Goal: Communication & Community: Answer question/provide support

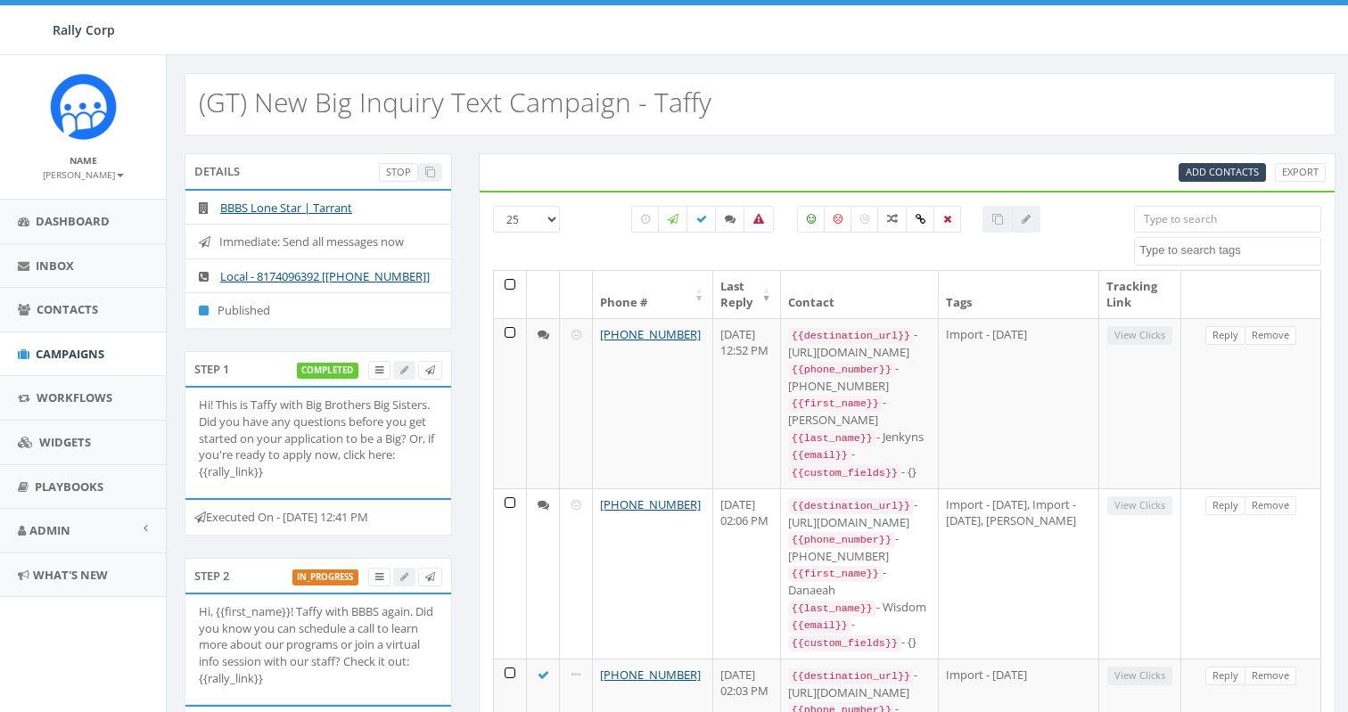
select select
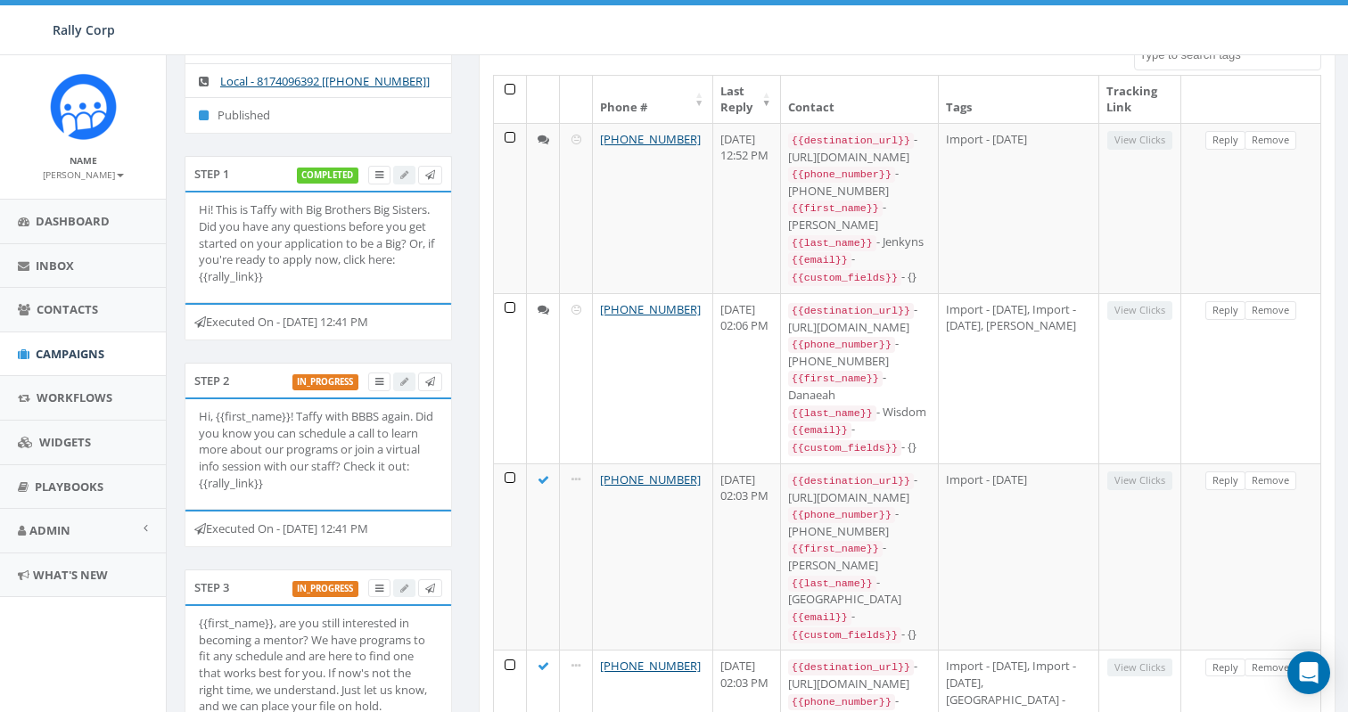
scroll to position [190, 0]
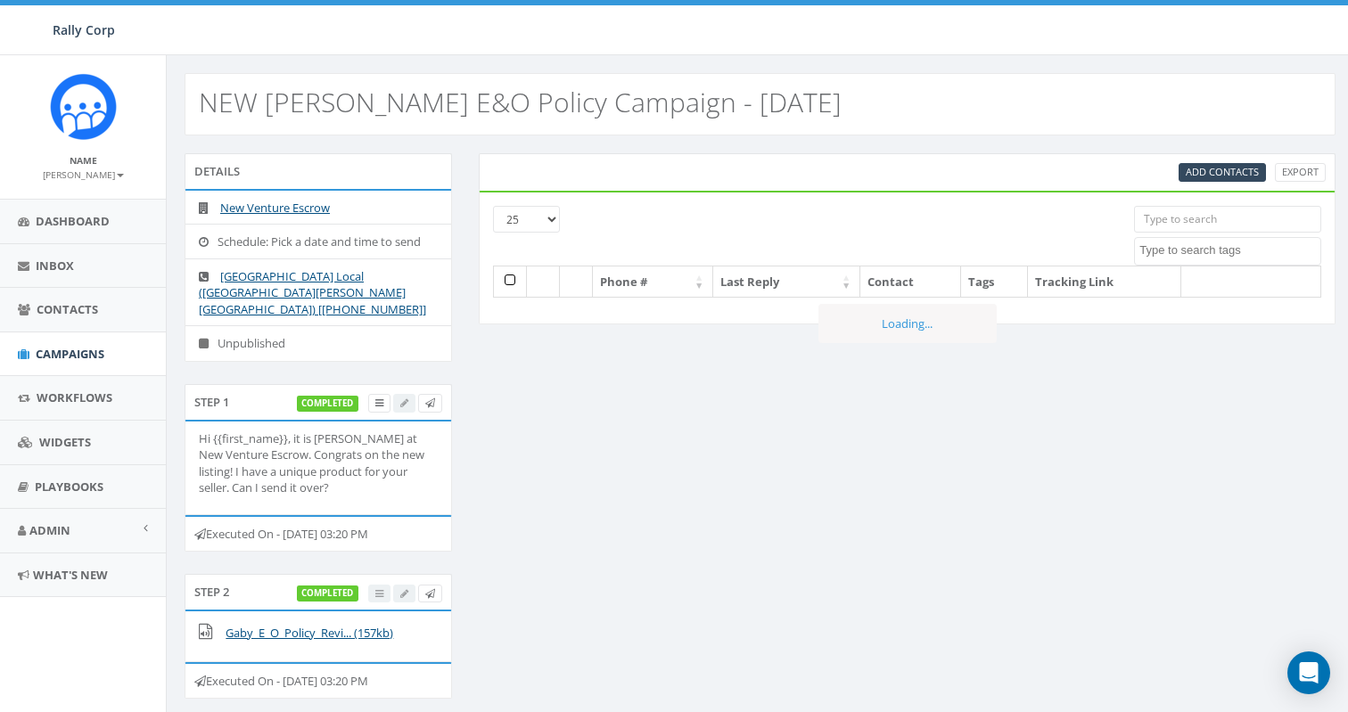
select select
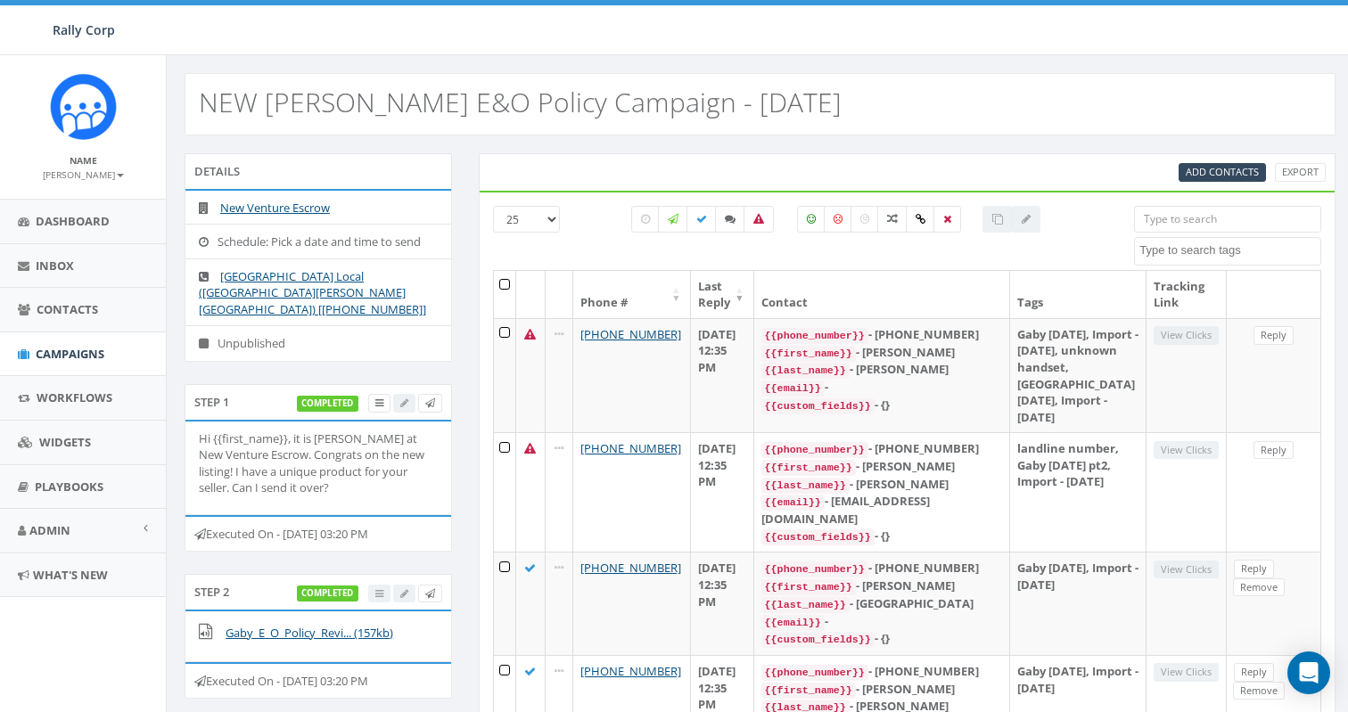
click at [1181, 217] on input "search" at bounding box center [1227, 219] width 187 height 27
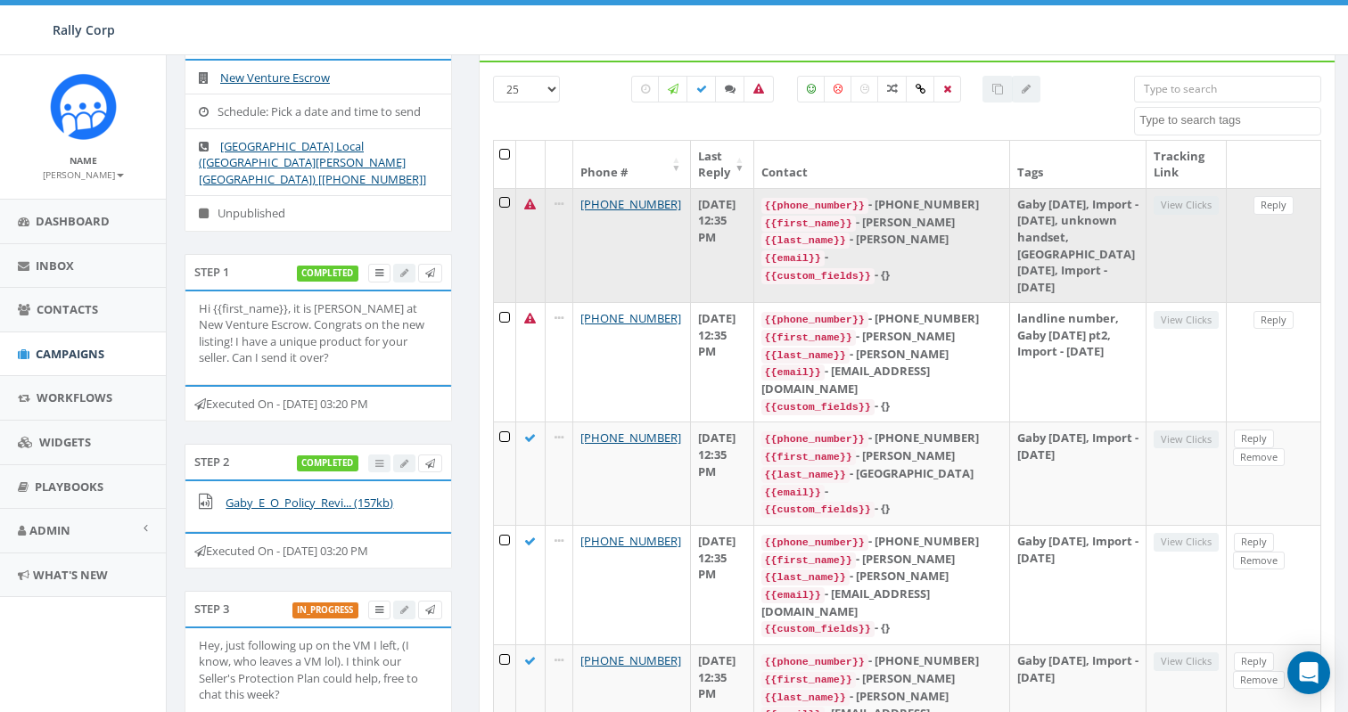
scroll to position [132, 0]
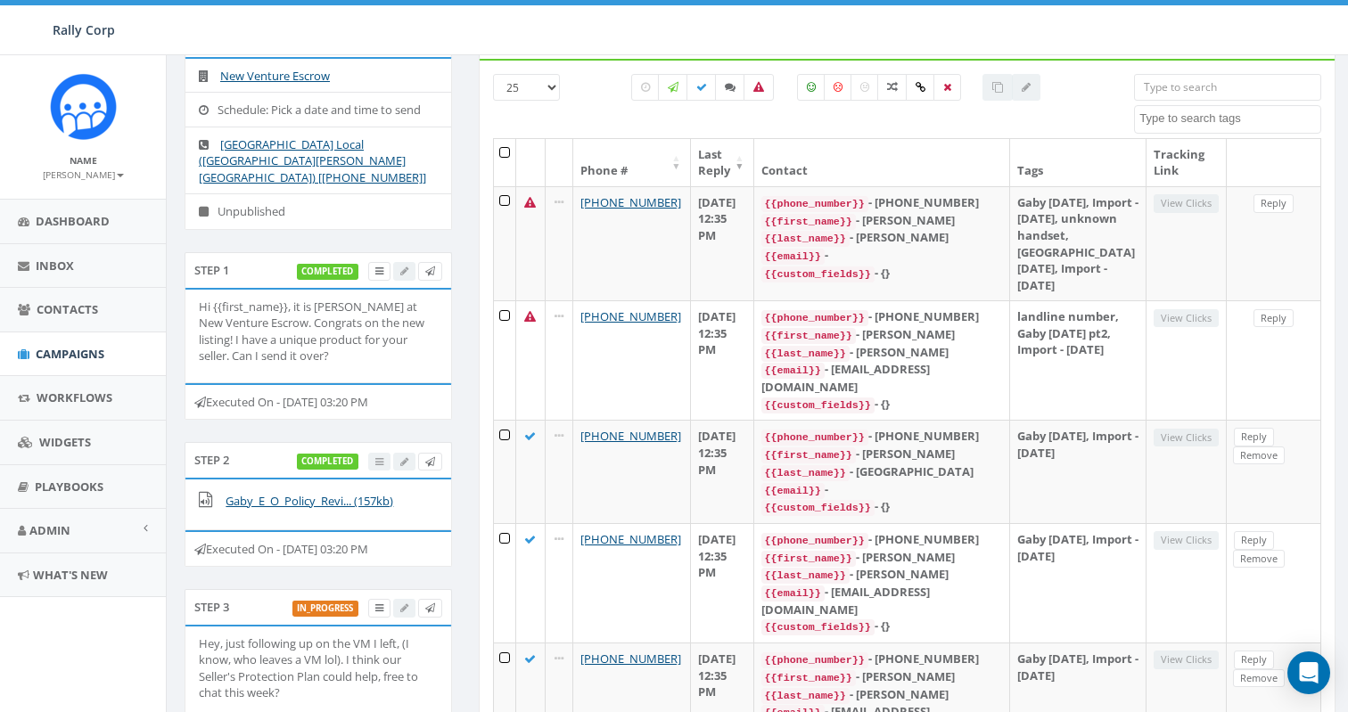
click at [1208, 87] on input "search" at bounding box center [1227, 87] width 187 height 27
paste input "16198045373"
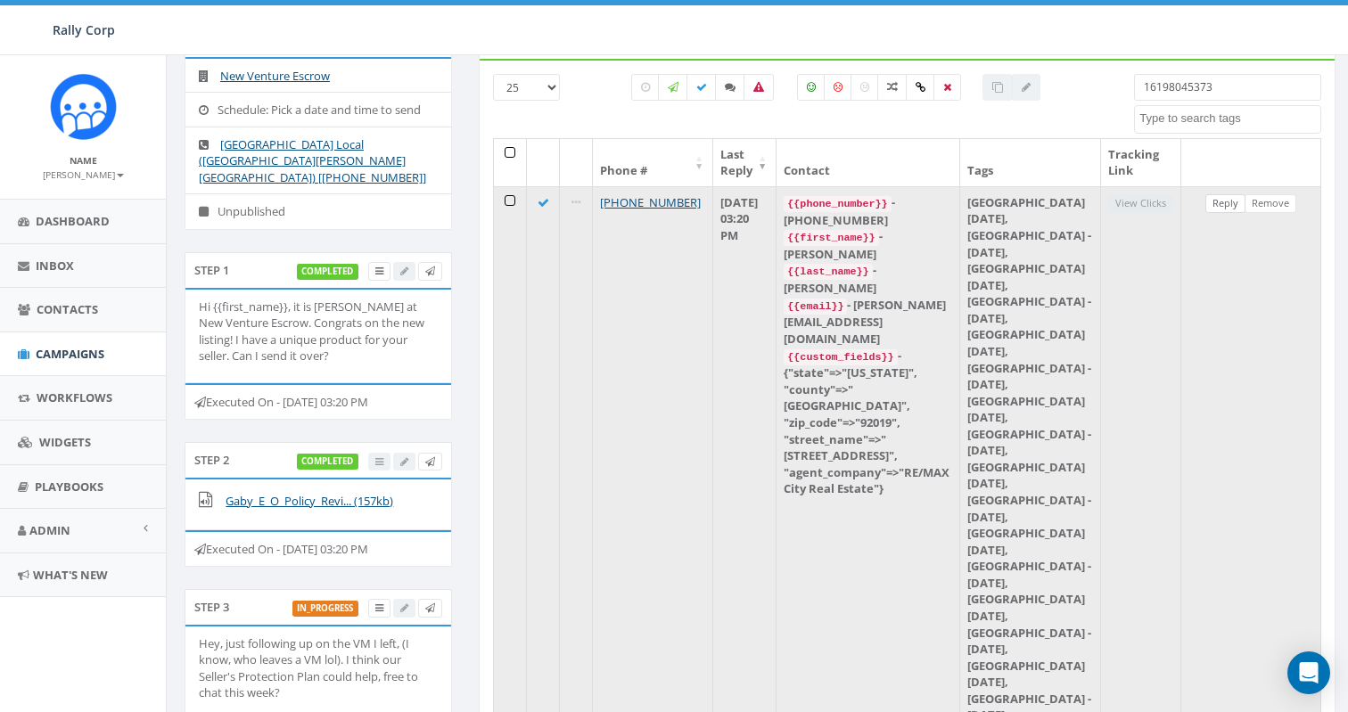
type input "16198045373"
click at [1227, 206] on link "Reply" at bounding box center [1225, 203] width 40 height 19
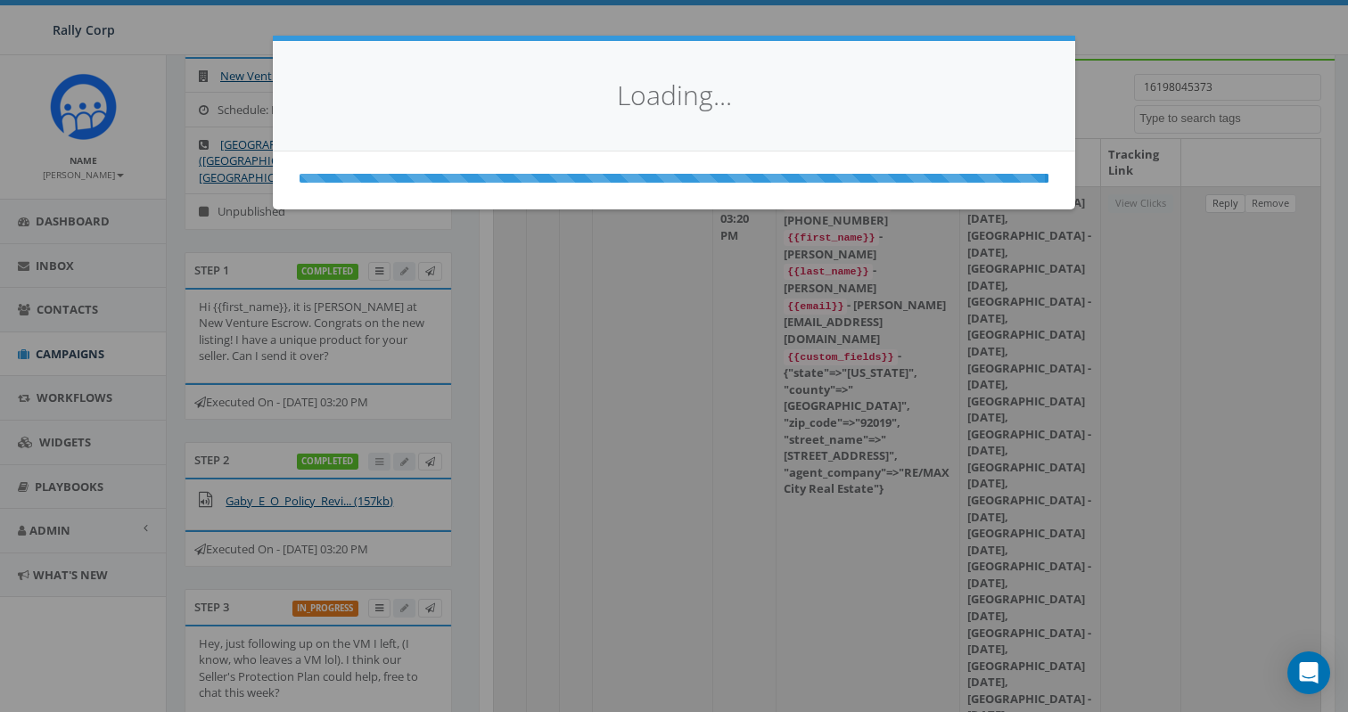
select select
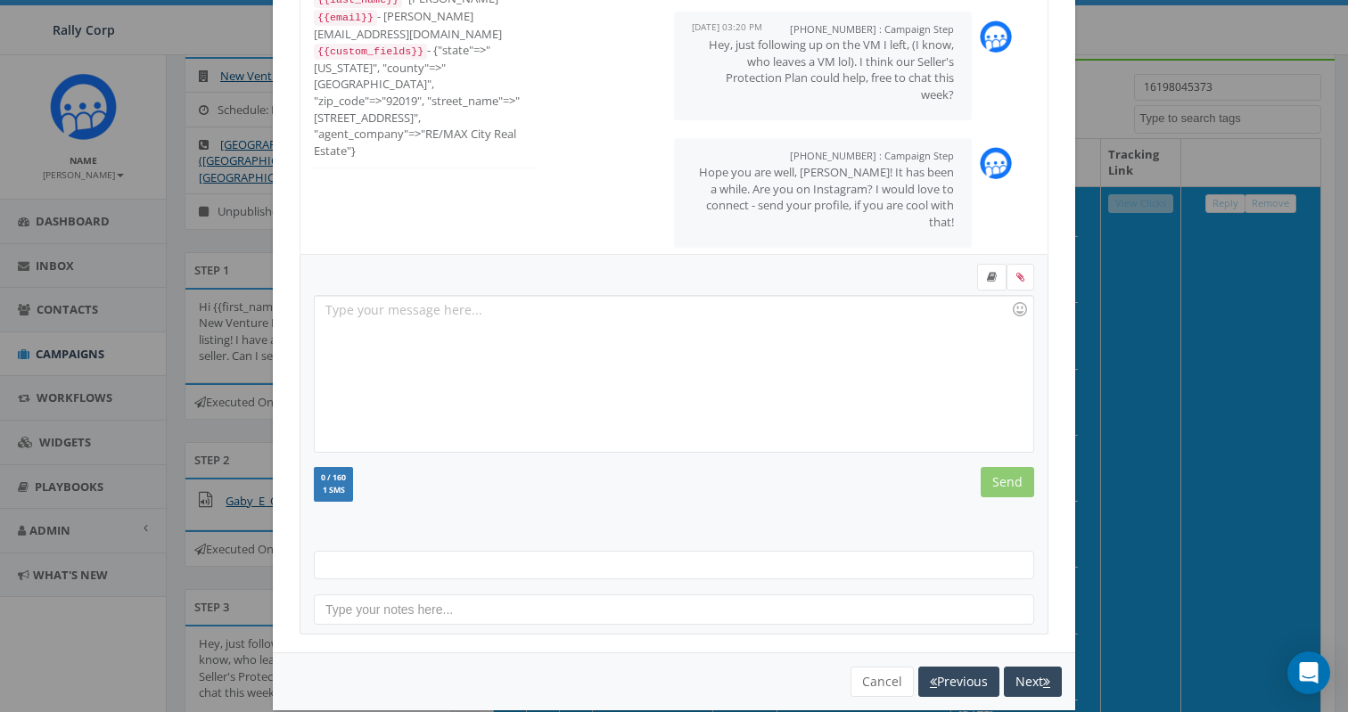
scroll to position [158, 0]
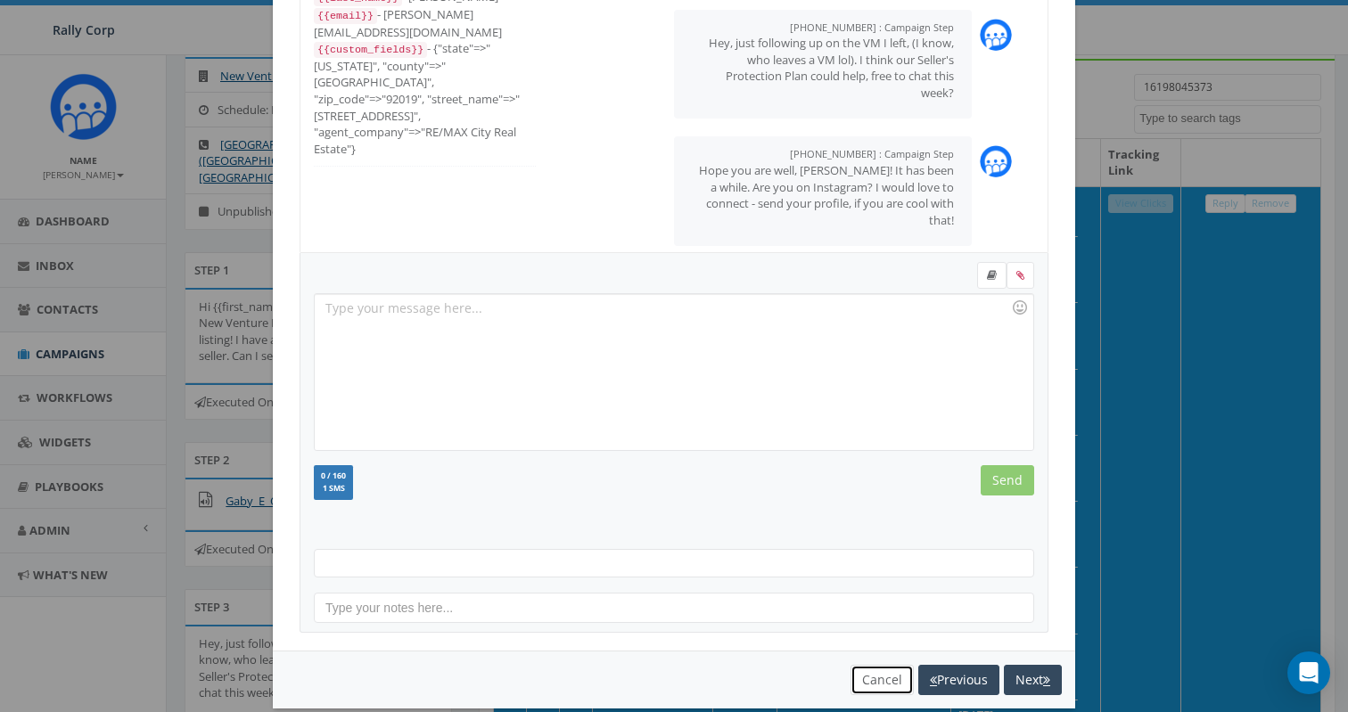
click at [881, 681] on button "Cancel" at bounding box center [881, 680] width 63 height 30
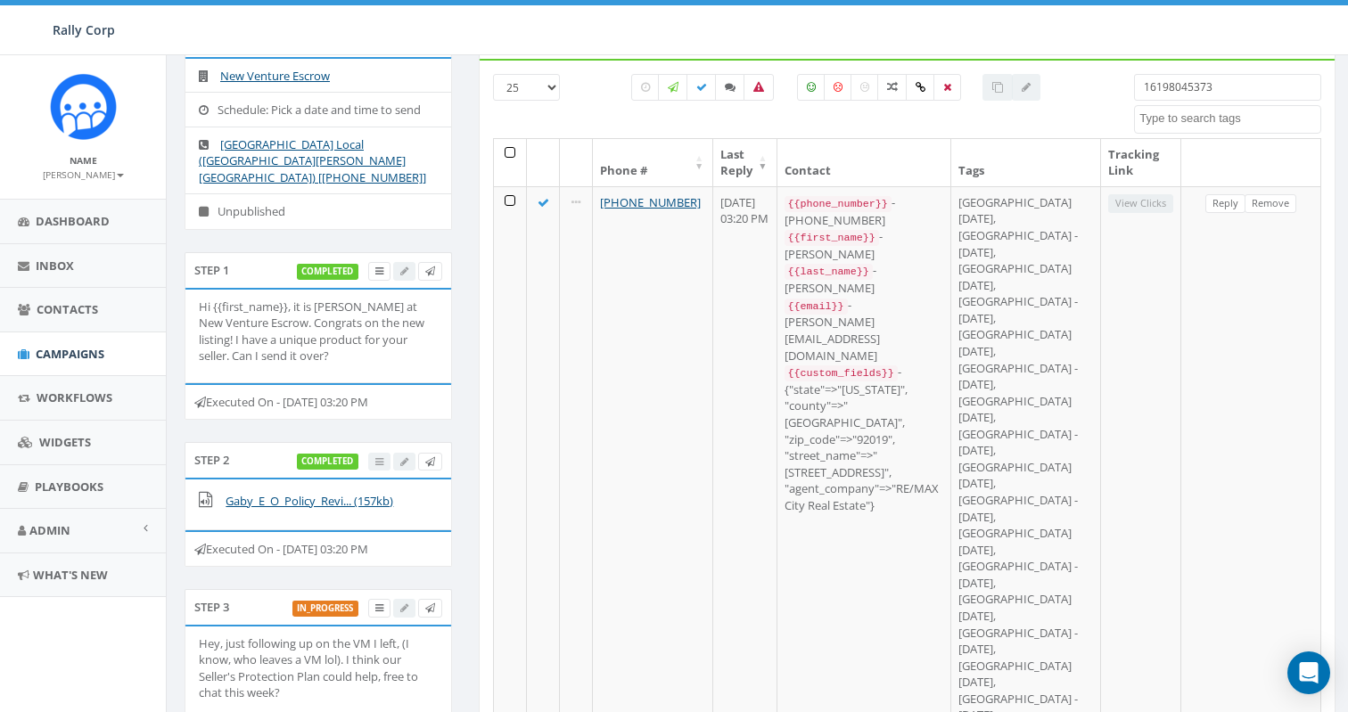
drag, startPoint x: 1225, startPoint y: 86, endPoint x: 995, endPoint y: 40, distance: 234.6
click at [995, 40] on body "Rally Corp Rally Corp Profile Sign Out 0.97 % of Available Amount Used You have…" at bounding box center [674, 224] width 1348 height 712
paste input "9923112"
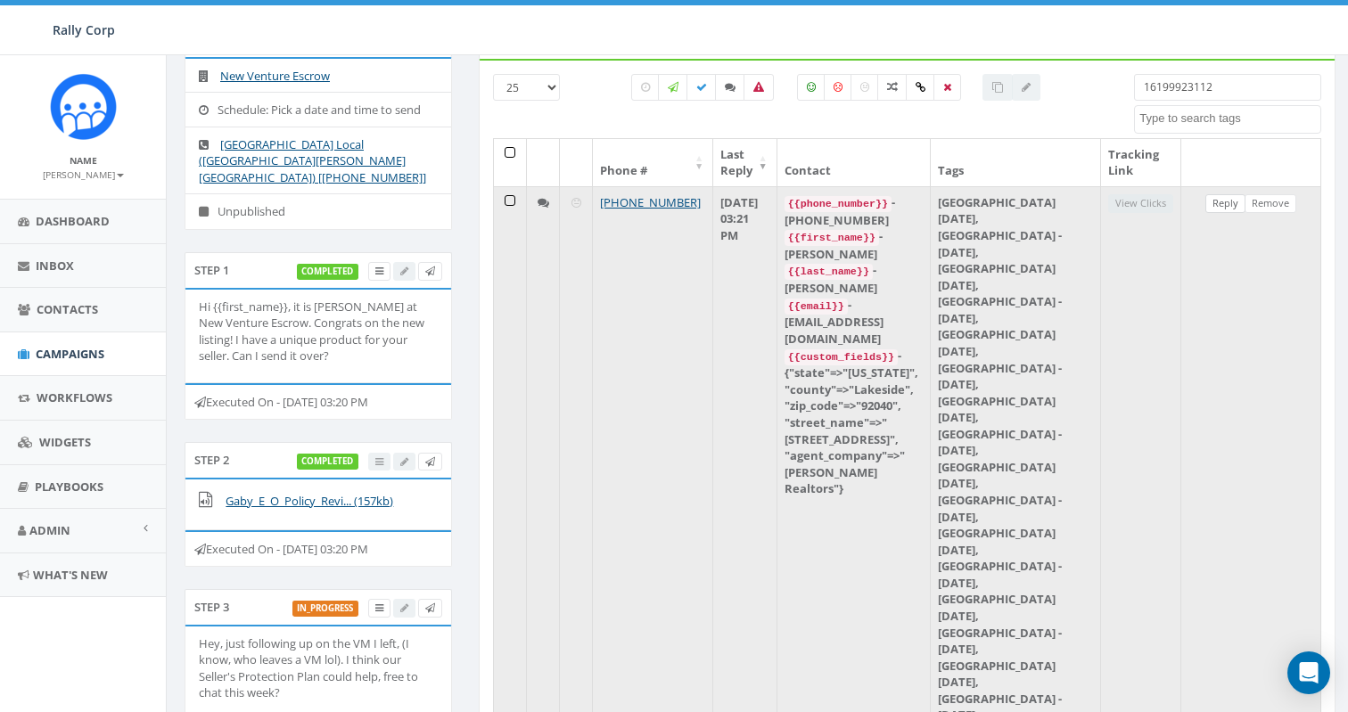
type input "16199923112"
click at [1224, 201] on link "Reply" at bounding box center [1225, 203] width 40 height 19
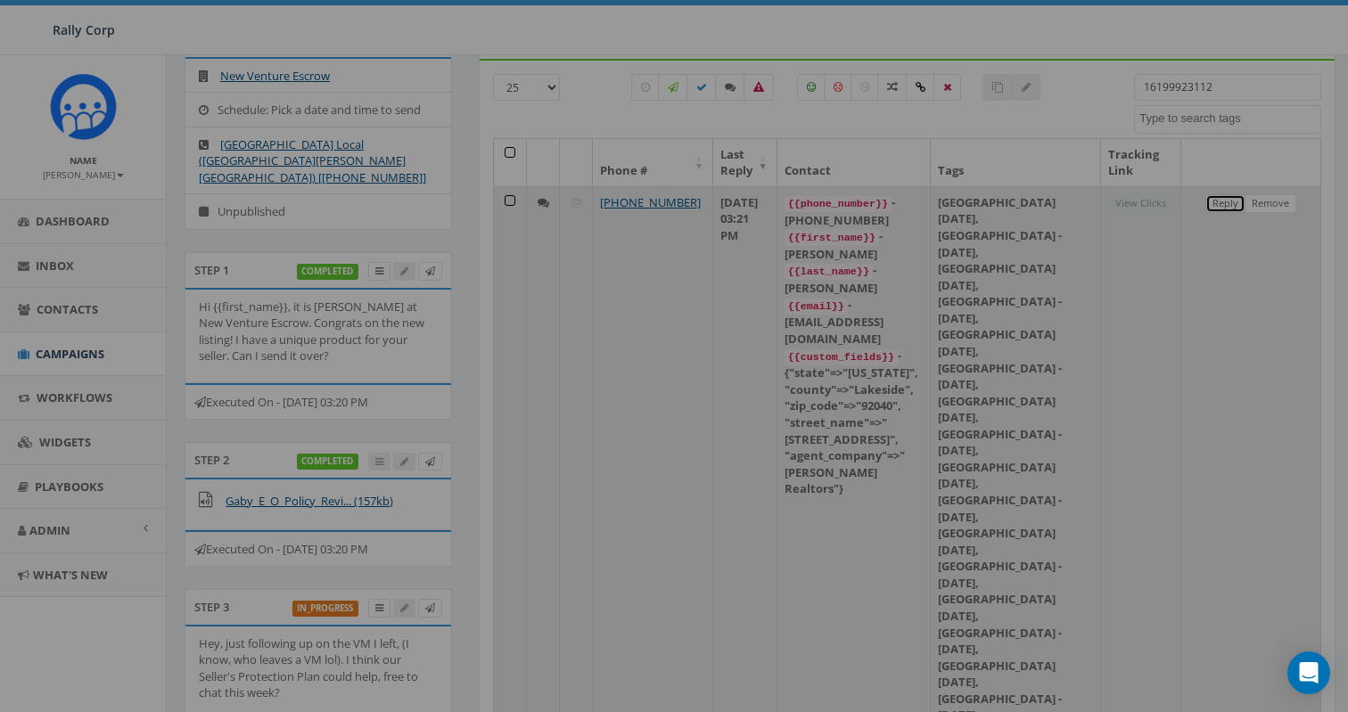
scroll to position [0, 0]
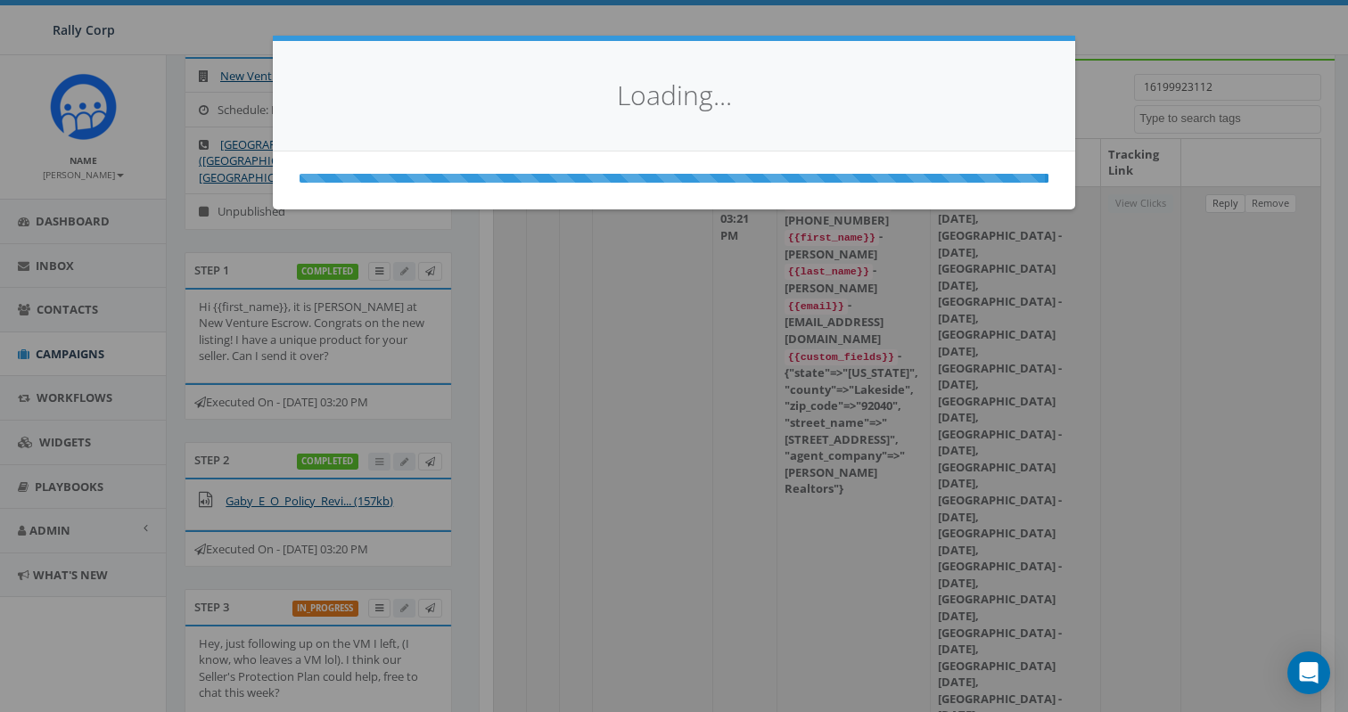
select select
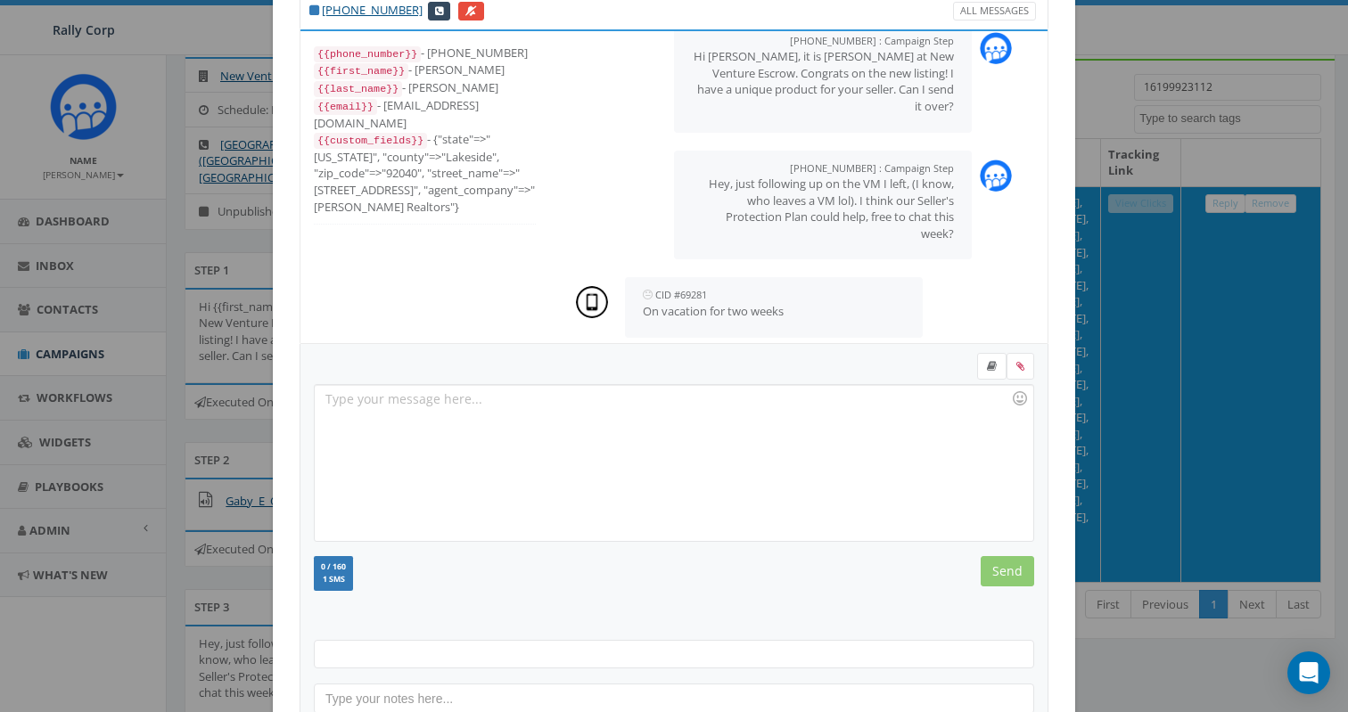
scroll to position [181, 0]
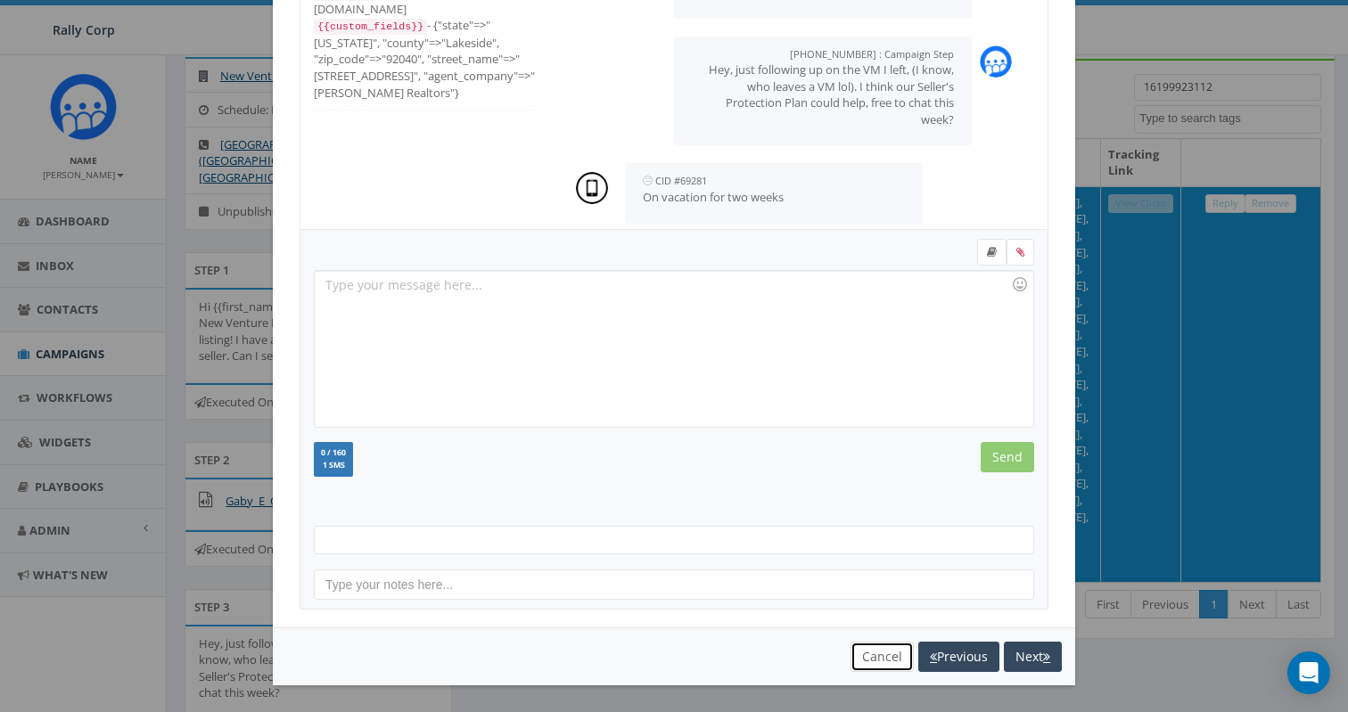
click at [872, 660] on button "Cancel" at bounding box center [881, 657] width 63 height 30
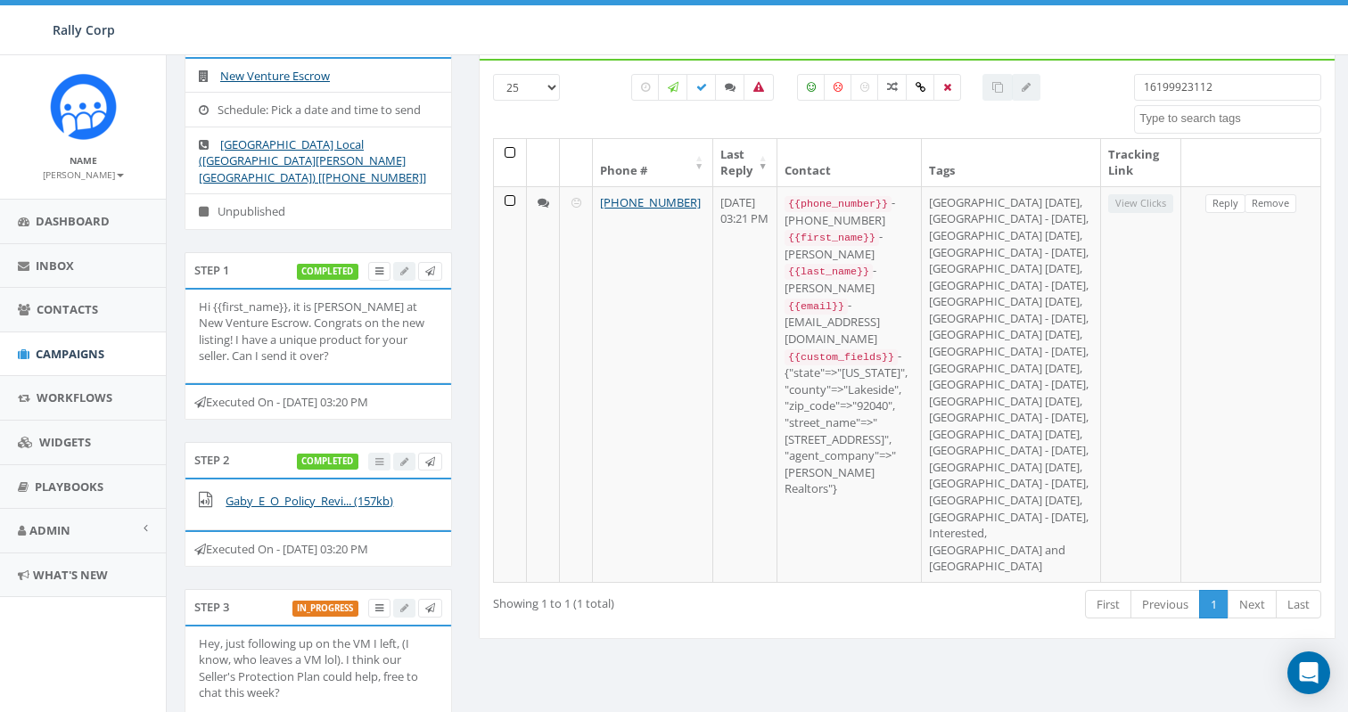
drag, startPoint x: 1252, startPoint y: 97, endPoint x: 969, endPoint y: 70, distance: 284.7
click at [969, 70] on div "25 50 100 All 0 contact(s) on current page All 1 contact(s) filtered 1619992311…" at bounding box center [907, 349] width 856 height 580
paste input "392467"
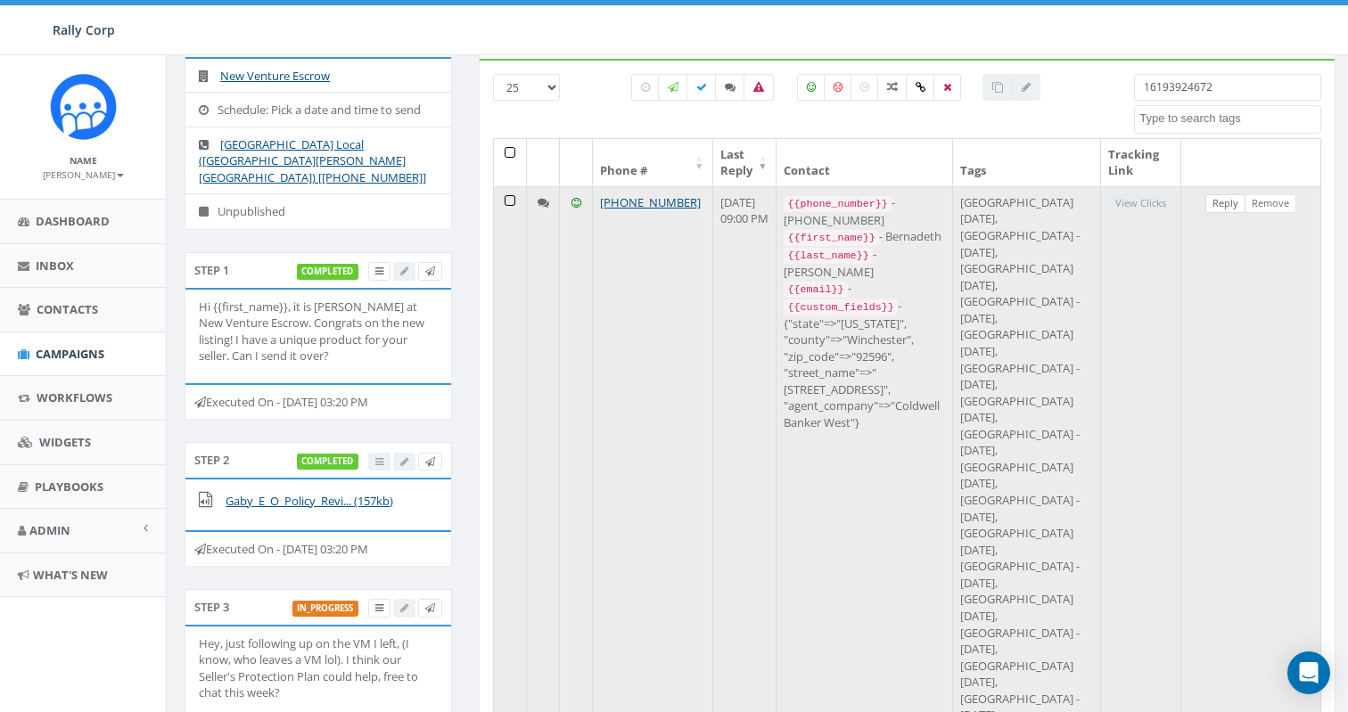
type input "16193924672"
click at [1220, 204] on link "Reply" at bounding box center [1225, 203] width 40 height 19
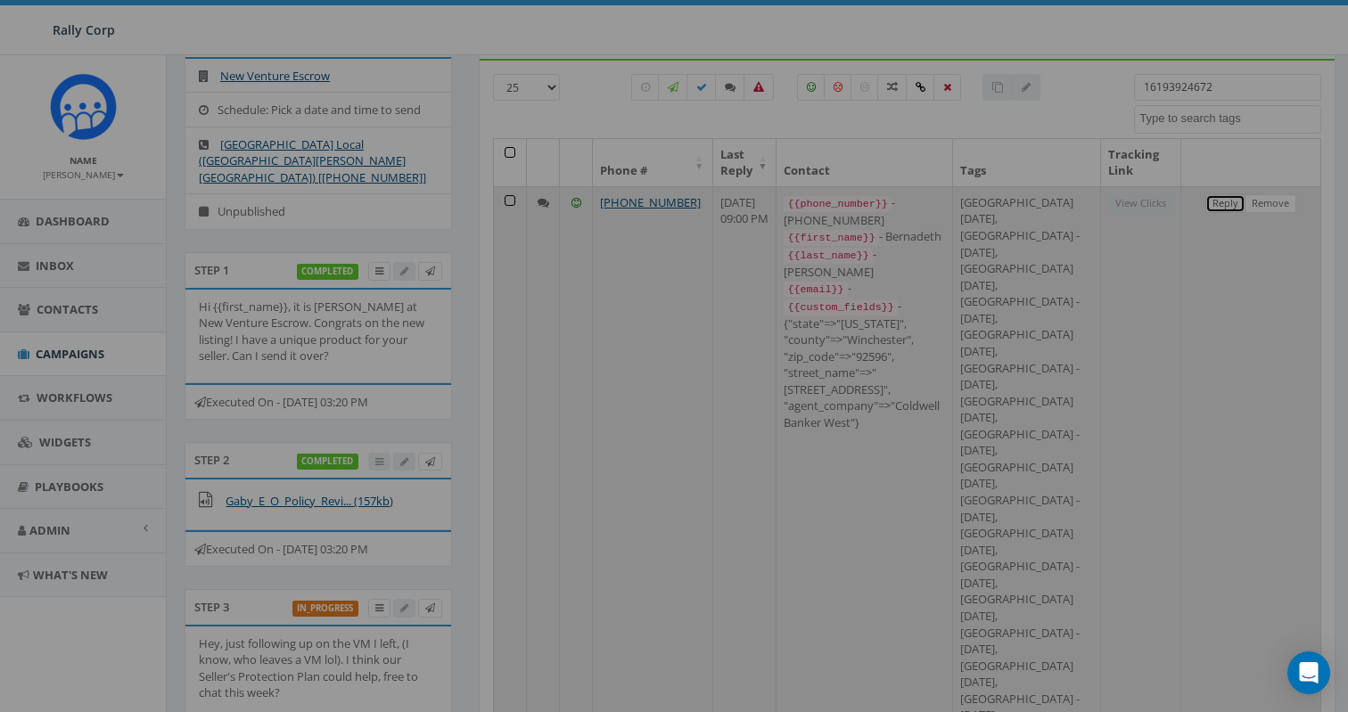
scroll to position [0, 0]
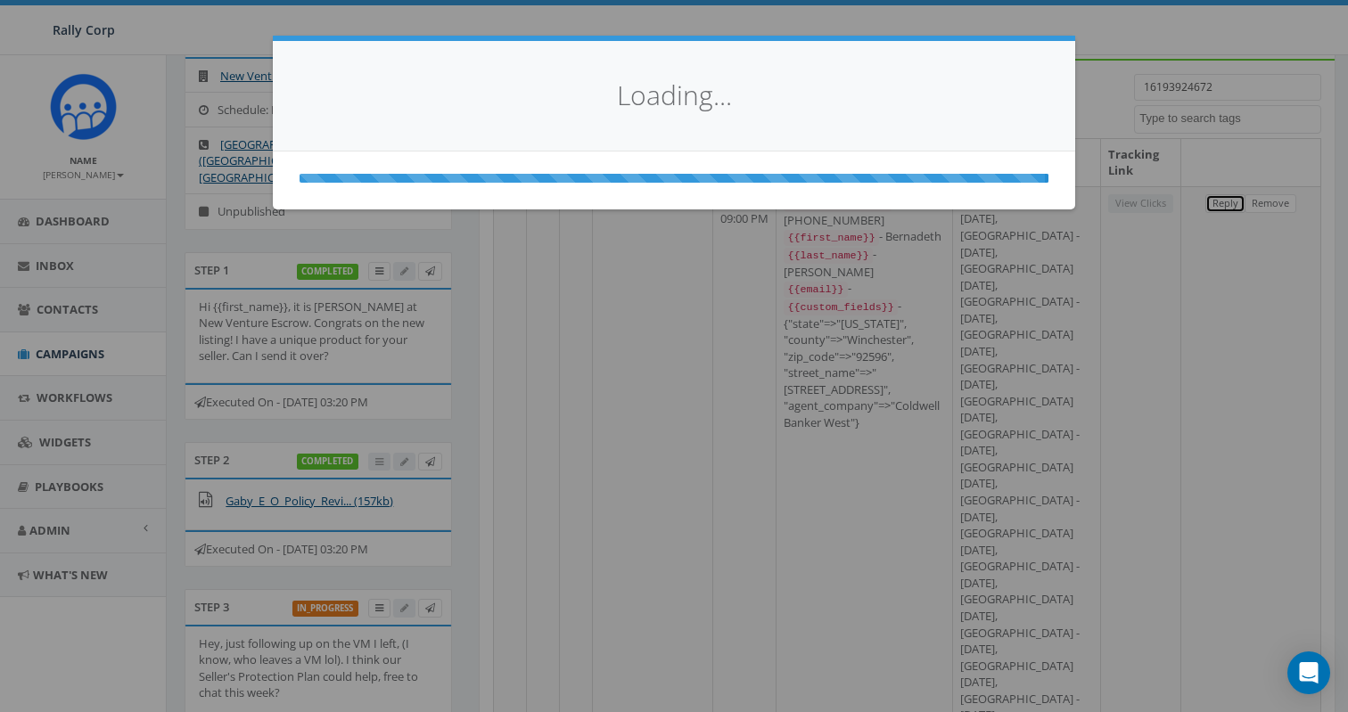
select select
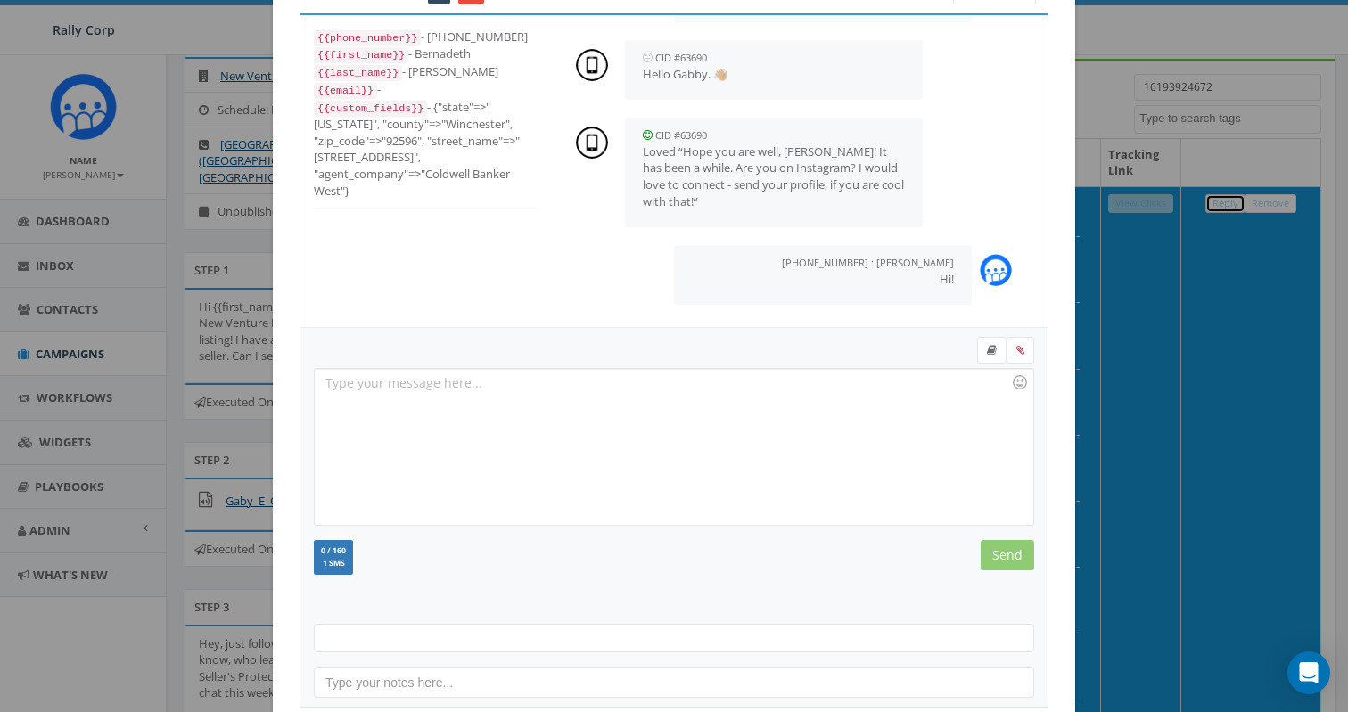
scroll to position [181, 0]
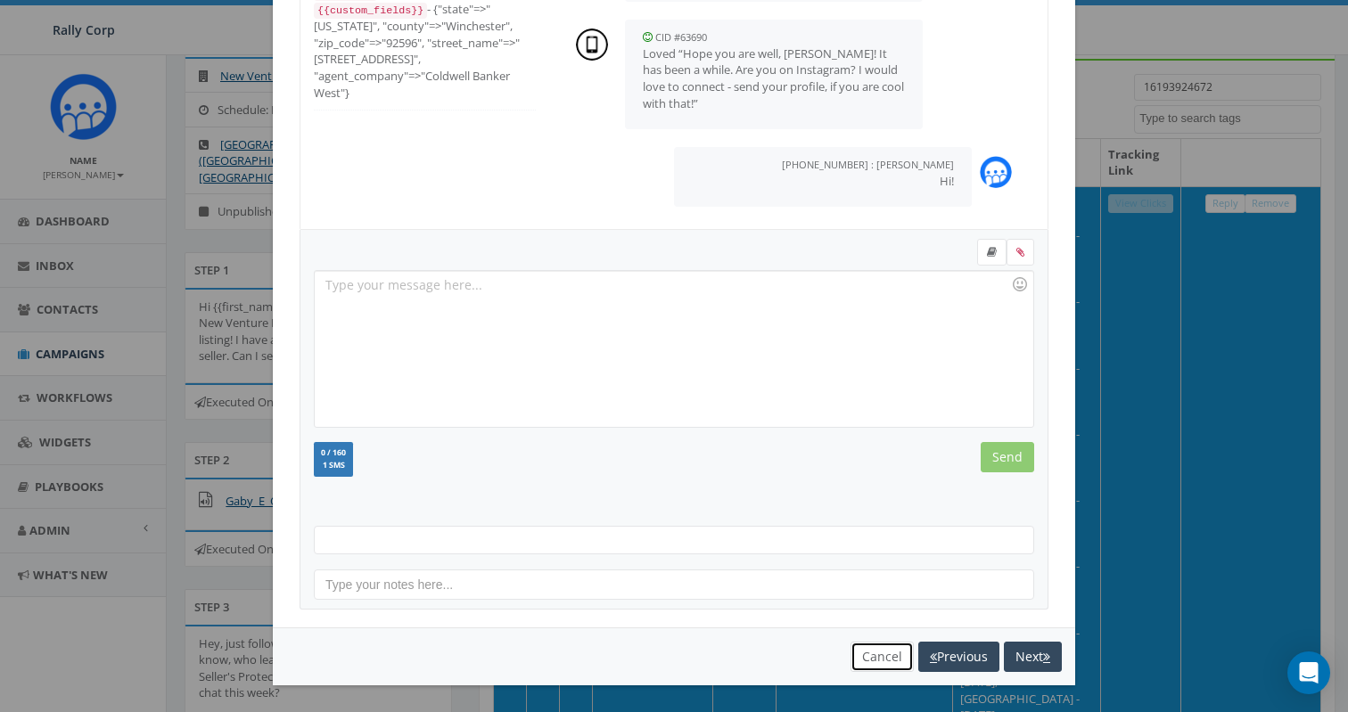
click at [872, 648] on button "Cancel" at bounding box center [881, 657] width 63 height 30
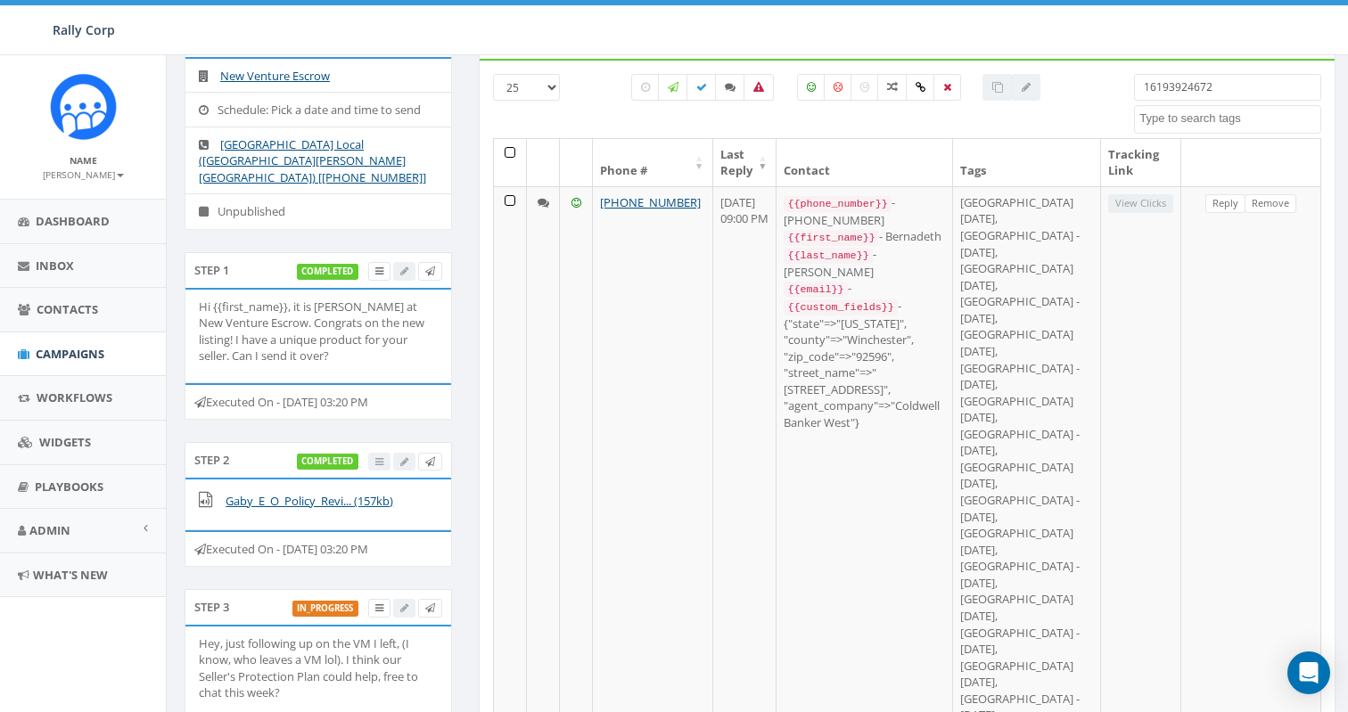
drag, startPoint x: 1219, startPoint y: 99, endPoint x: 1038, endPoint y: 88, distance: 181.2
click at [1039, 88] on div "25 50 100 All 0 contact(s) on current page All 1 contact(s) filtered 1619392467…" at bounding box center [906, 106] width 855 height 64
paste input "2797943"
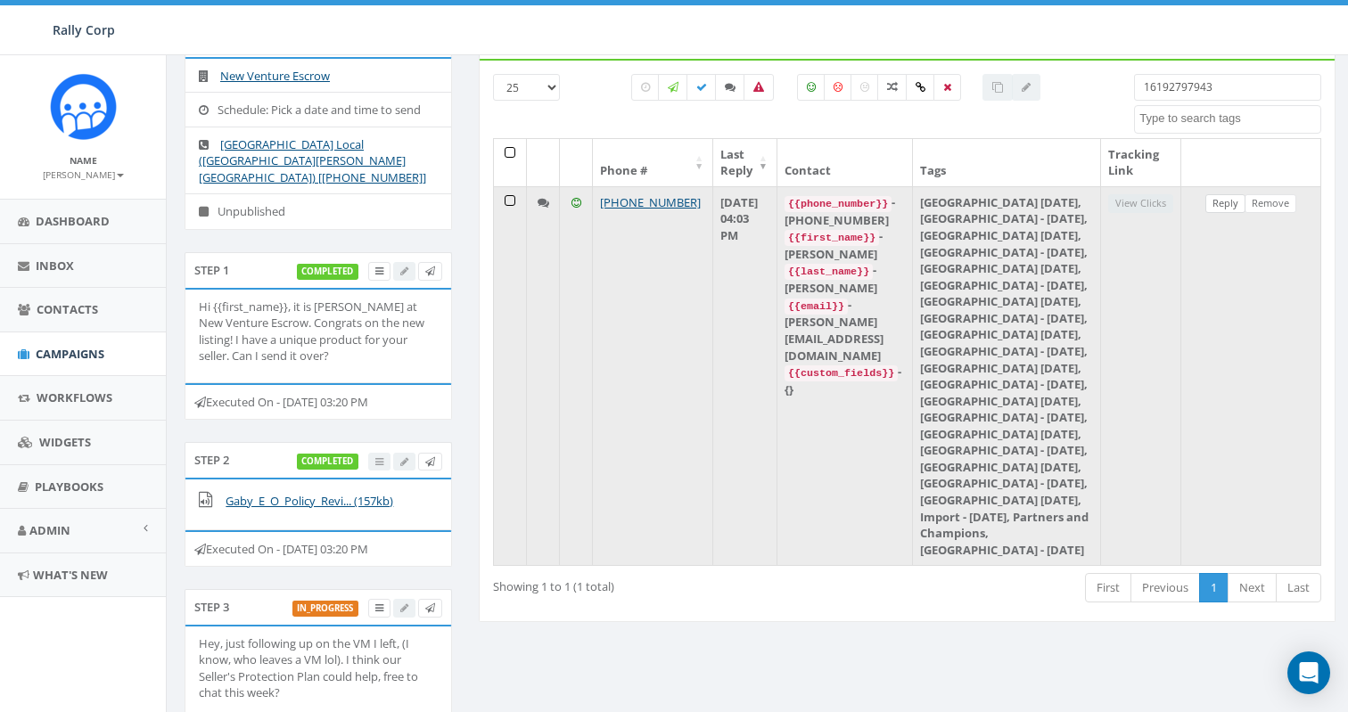
type input "16192797943"
click at [1219, 205] on link "Reply" at bounding box center [1225, 203] width 40 height 19
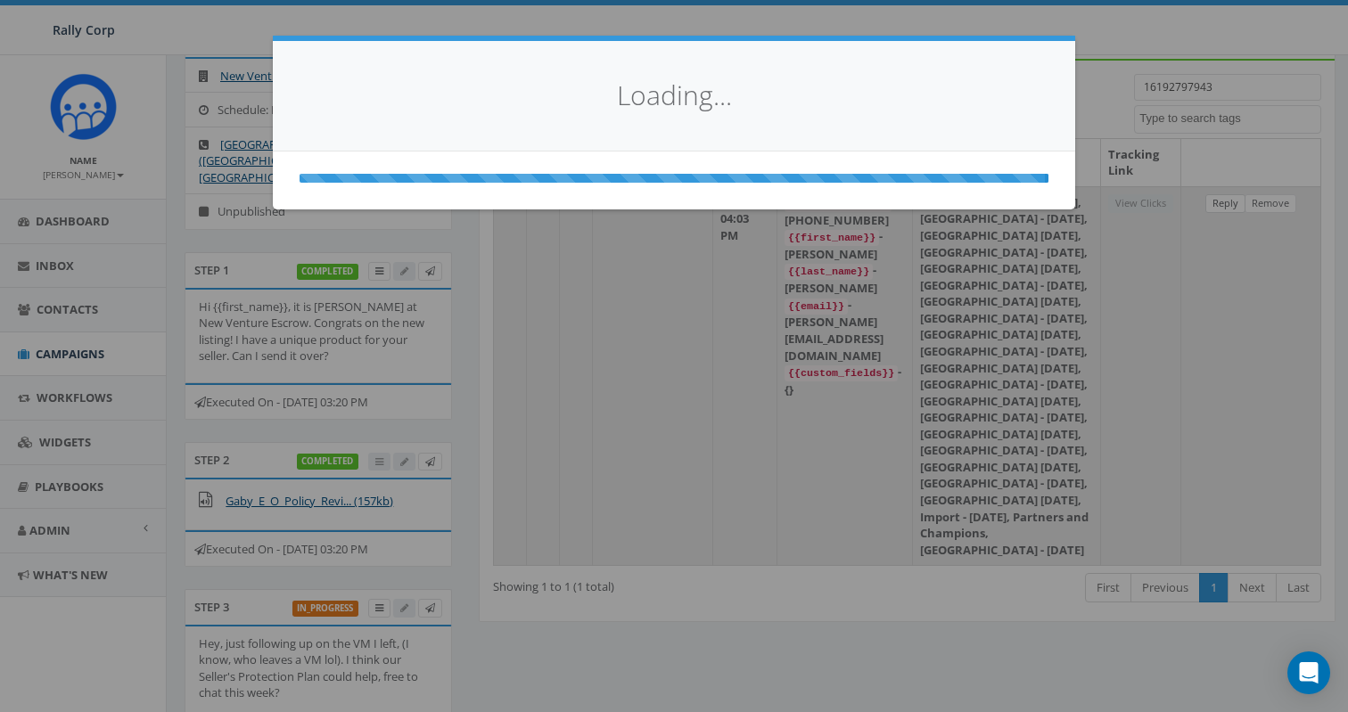
select select
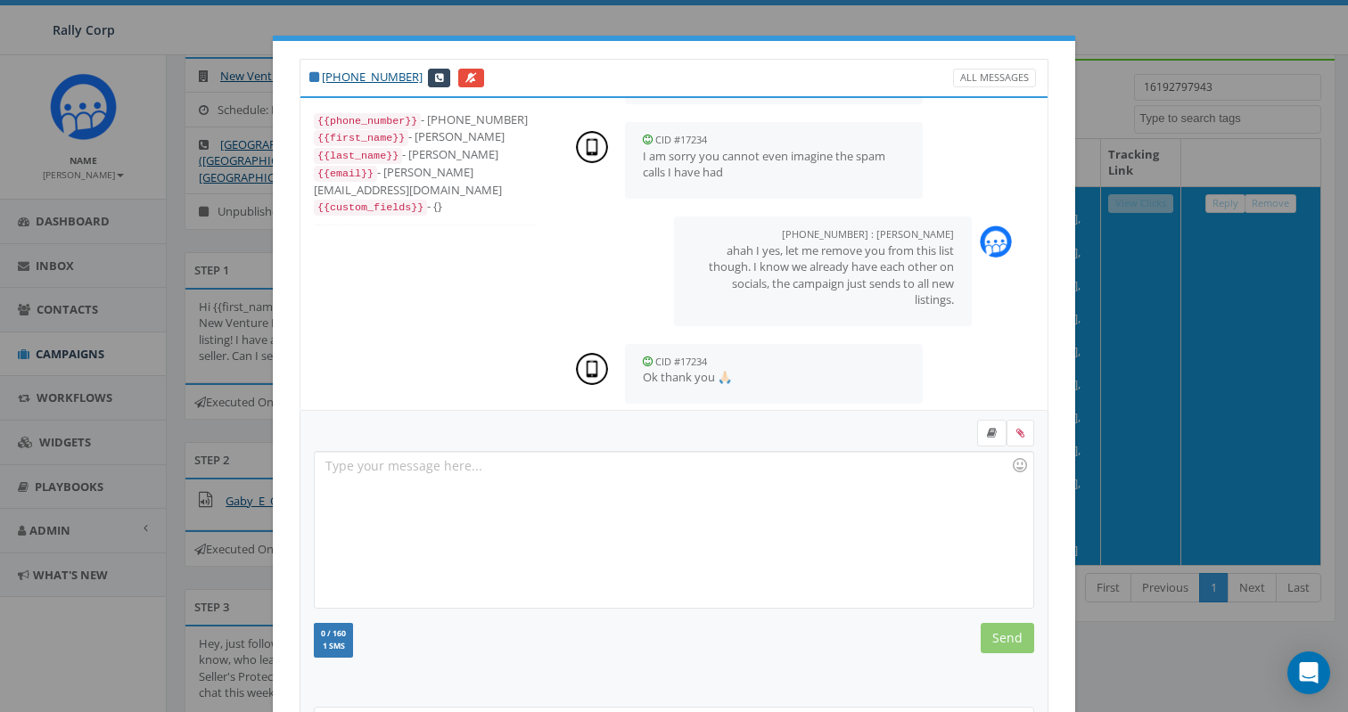
scroll to position [181, 0]
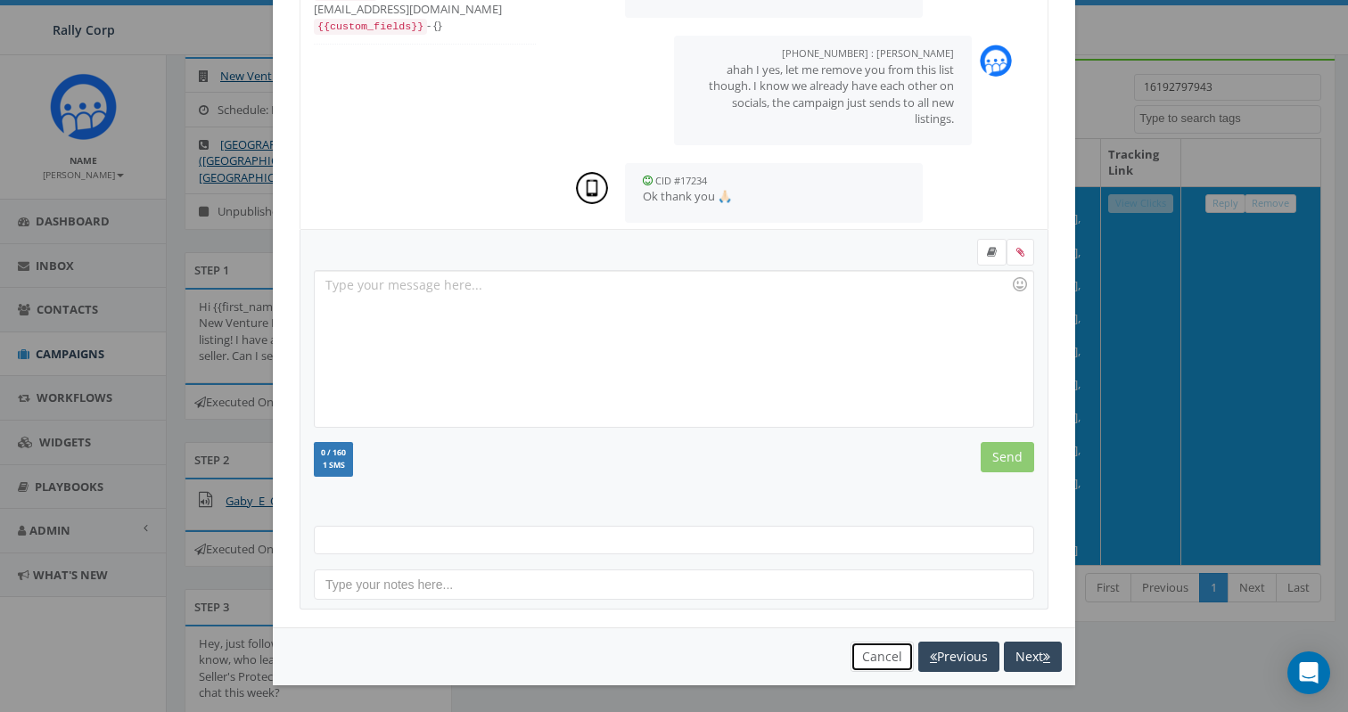
click at [863, 652] on button "Cancel" at bounding box center [881, 657] width 63 height 30
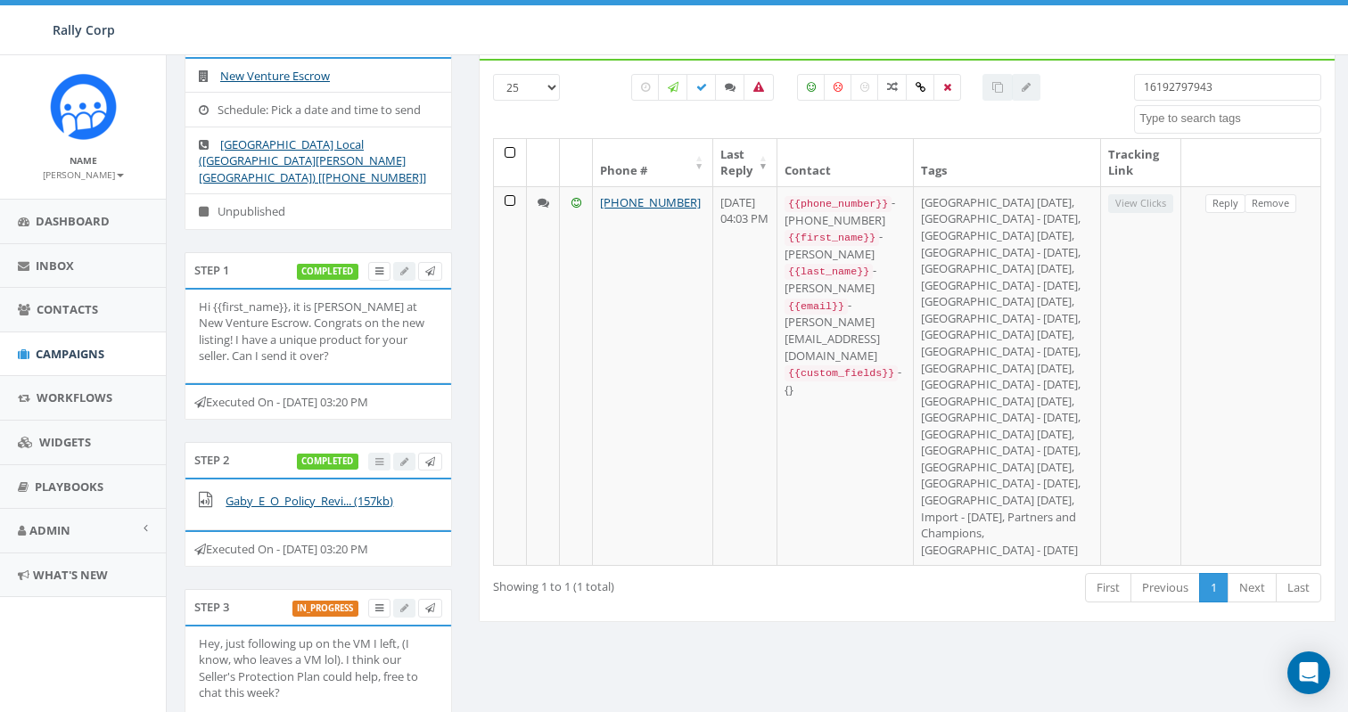
drag, startPoint x: 1245, startPoint y: 92, endPoint x: 896, endPoint y: 70, distance: 350.1
click at [896, 70] on div "25 50 100 All 0 contact(s) on current page All 1 contact(s) filtered 1619279794…" at bounding box center [907, 341] width 856 height 564
paste input "74307"
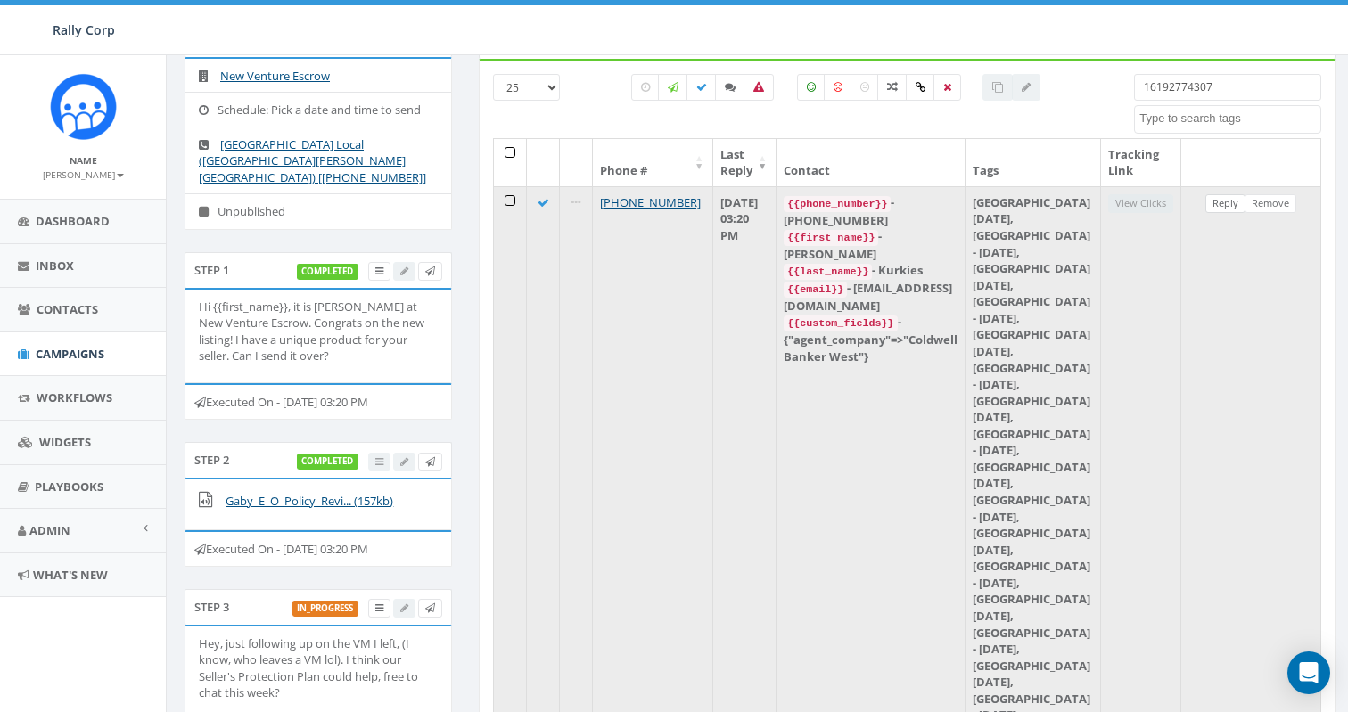
type input "16192774307"
click at [1231, 203] on link "Reply" at bounding box center [1225, 203] width 40 height 19
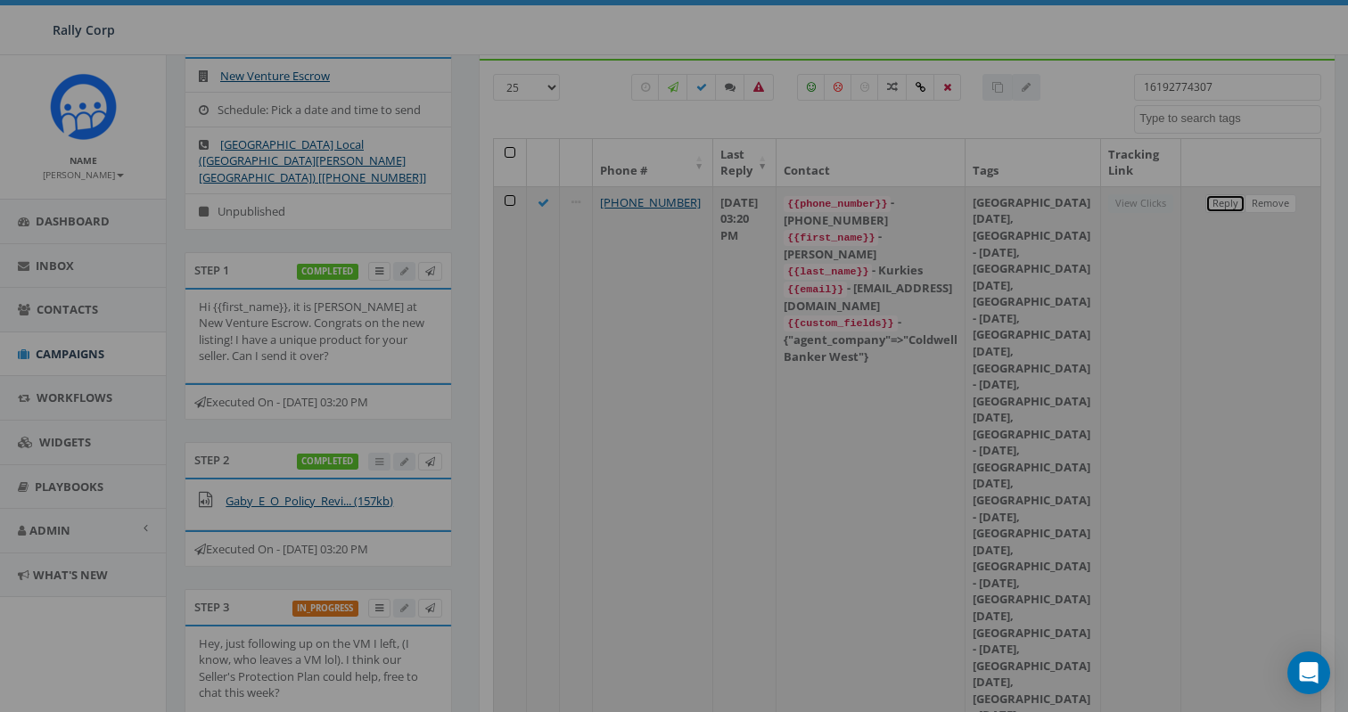
scroll to position [0, 0]
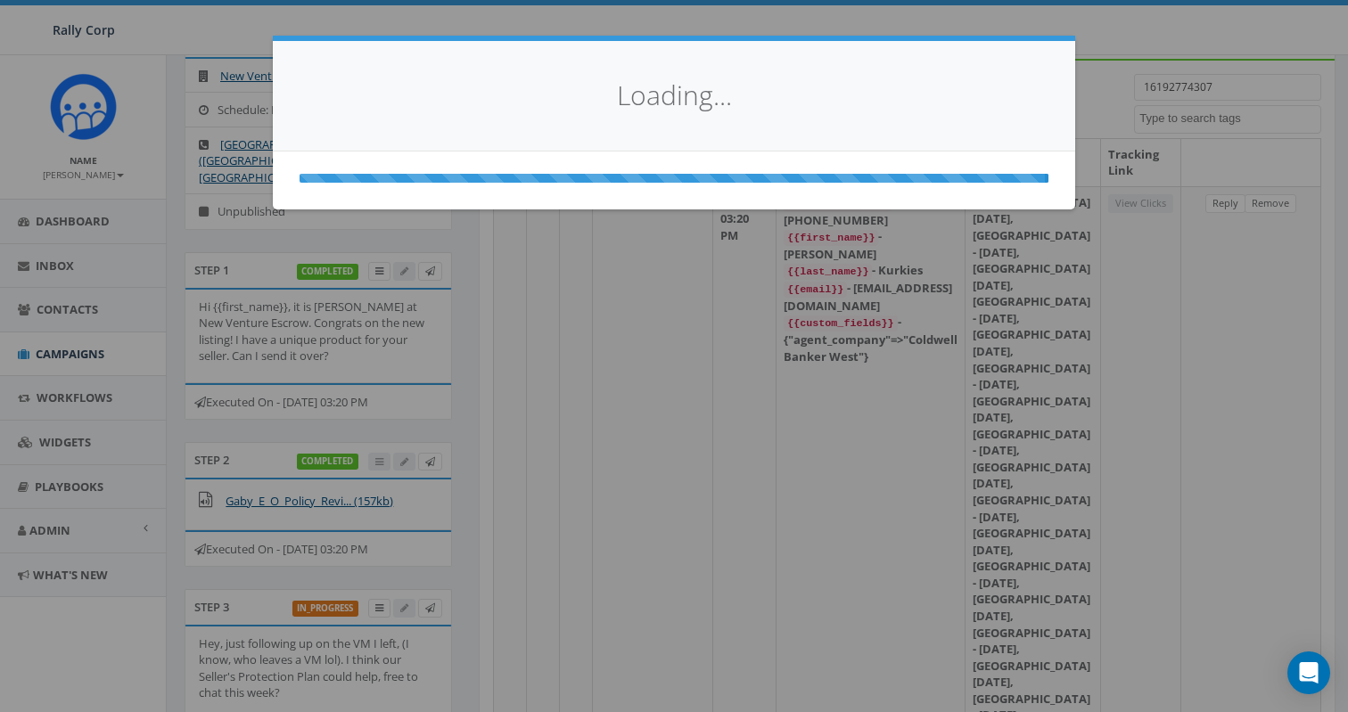
select select
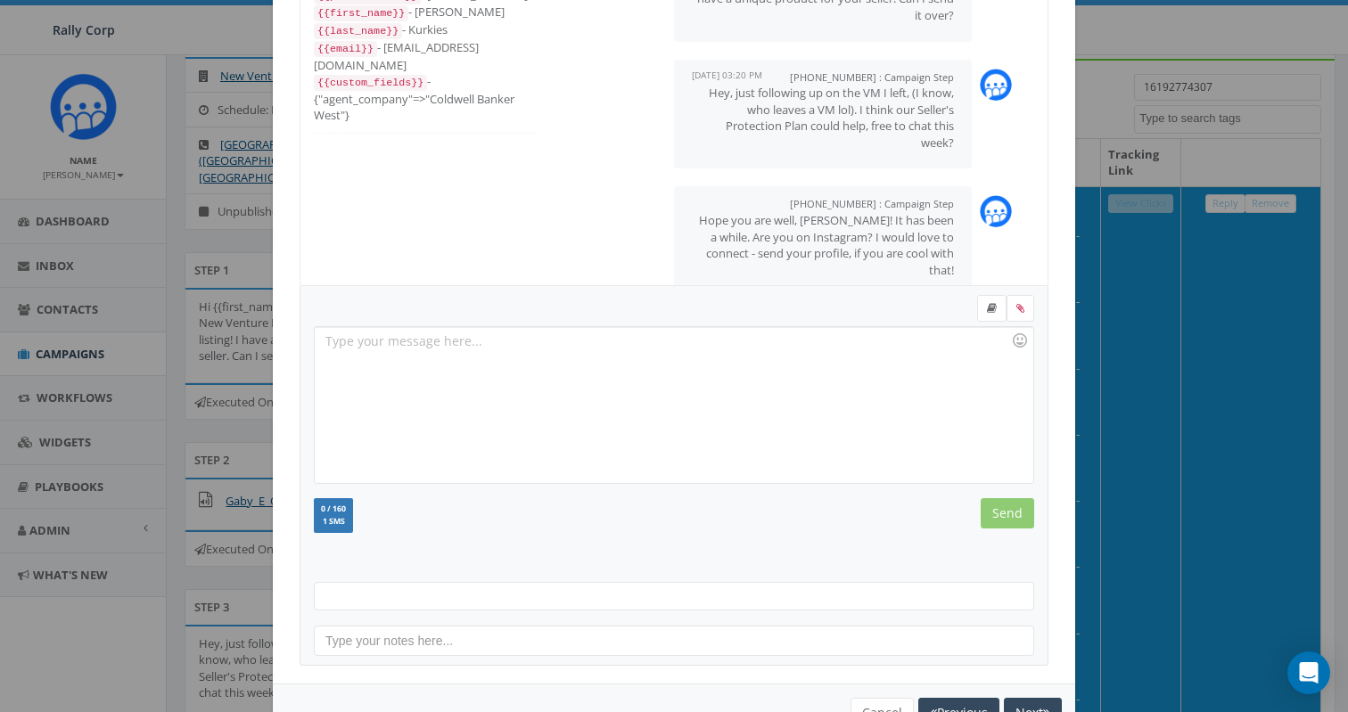
scroll to position [181, 0]
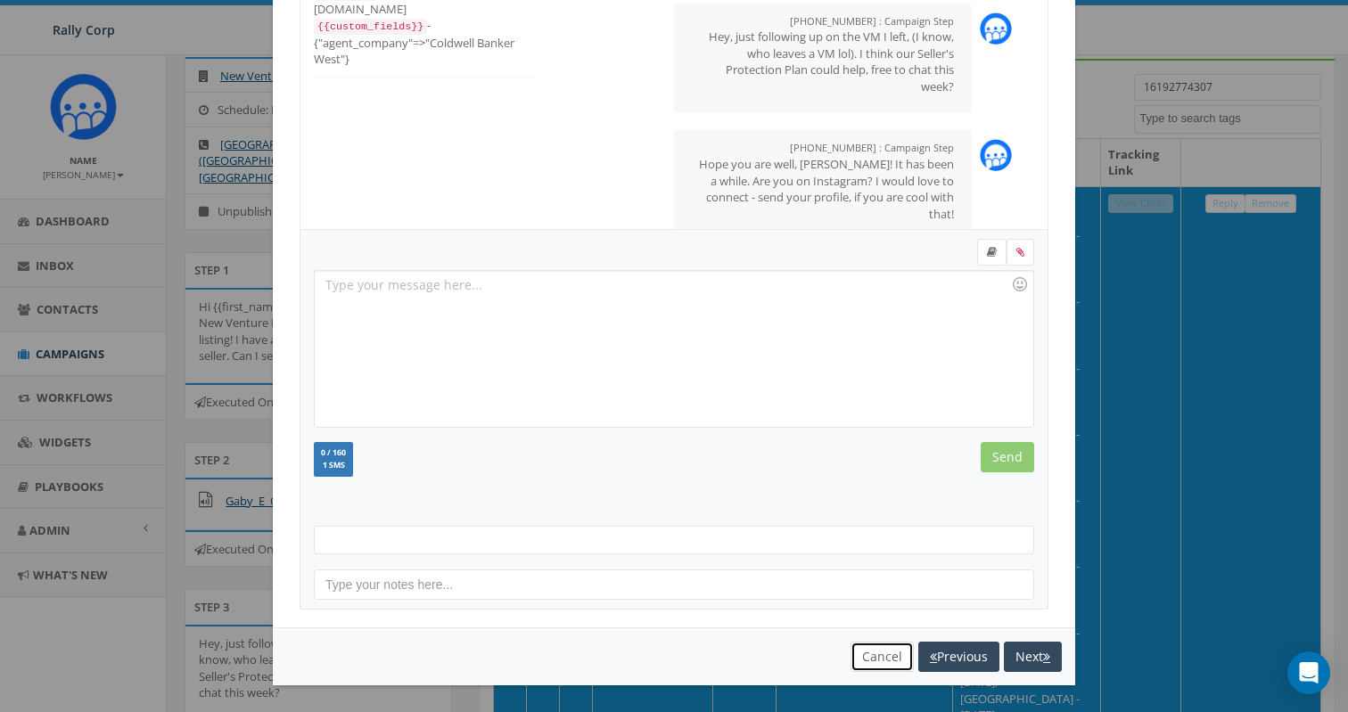
click at [869, 656] on button "Cancel" at bounding box center [881, 657] width 63 height 30
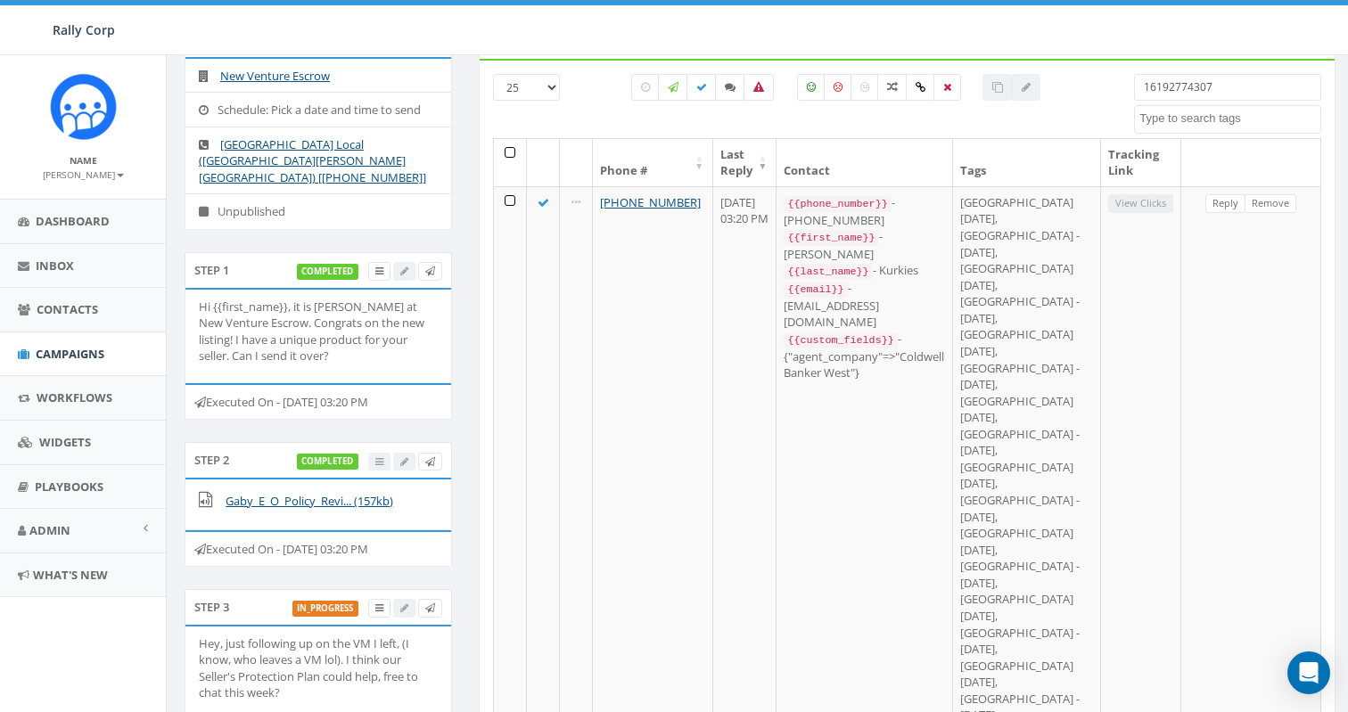
drag, startPoint x: 1235, startPoint y: 93, endPoint x: 979, endPoint y: 78, distance: 257.1
click at [979, 78] on div "25 50 100 All 0 contact(s) on current page All 1 contact(s) filtered 1619277430…" at bounding box center [906, 106] width 855 height 64
paste input "971012"
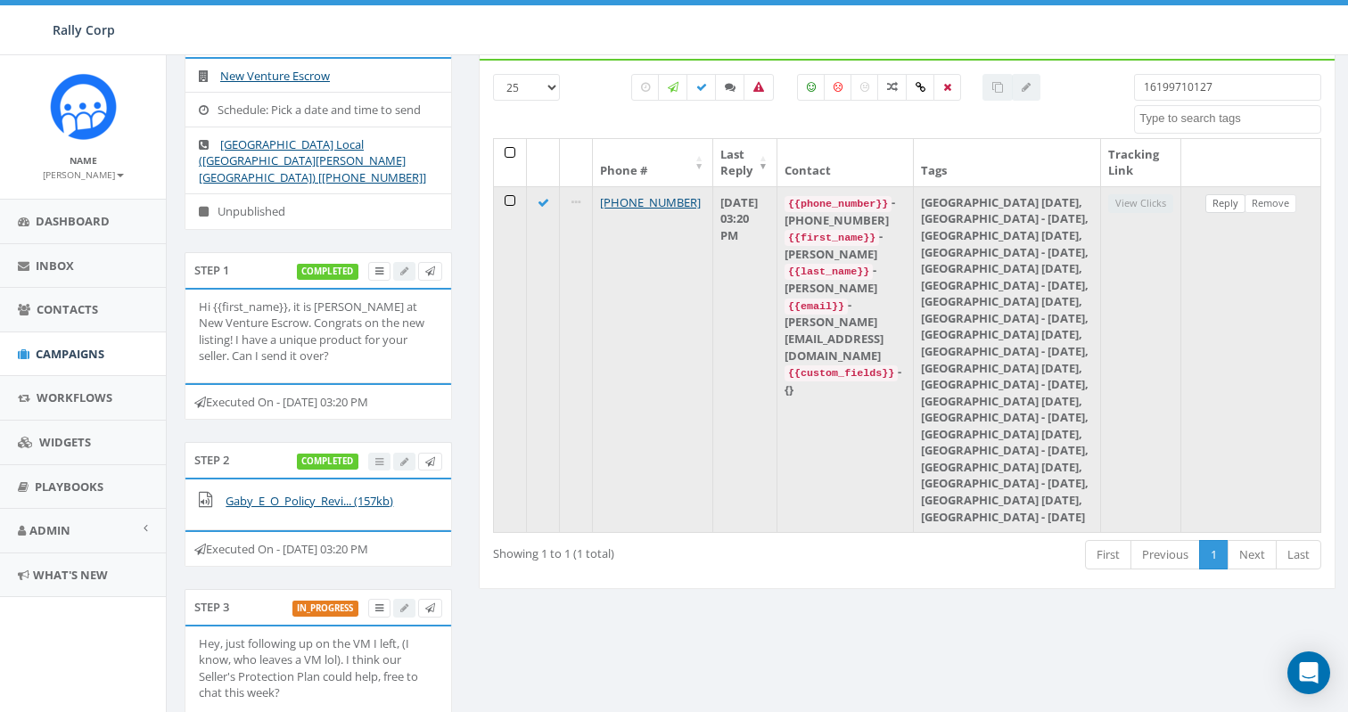
type input "16199710127"
click at [1229, 207] on link "Reply" at bounding box center [1225, 203] width 40 height 19
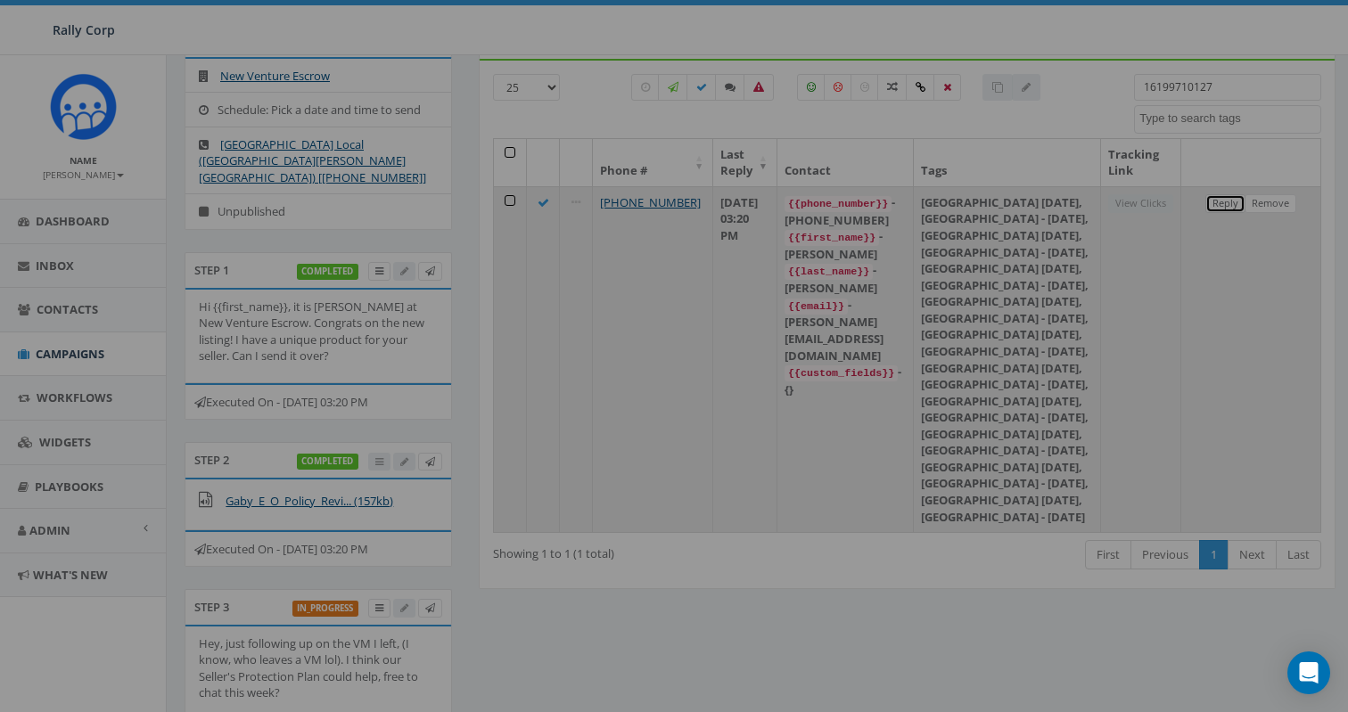
scroll to position [0, 0]
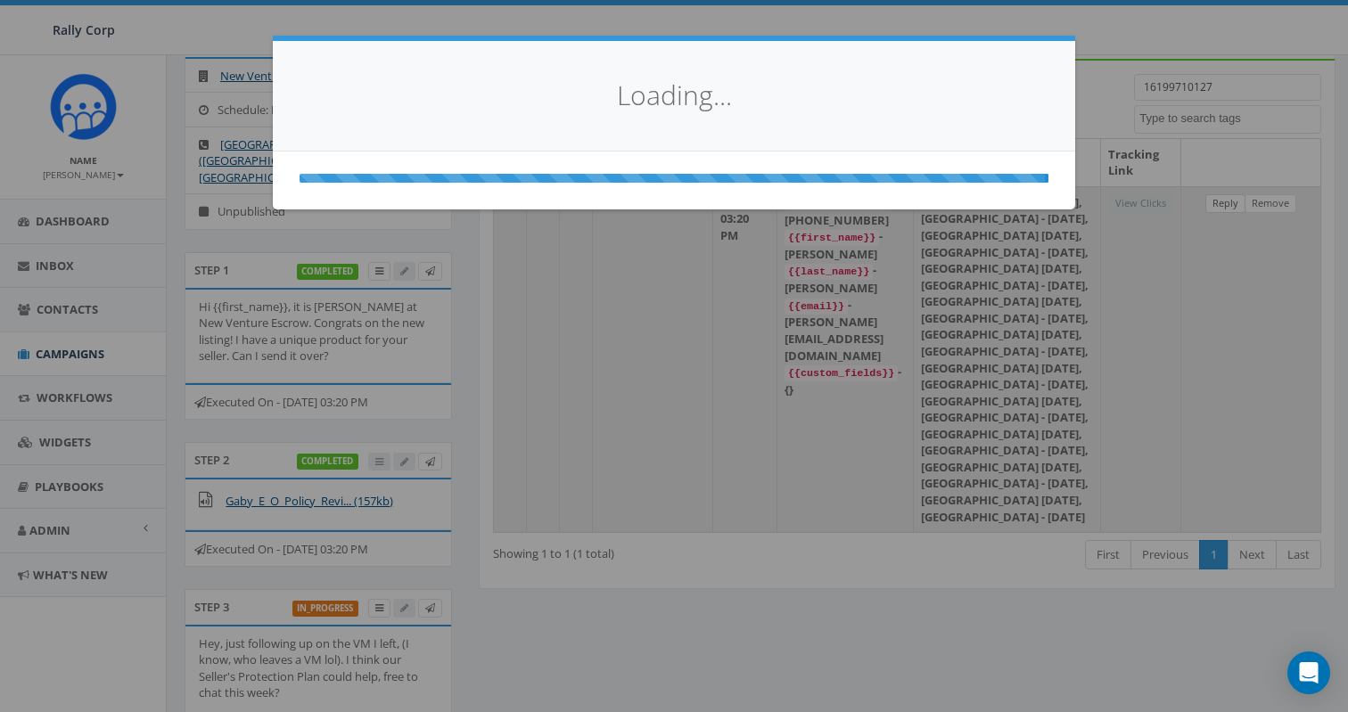
select select
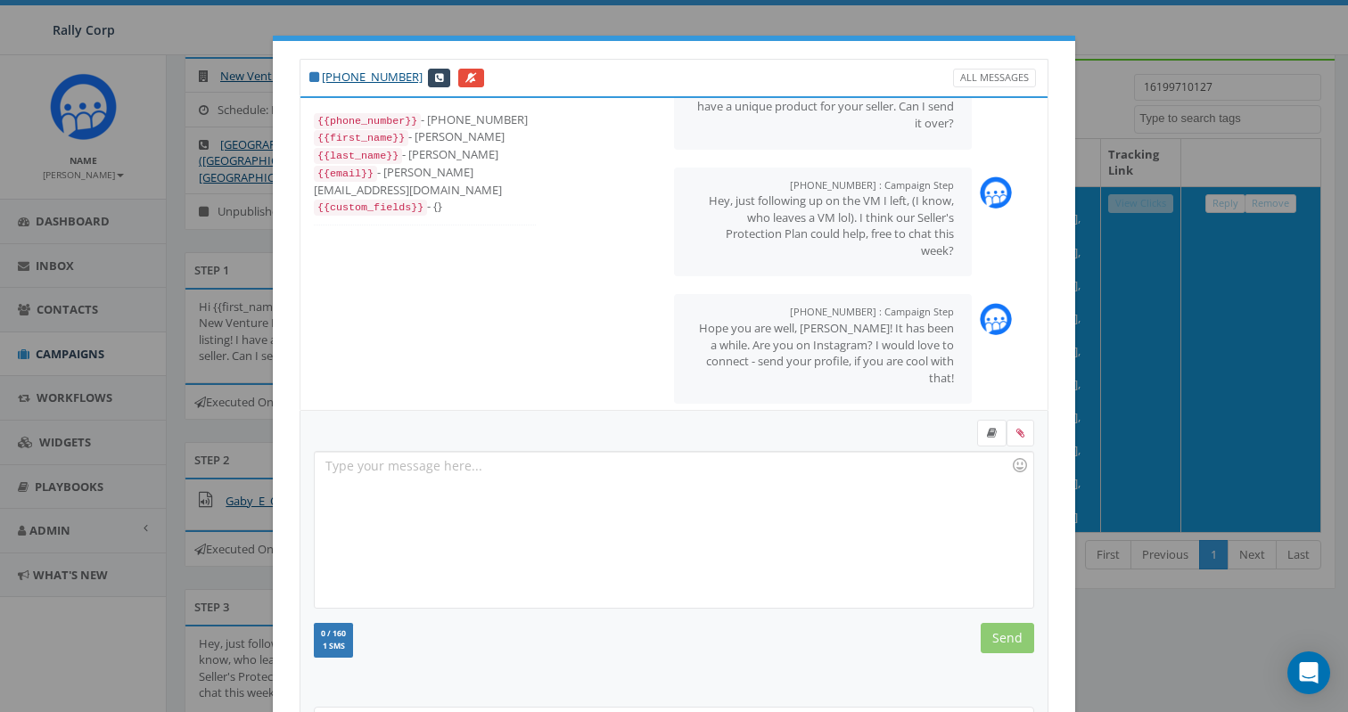
scroll to position [181, 0]
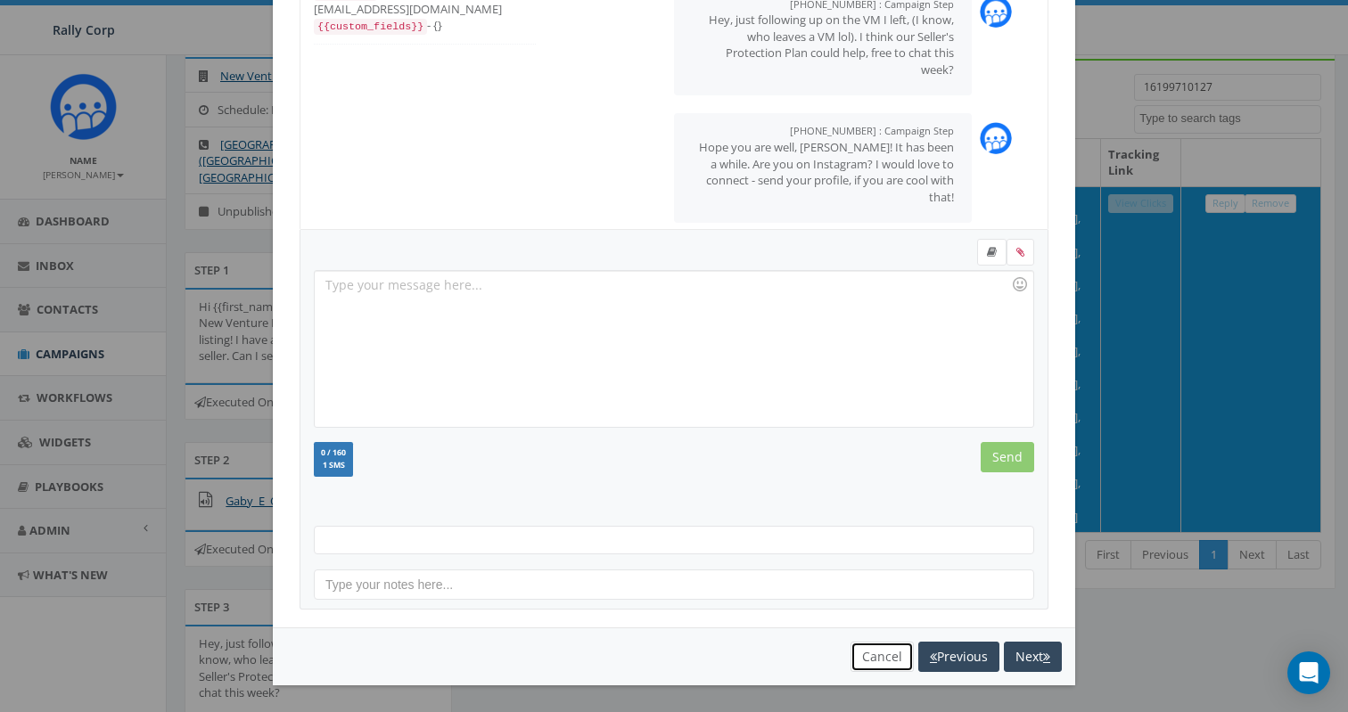
click at [871, 658] on button "Cancel" at bounding box center [881, 657] width 63 height 30
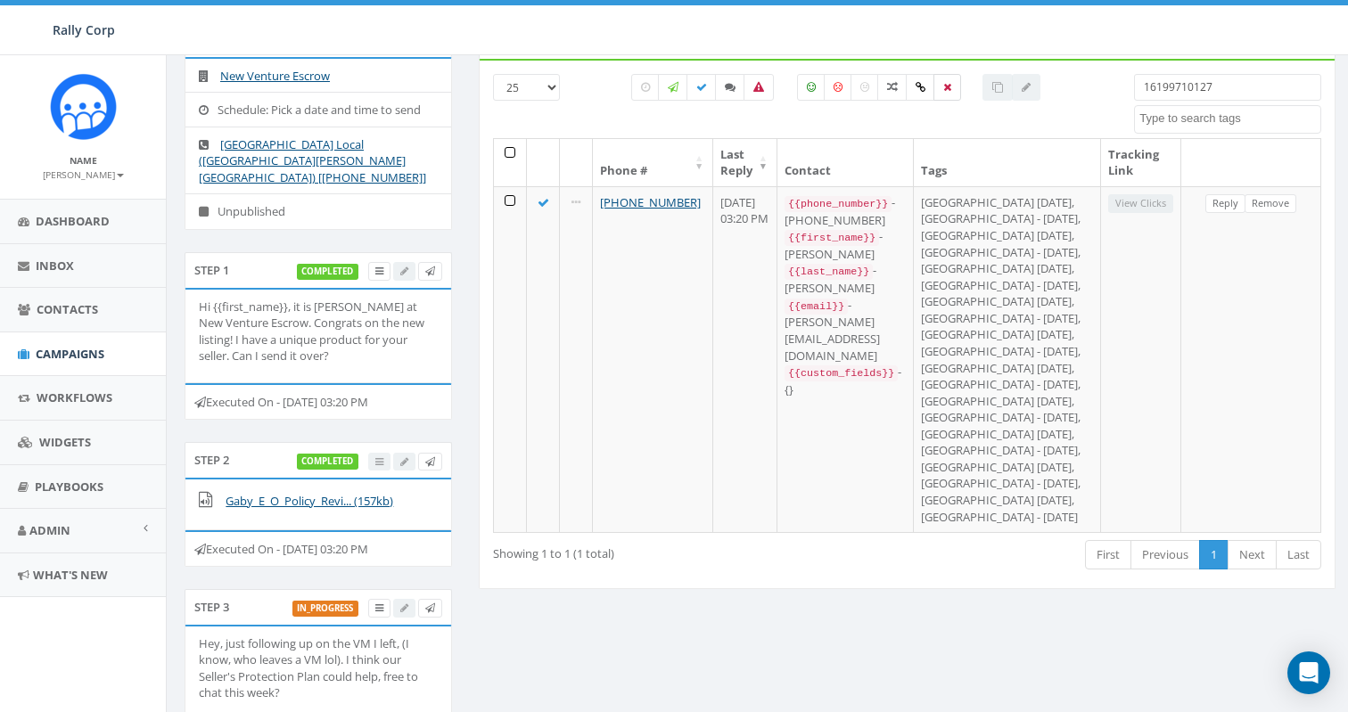
drag, startPoint x: 1242, startPoint y: 93, endPoint x: 955, endPoint y: 90, distance: 287.0
click at [955, 91] on div "25 50 100 All 0 contact(s) on current page All 1 contact(s) filtered 1619971012…" at bounding box center [906, 106] width 855 height 64
paste input "7608032001"
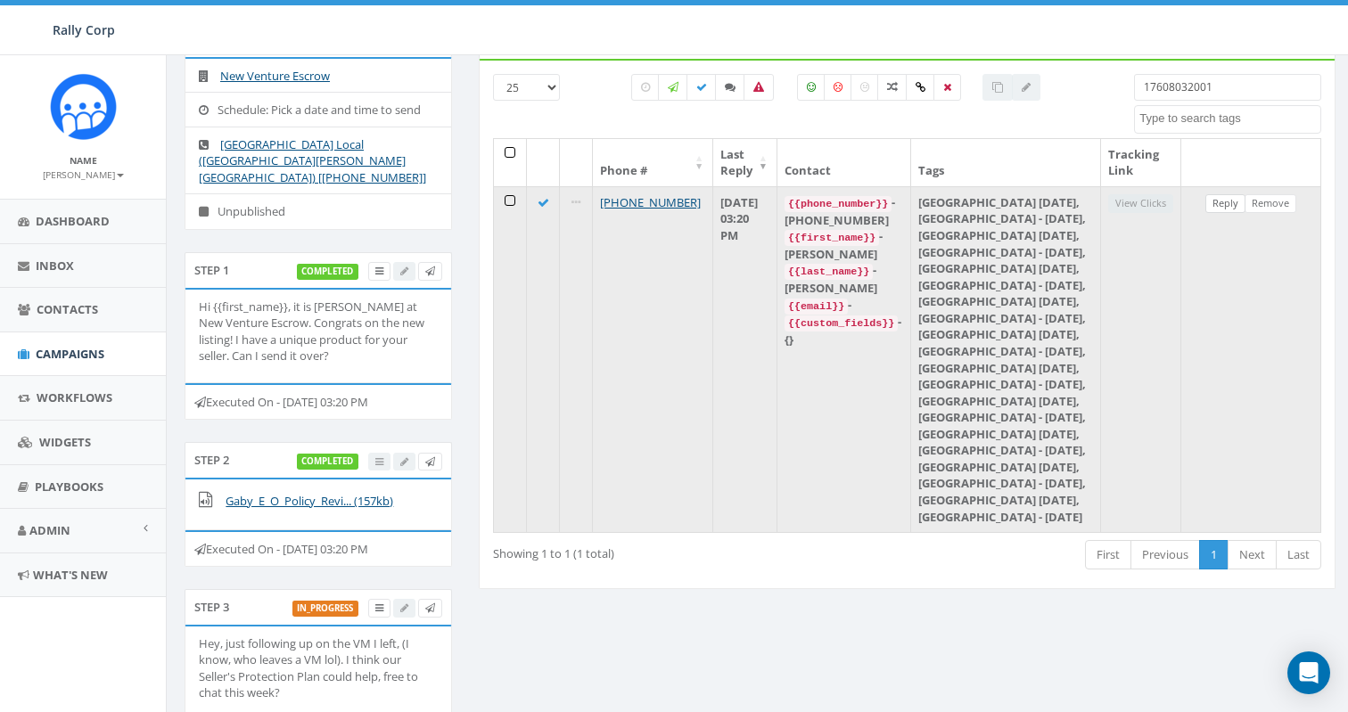
type input "17608032001"
click at [1216, 211] on link "Reply" at bounding box center [1225, 203] width 40 height 19
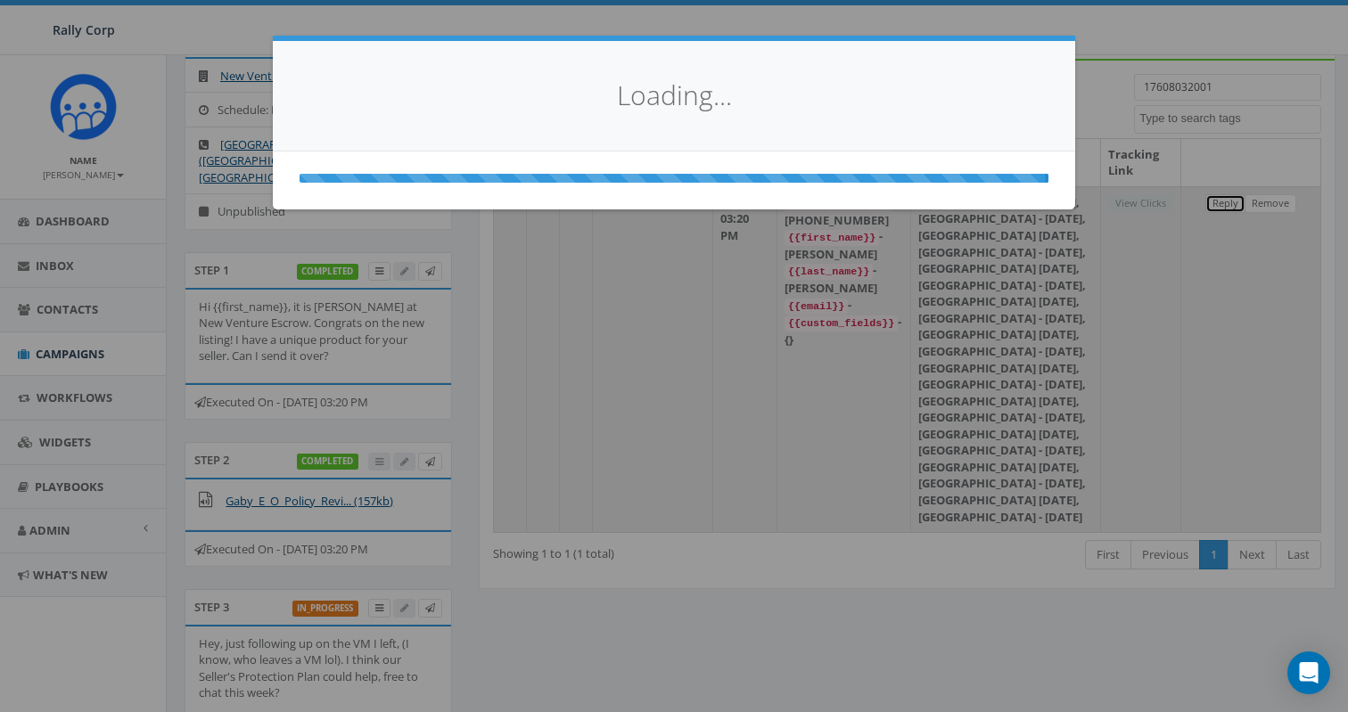
scroll to position [0, 0]
select select
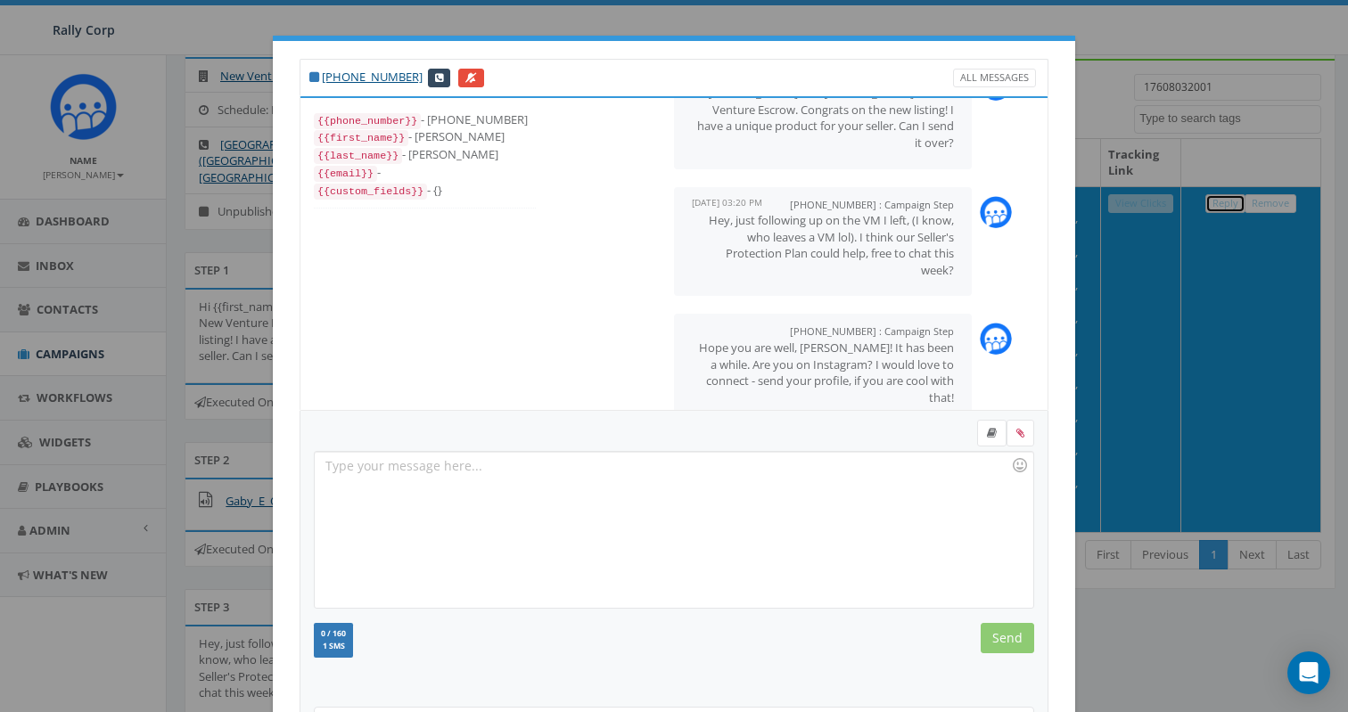
scroll to position [80, 0]
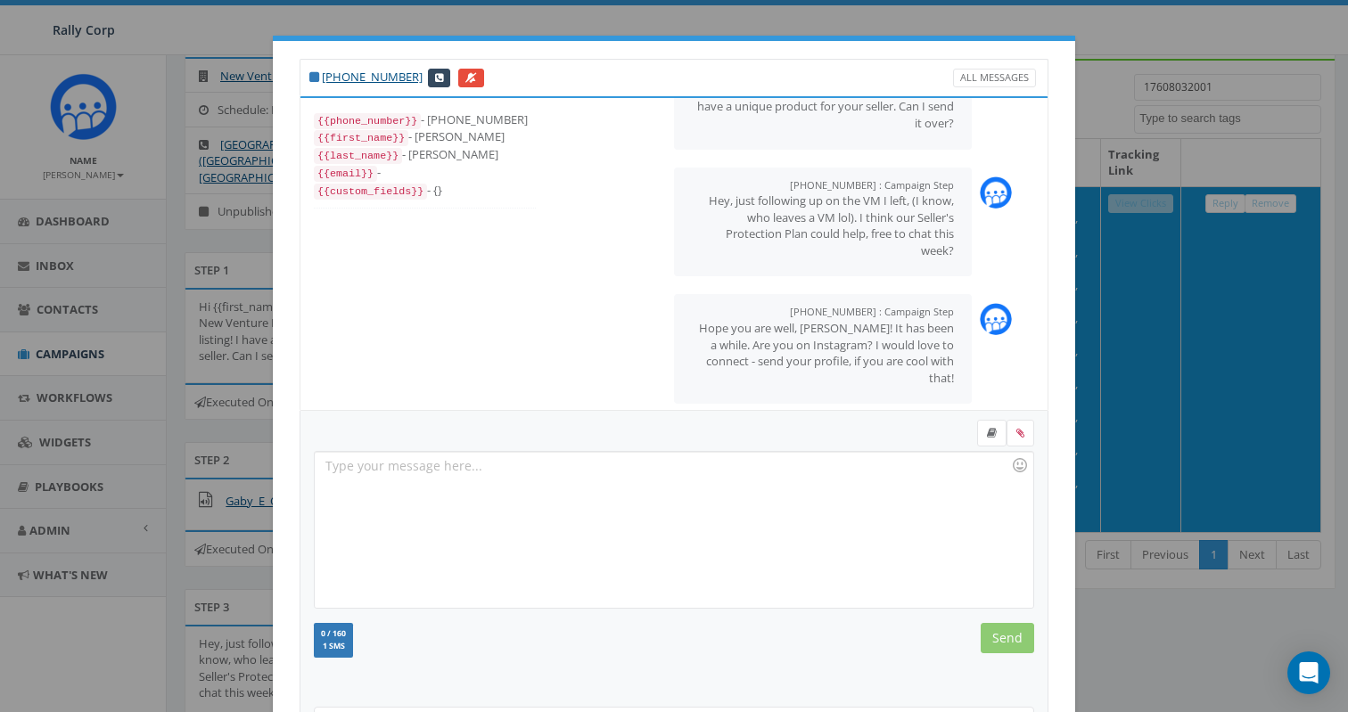
click at [1221, 78] on div "+1 760-803-2001 All Messages {{phone_number}} - +17608032001 {{first_name}} - C…" at bounding box center [674, 356] width 1348 height 712
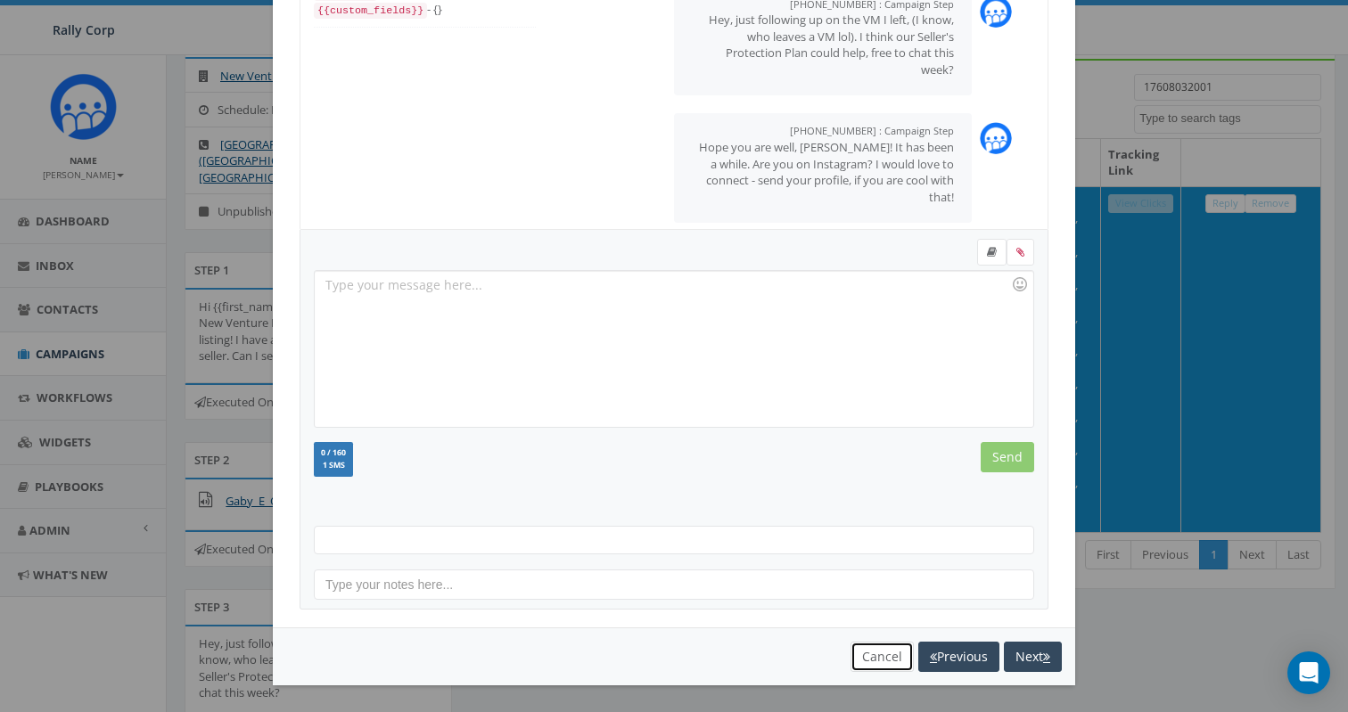
click at [886, 659] on button "Cancel" at bounding box center [881, 657] width 63 height 30
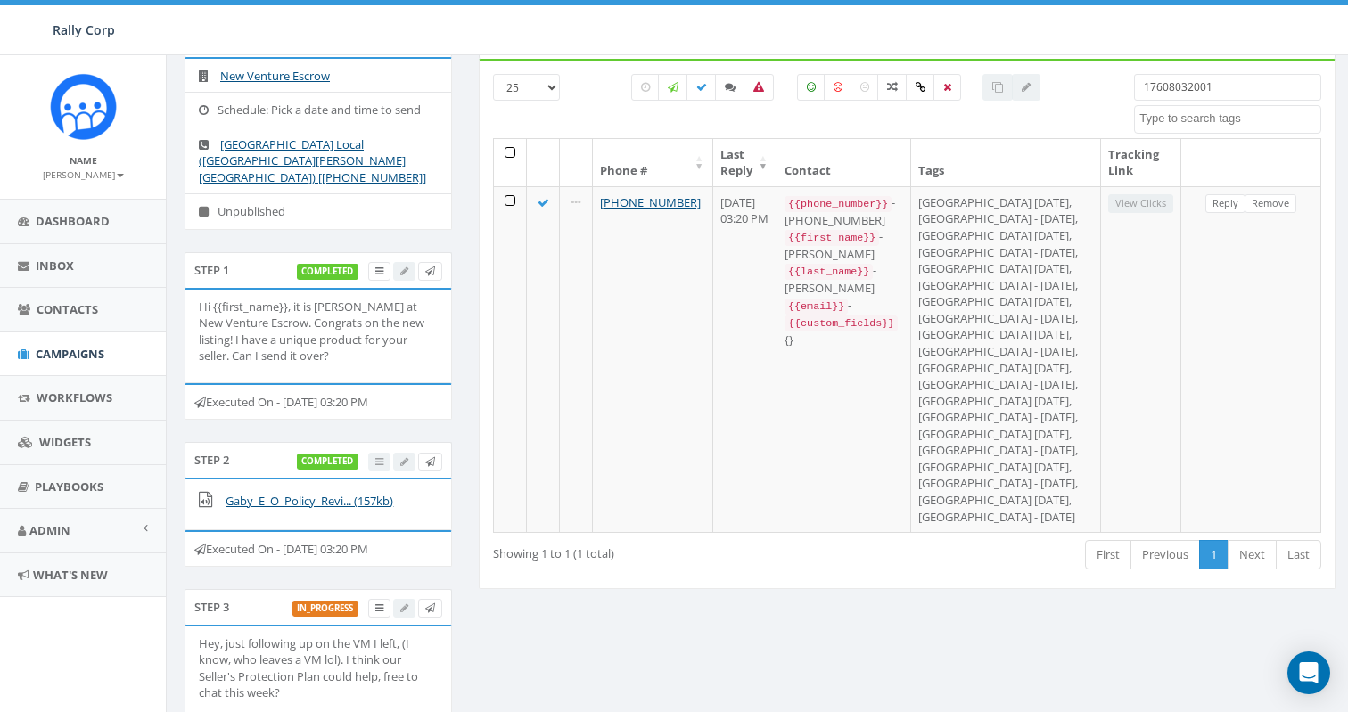
drag, startPoint x: 1222, startPoint y: 87, endPoint x: 999, endPoint y: 81, distance: 222.9
click at [1001, 80] on div "25 50 100 All 0 contact(s) on current page All 1 contact(s) filtered 1760803200…" at bounding box center [906, 106] width 855 height 64
paste input "5597709298"
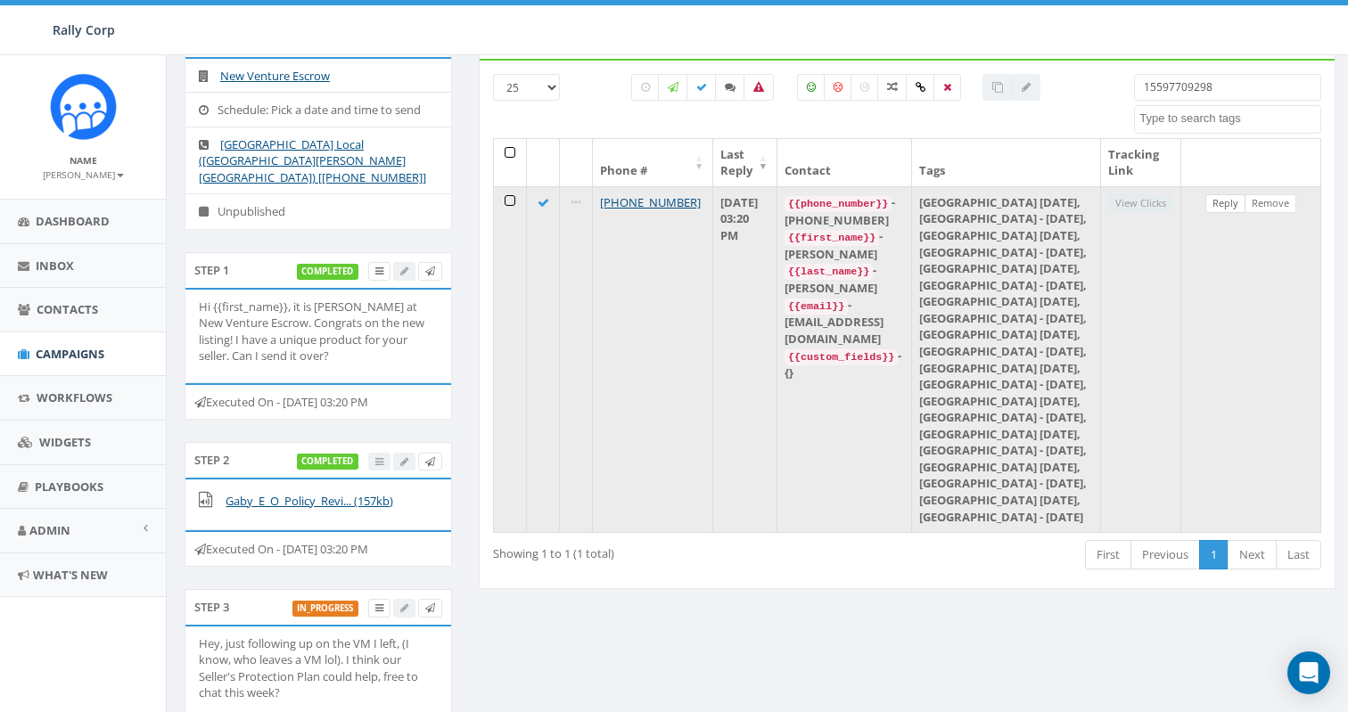
type input "15597709298"
click at [1216, 200] on link "Reply" at bounding box center [1225, 203] width 40 height 19
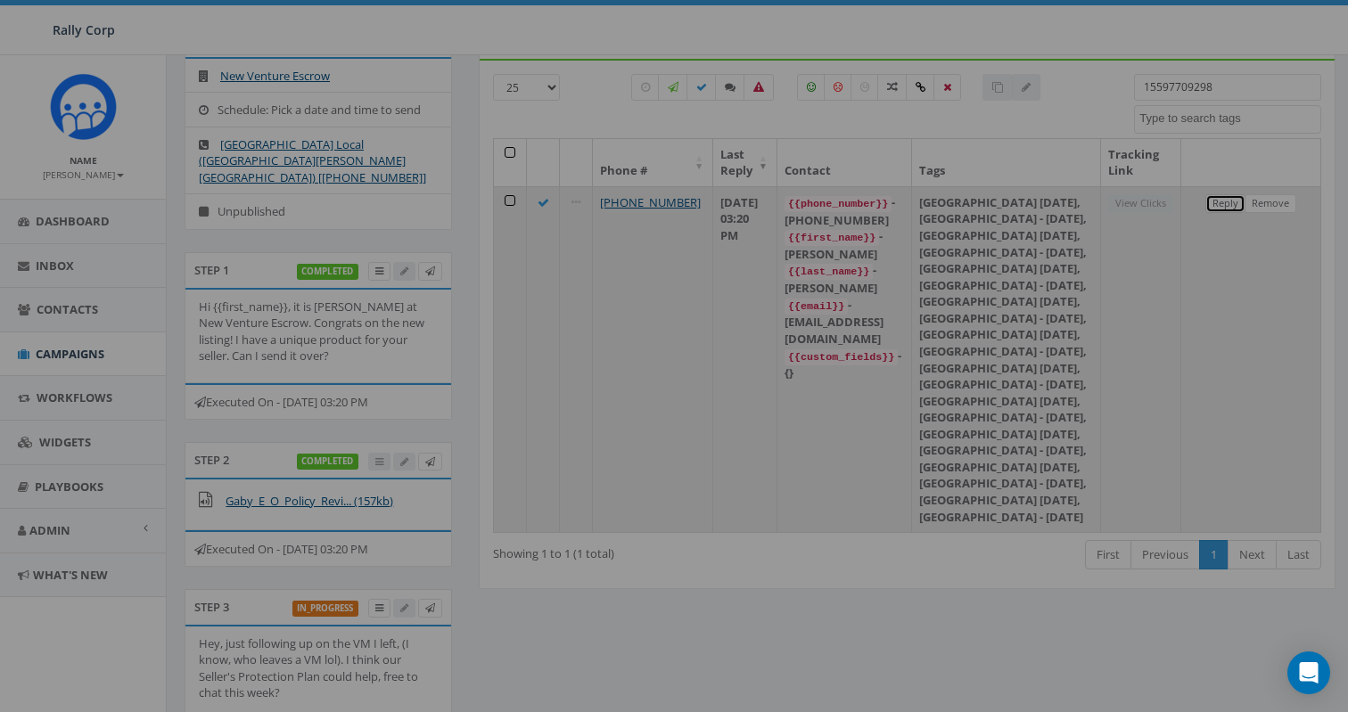
scroll to position [0, 0]
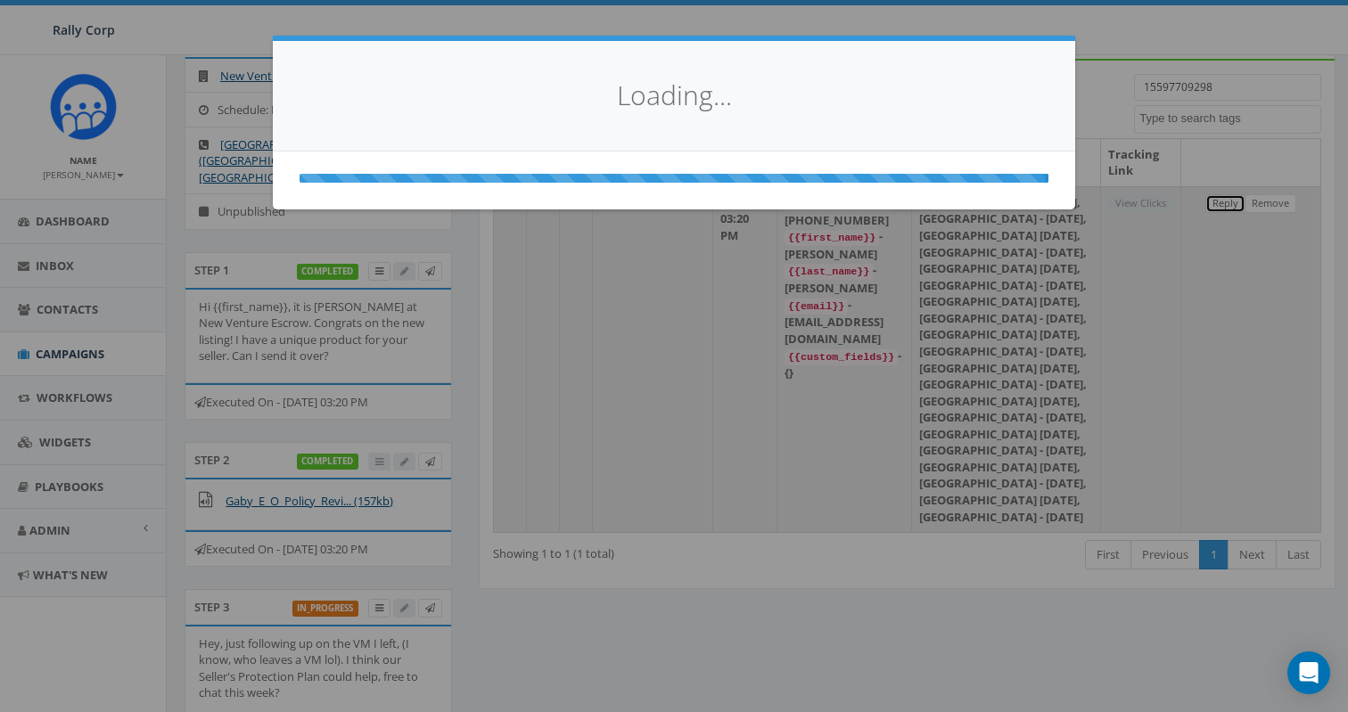
select select
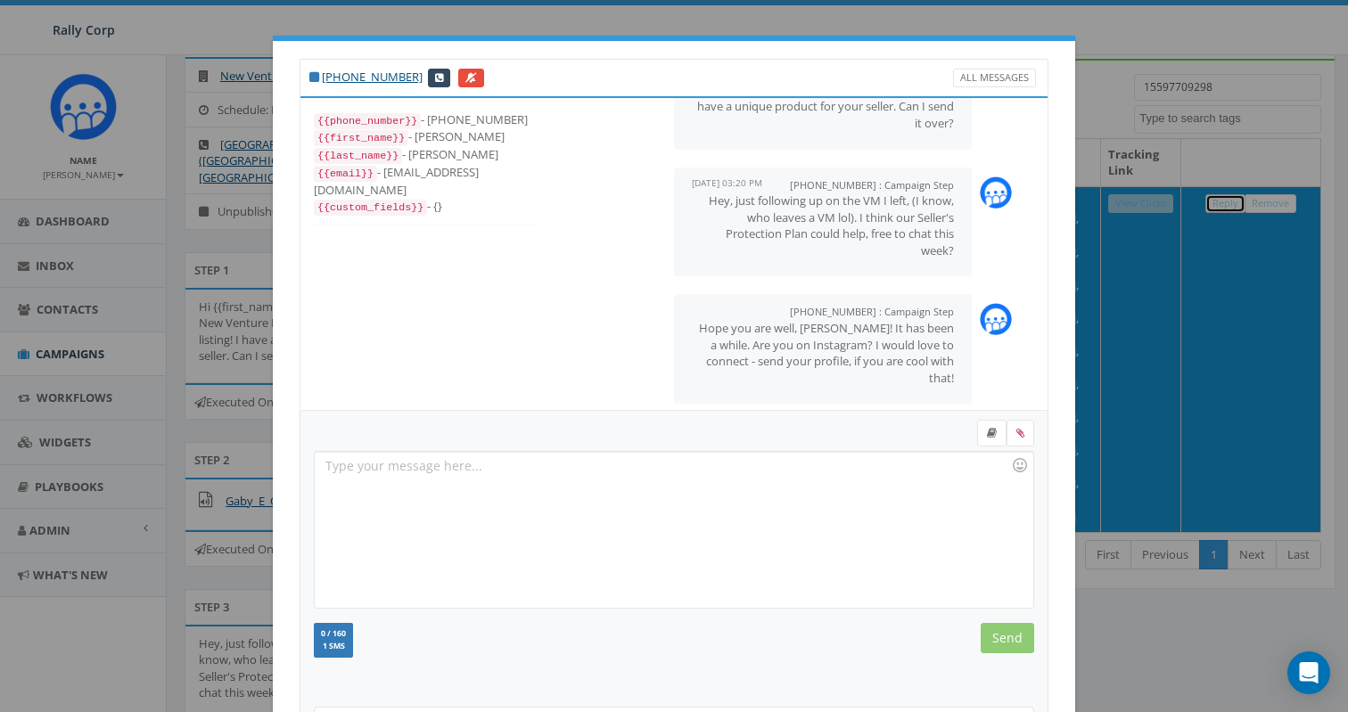
scroll to position [181, 0]
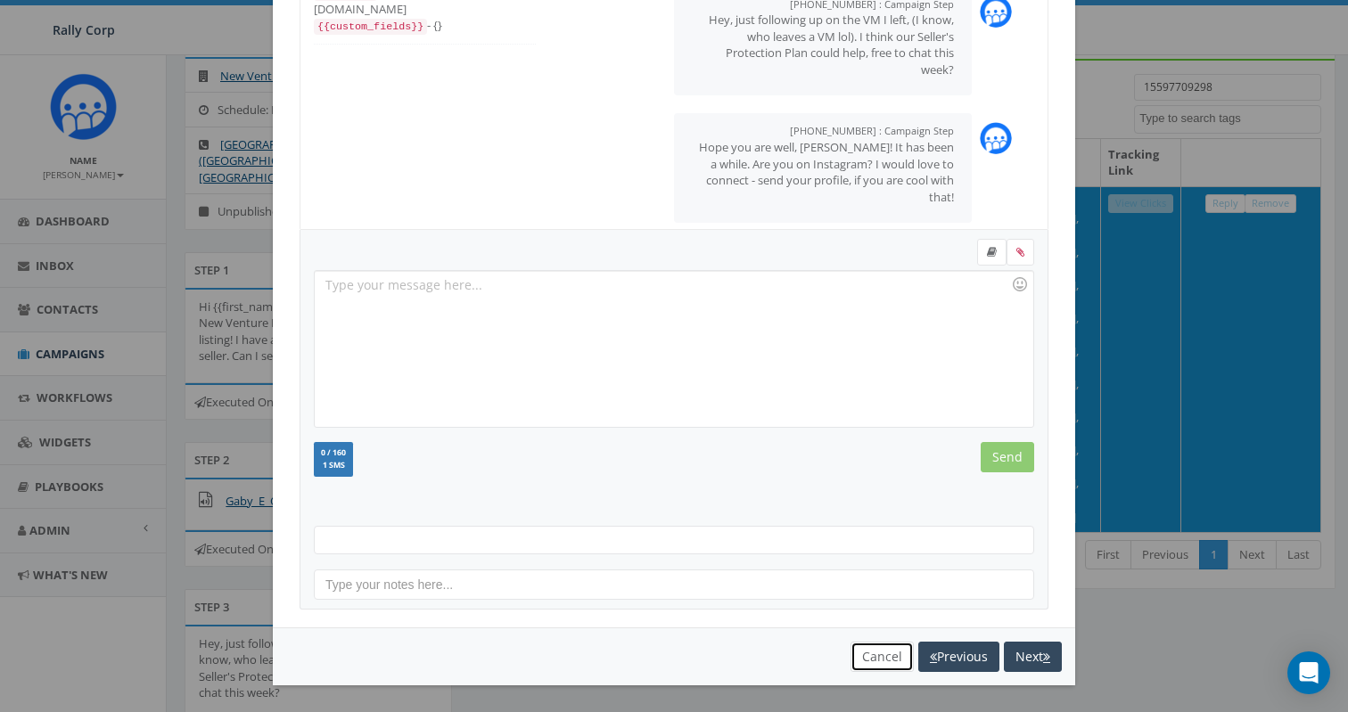
click at [858, 659] on button "Cancel" at bounding box center [881, 657] width 63 height 30
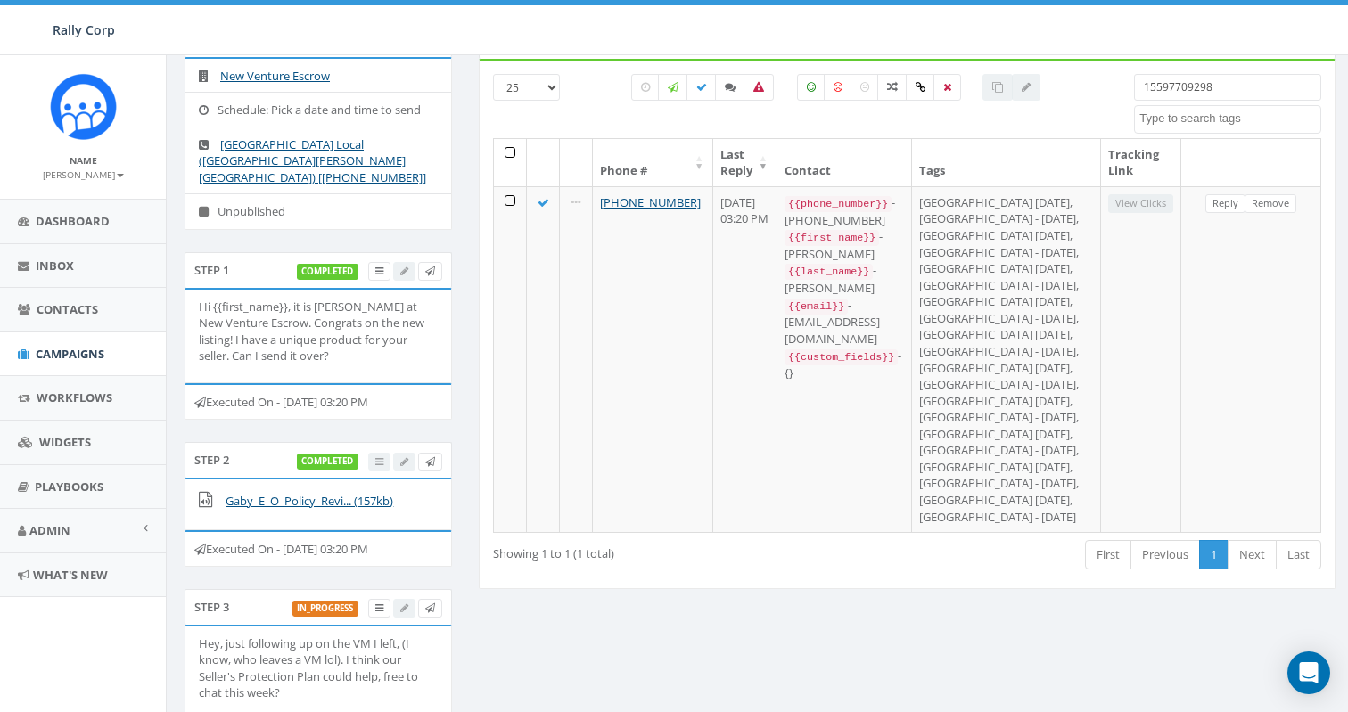
drag, startPoint x: 1221, startPoint y: 86, endPoint x: 994, endPoint y: 85, distance: 227.3
click at [995, 85] on div "25 50 100 All 0 contact(s) on current page All 1 contact(s) filtered 1559770929…" at bounding box center [906, 106] width 855 height 64
paste input "6195404673"
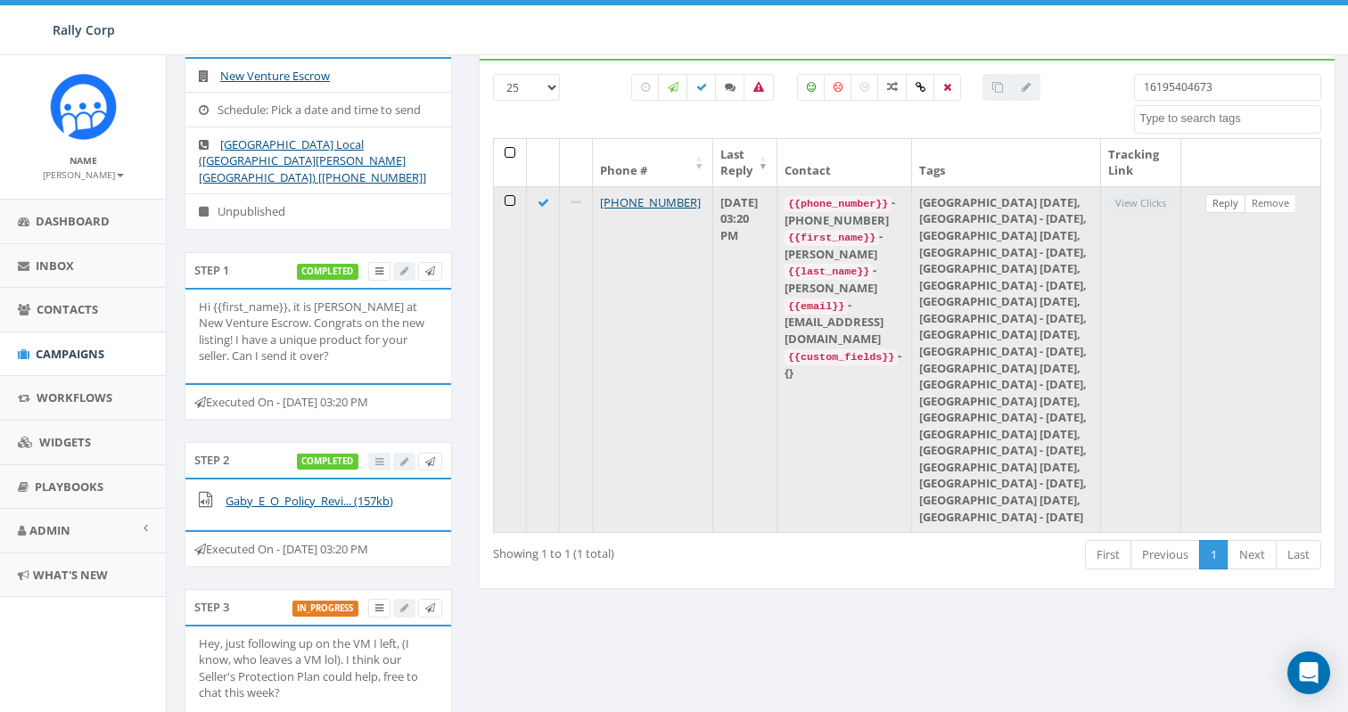
type input "16195404673"
click at [1226, 201] on link "Reply" at bounding box center [1225, 203] width 40 height 19
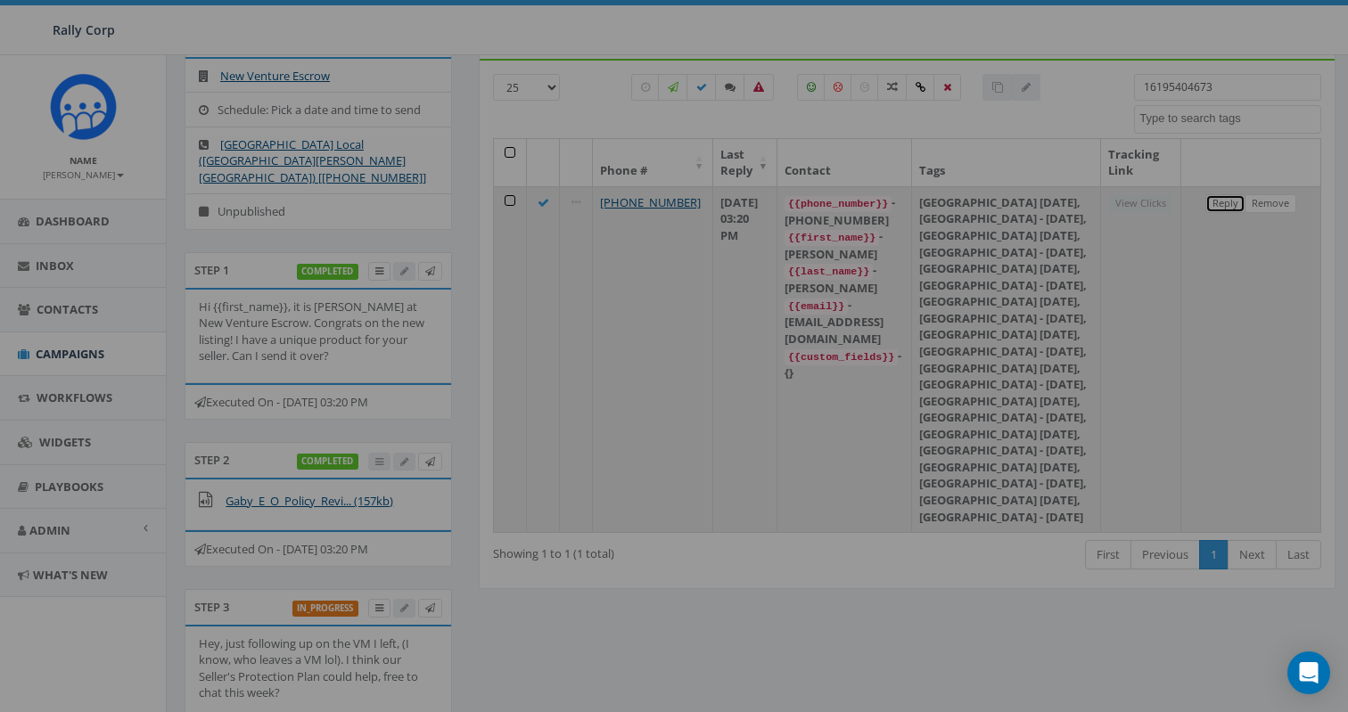
scroll to position [0, 0]
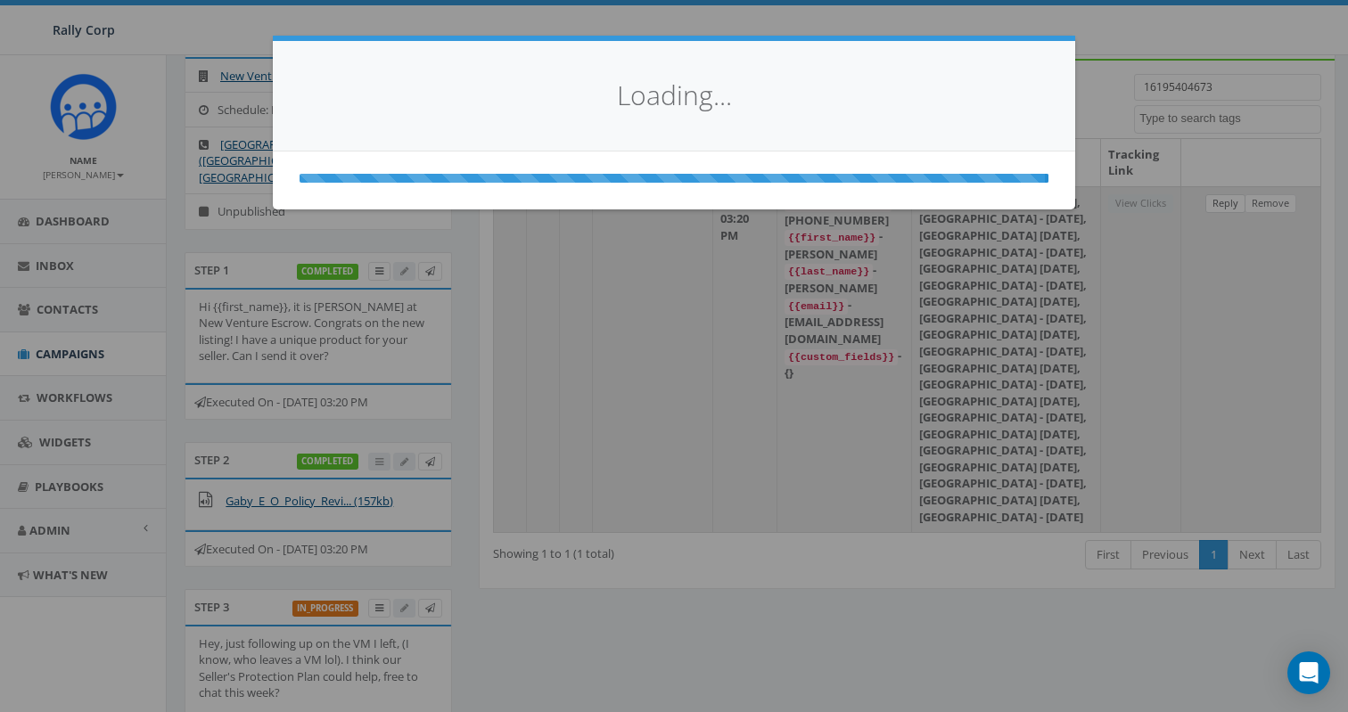
select select
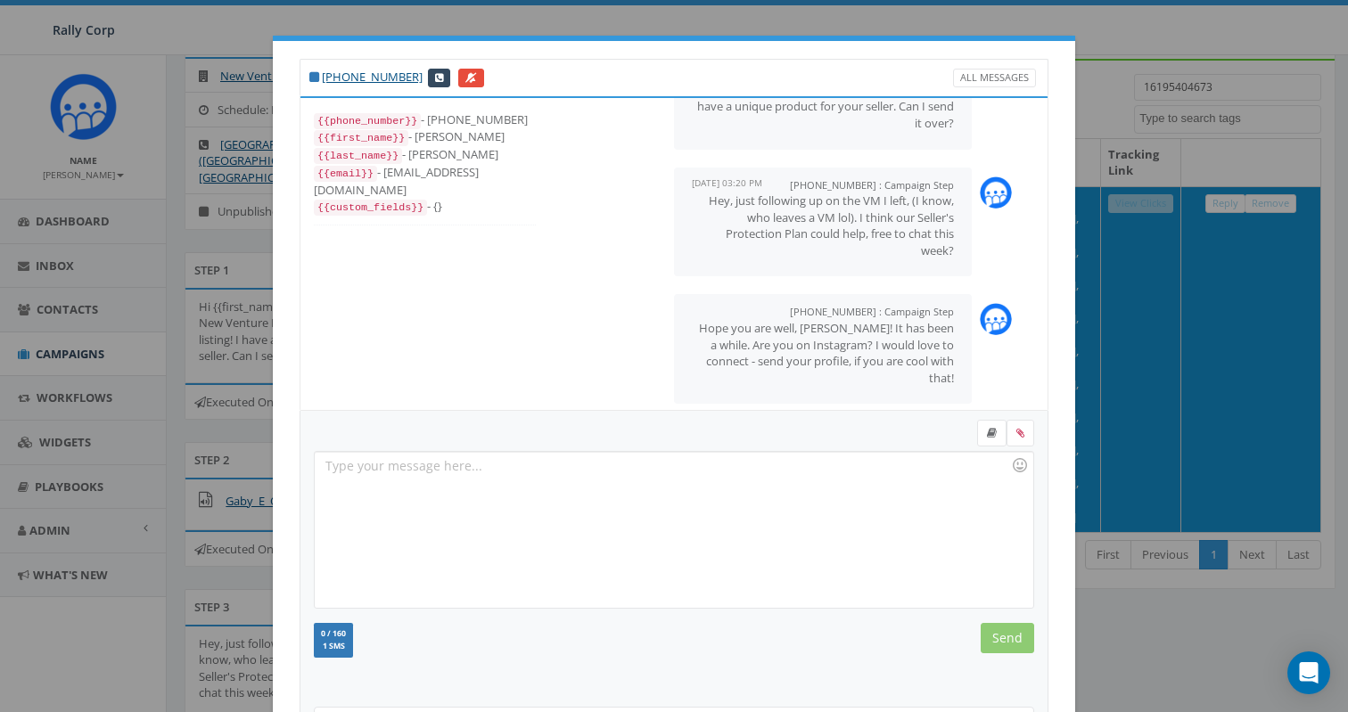
scroll to position [181, 0]
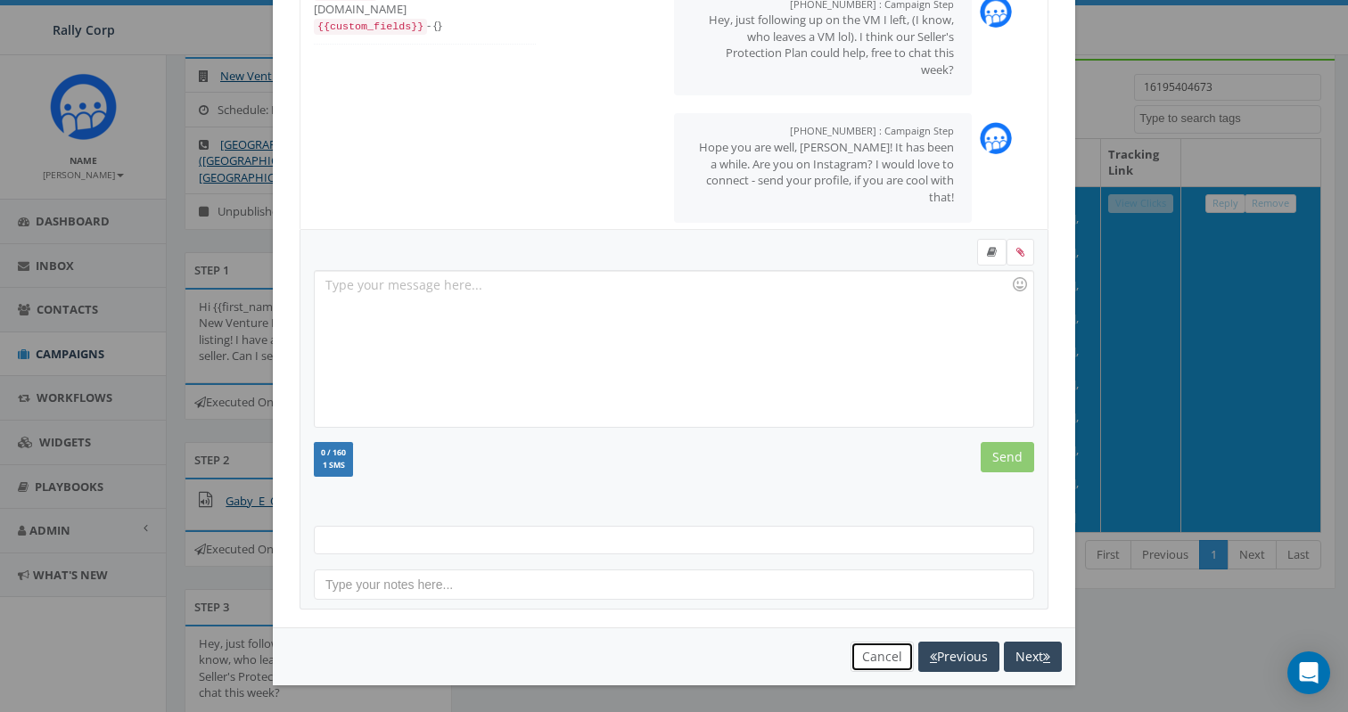
click at [886, 652] on button "Cancel" at bounding box center [881, 657] width 63 height 30
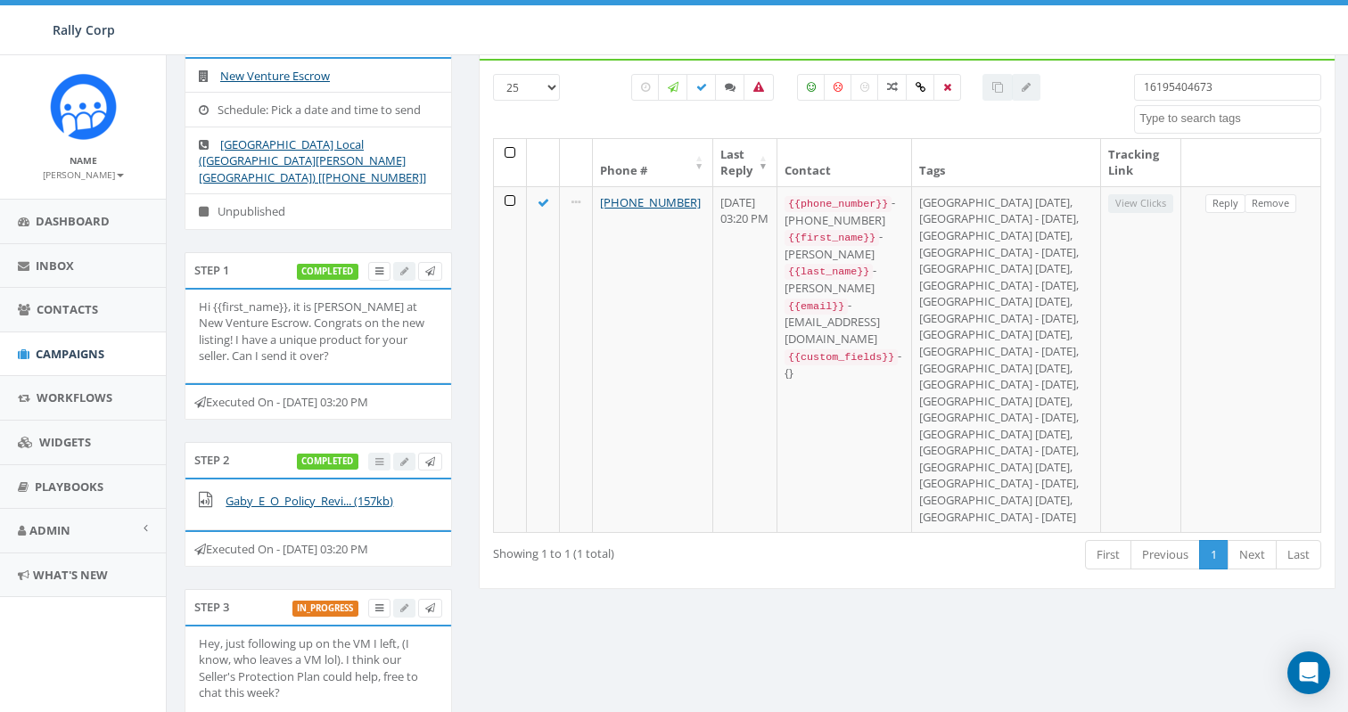
drag, startPoint x: 1224, startPoint y: 96, endPoint x: 1061, endPoint y: 92, distance: 162.3
click at [1061, 92] on div "25 50 100 All 0 contact(s) on current page All 1 contact(s) filtered 1619540467…" at bounding box center [906, 106] width 855 height 64
paste input "6465970"
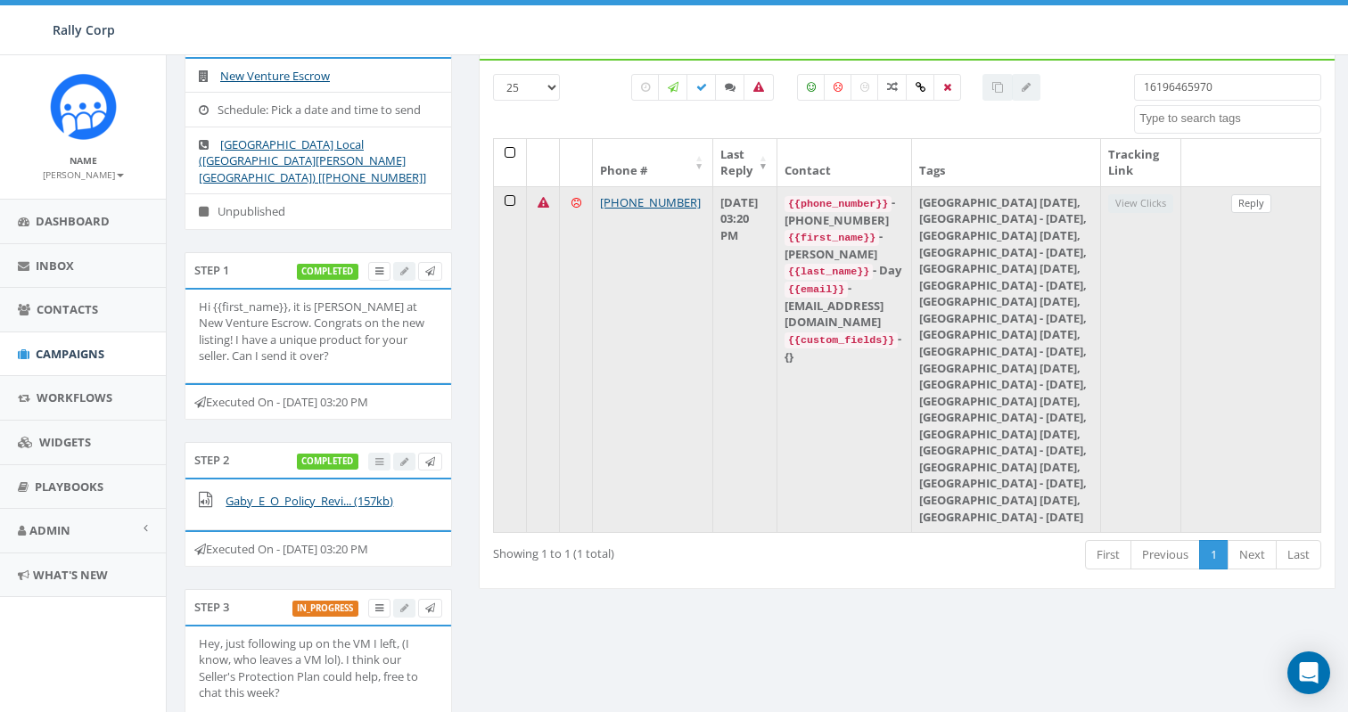
type input "16196465970"
click at [1251, 201] on link "Reply" at bounding box center [1251, 203] width 40 height 19
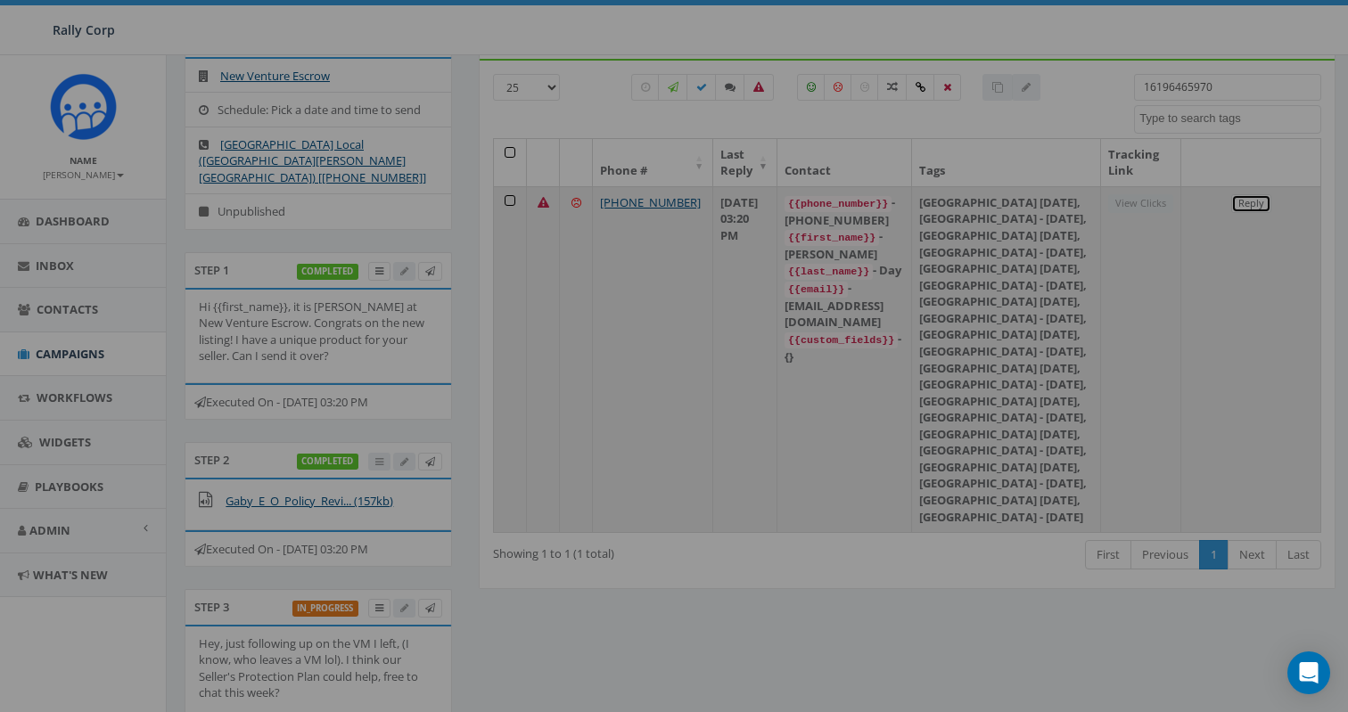
scroll to position [0, 0]
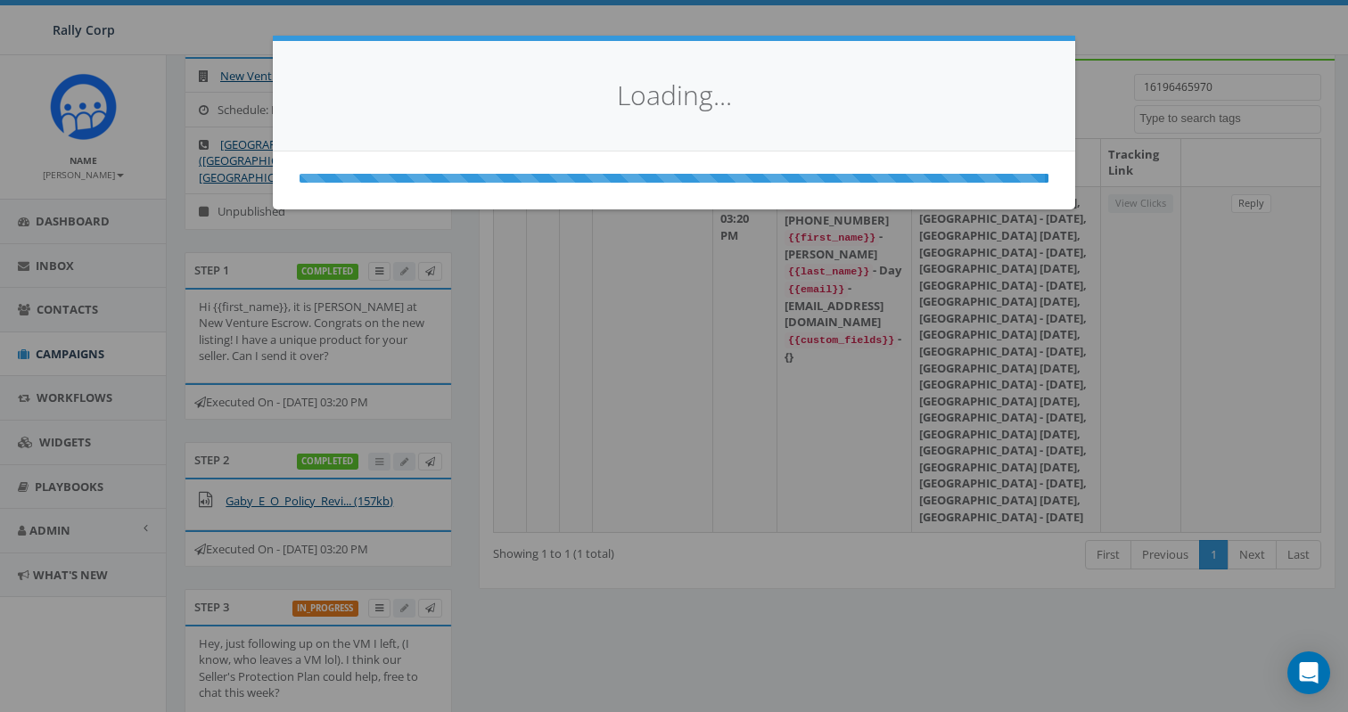
select select
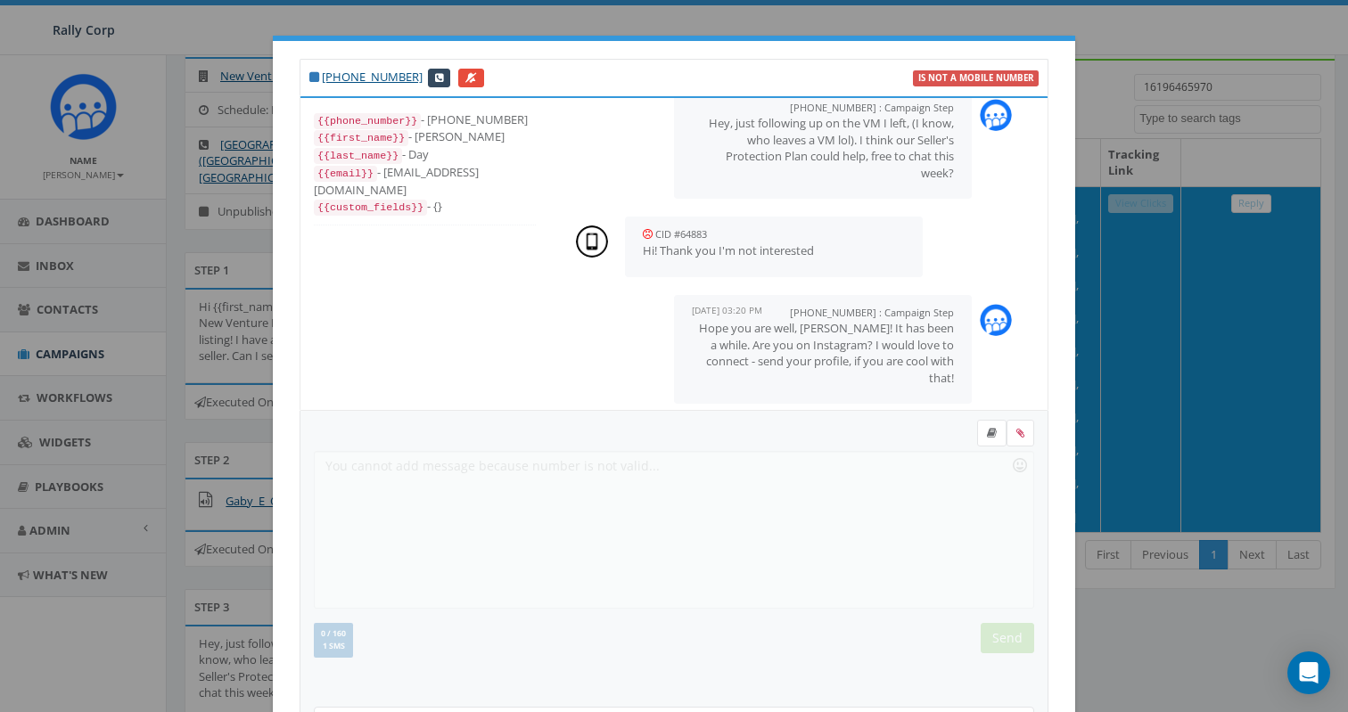
scroll to position [181, 0]
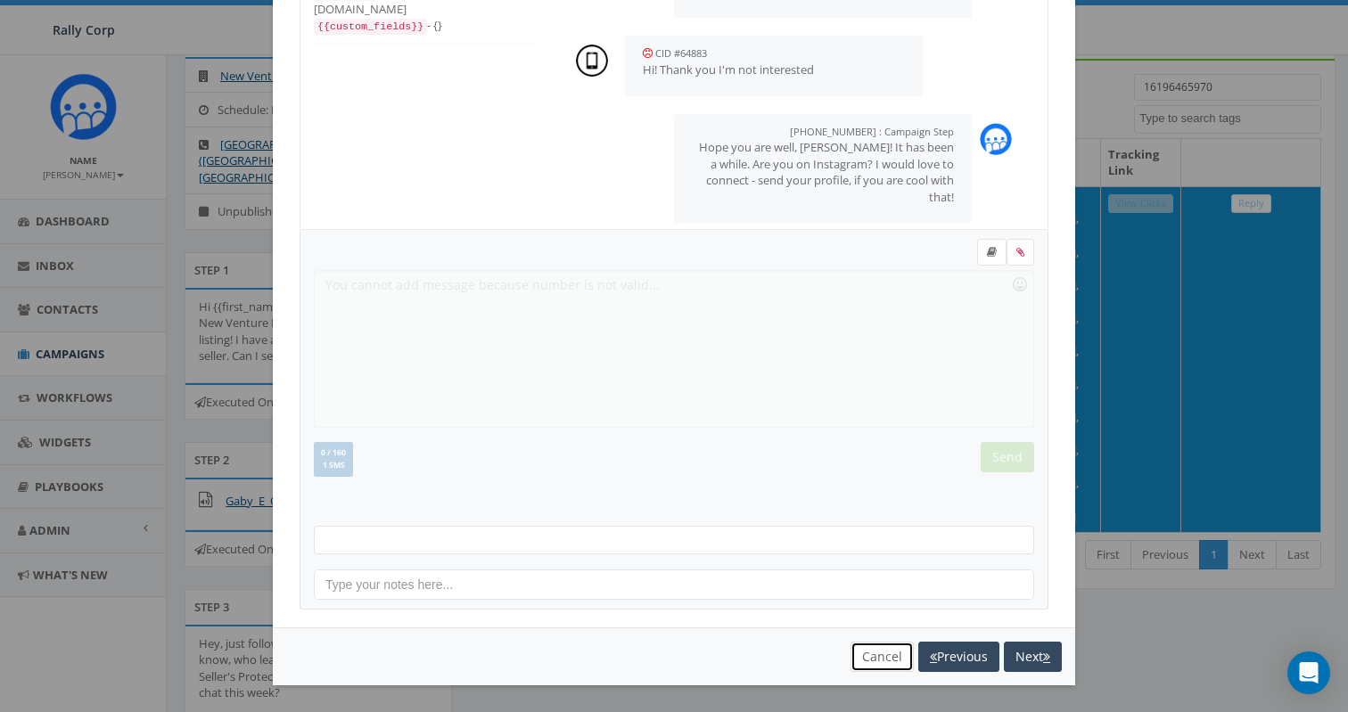
click at [880, 652] on button "Cancel" at bounding box center [881, 657] width 63 height 30
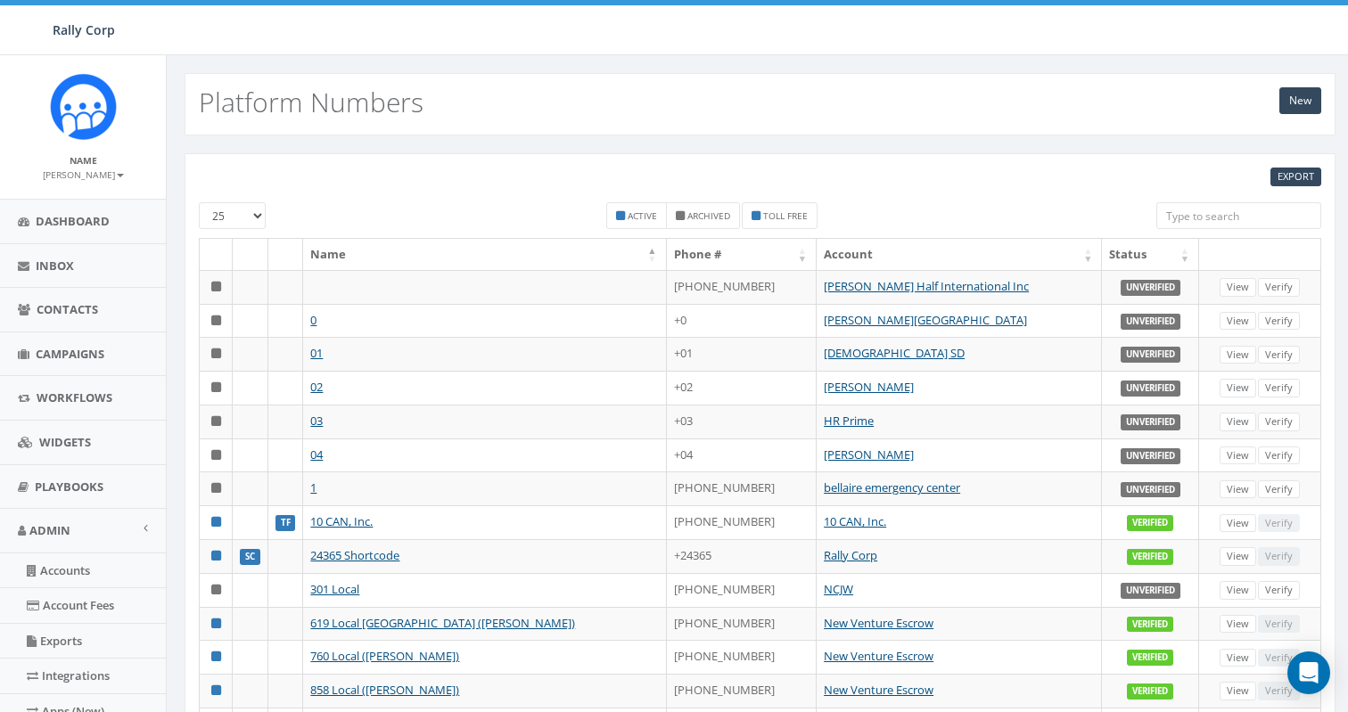
click at [1170, 214] on input "search" at bounding box center [1238, 215] width 165 height 27
paste input "13605486838"
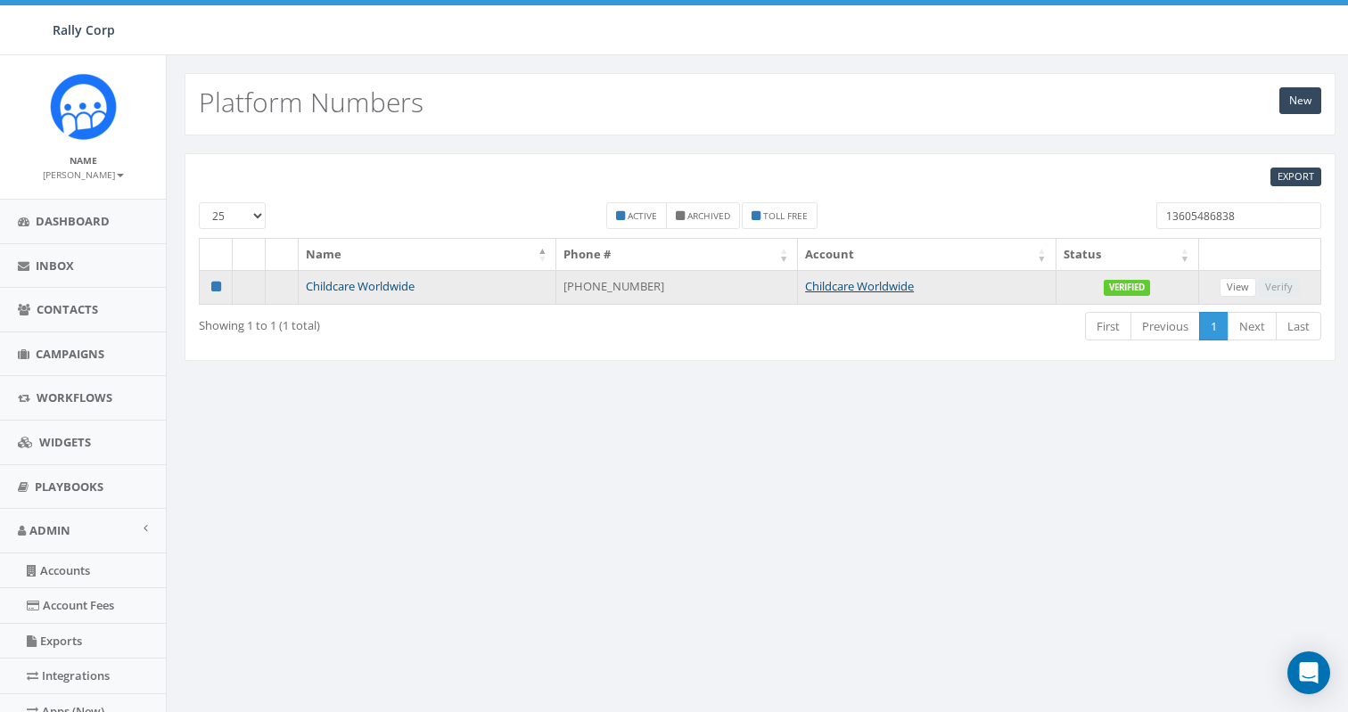
type input "13605486838"
click at [373, 278] on link "Childcare Worldwide" at bounding box center [360, 286] width 109 height 16
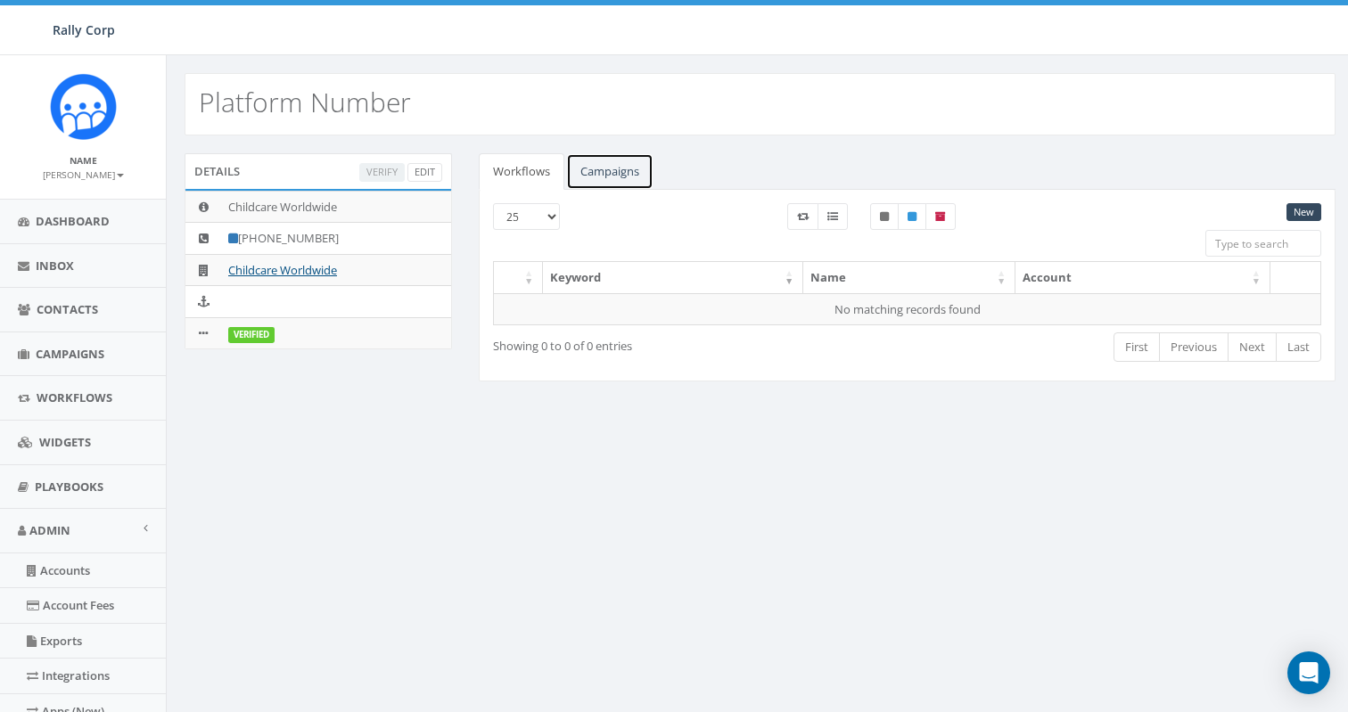
click at [598, 172] on link "Campaigns" at bounding box center [609, 171] width 87 height 37
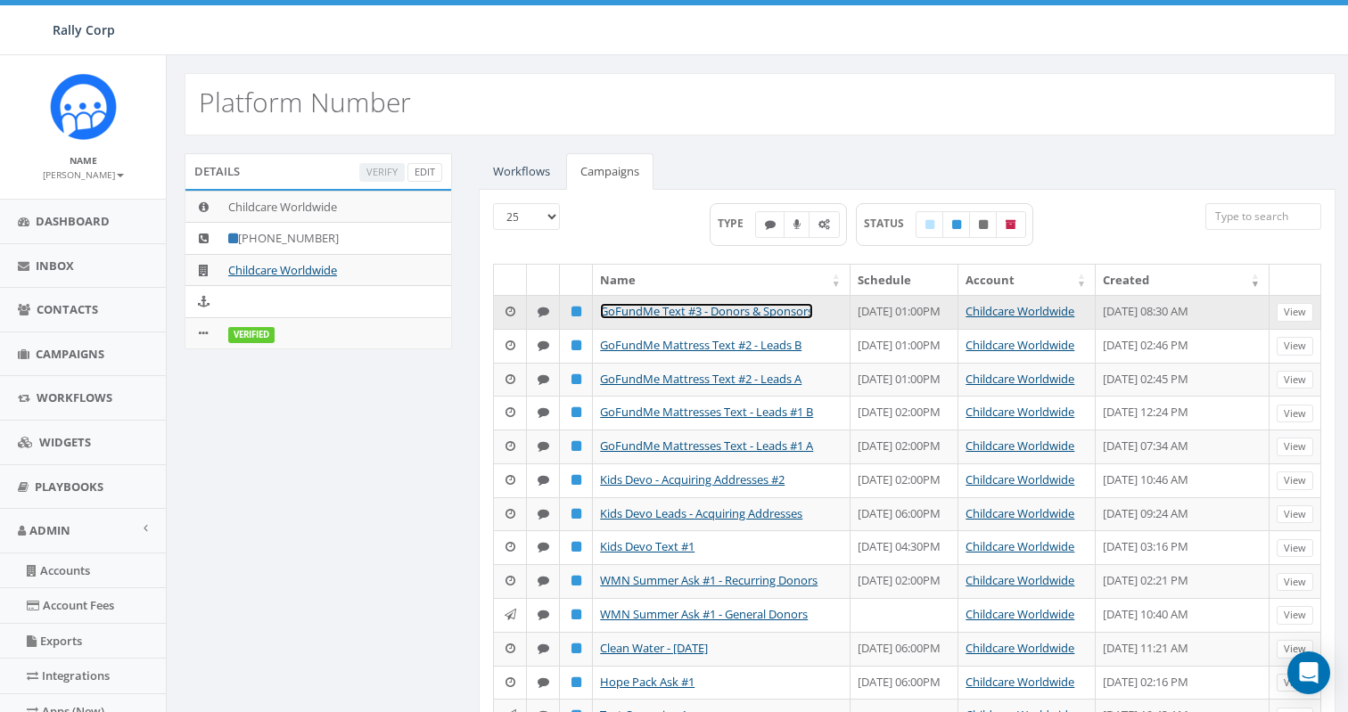
click at [749, 310] on link "GoFundMe Text #3 - Donors & Sponsors" at bounding box center [706, 311] width 213 height 16
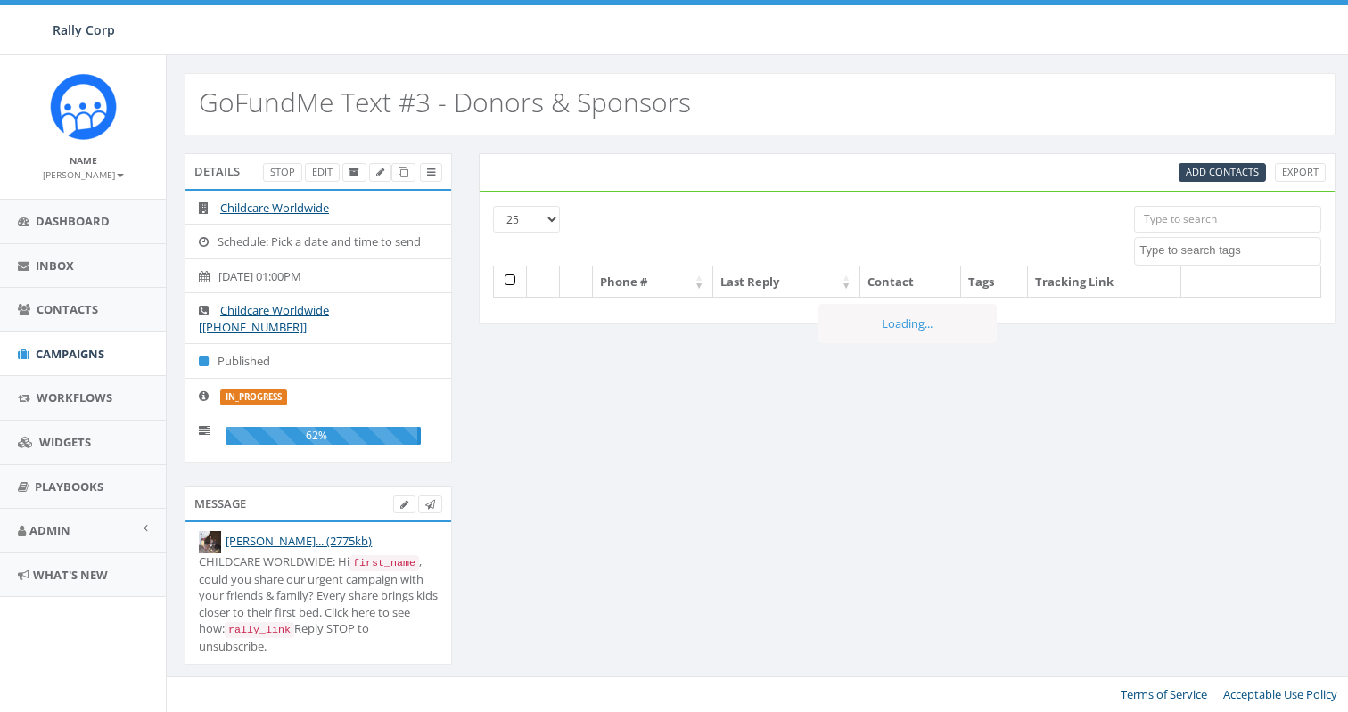
select select
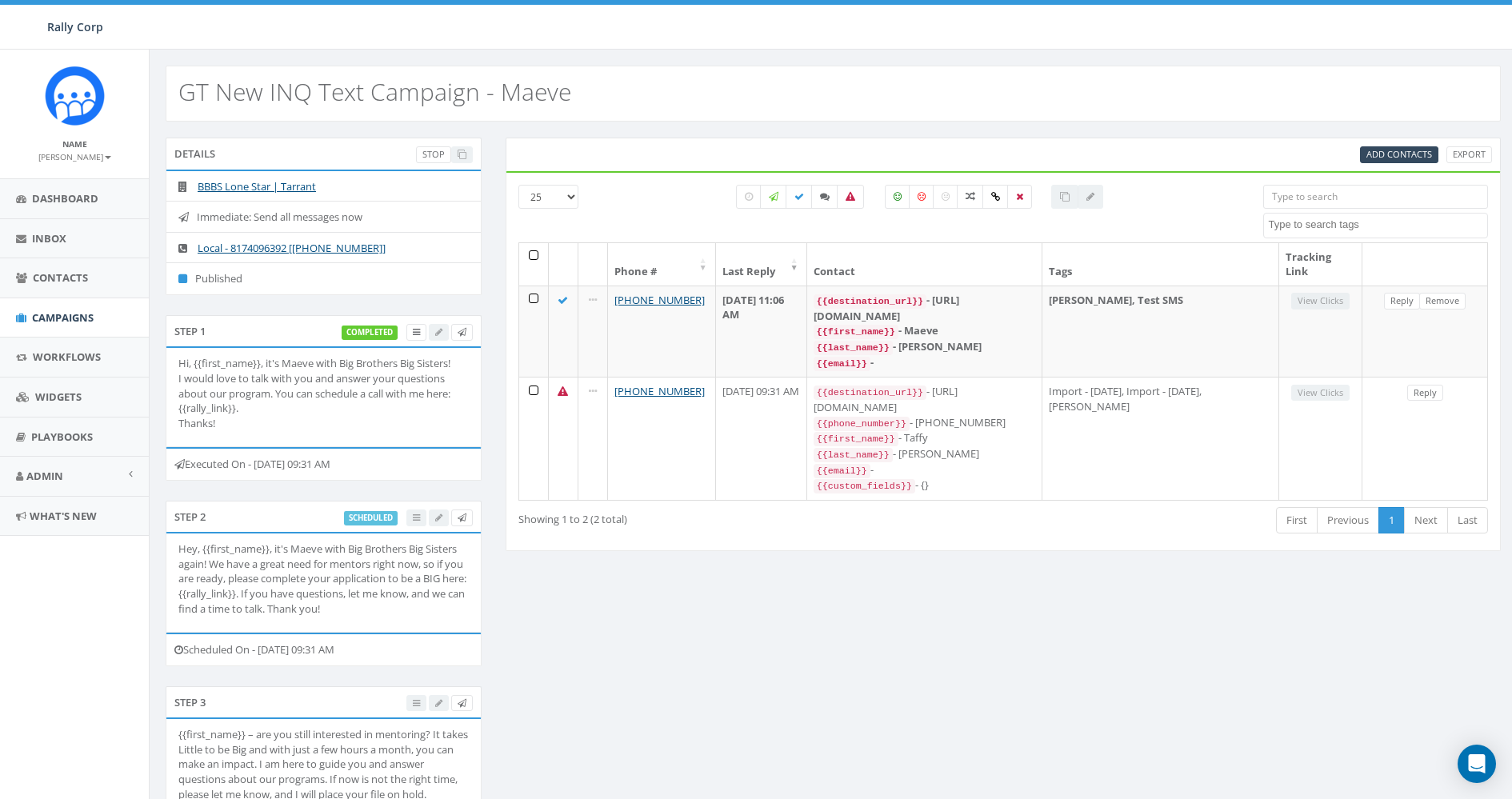
select select
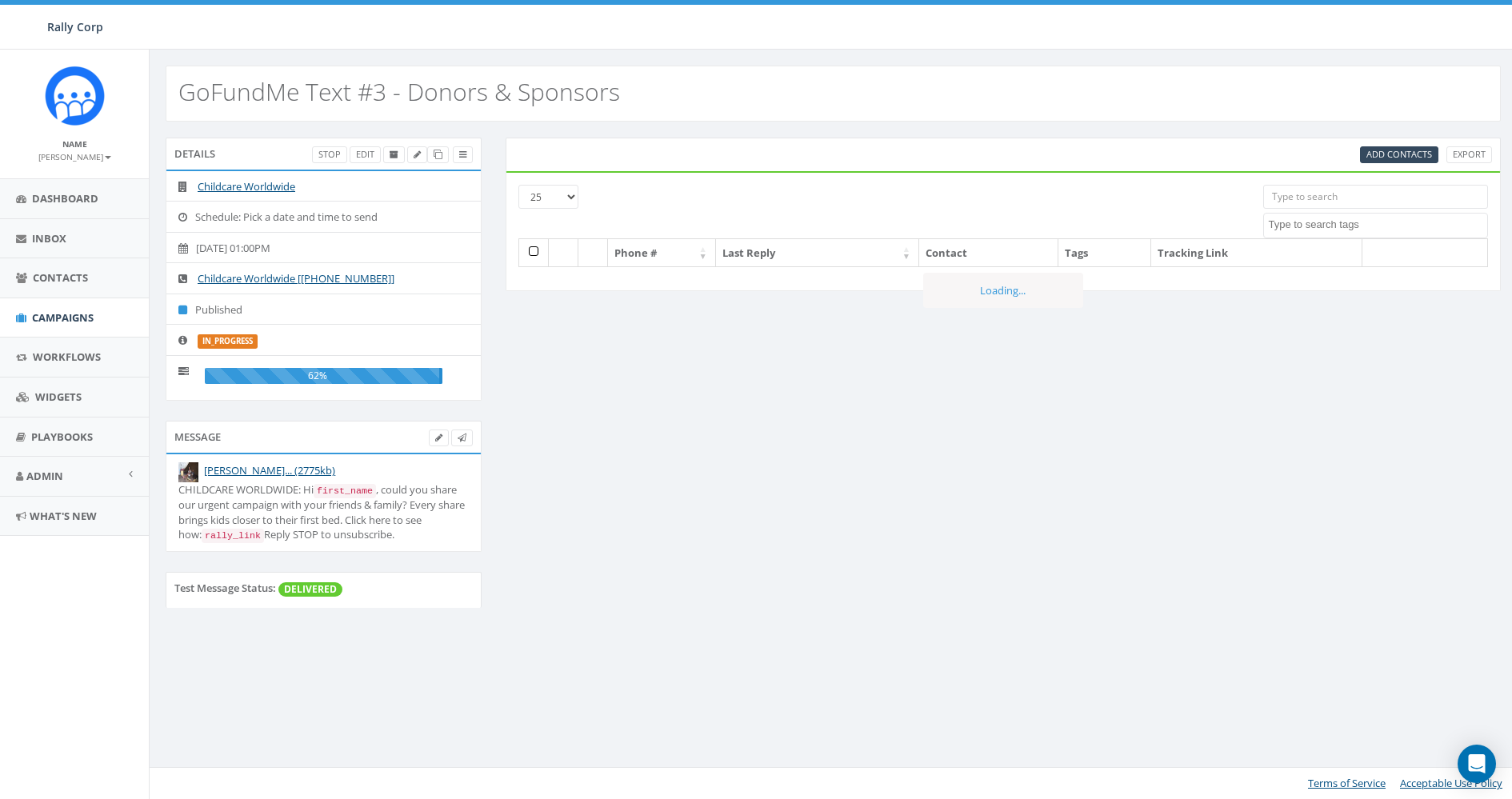
select select
click at [460, 154] on icon at bounding box center [463, 155] width 7 height 9
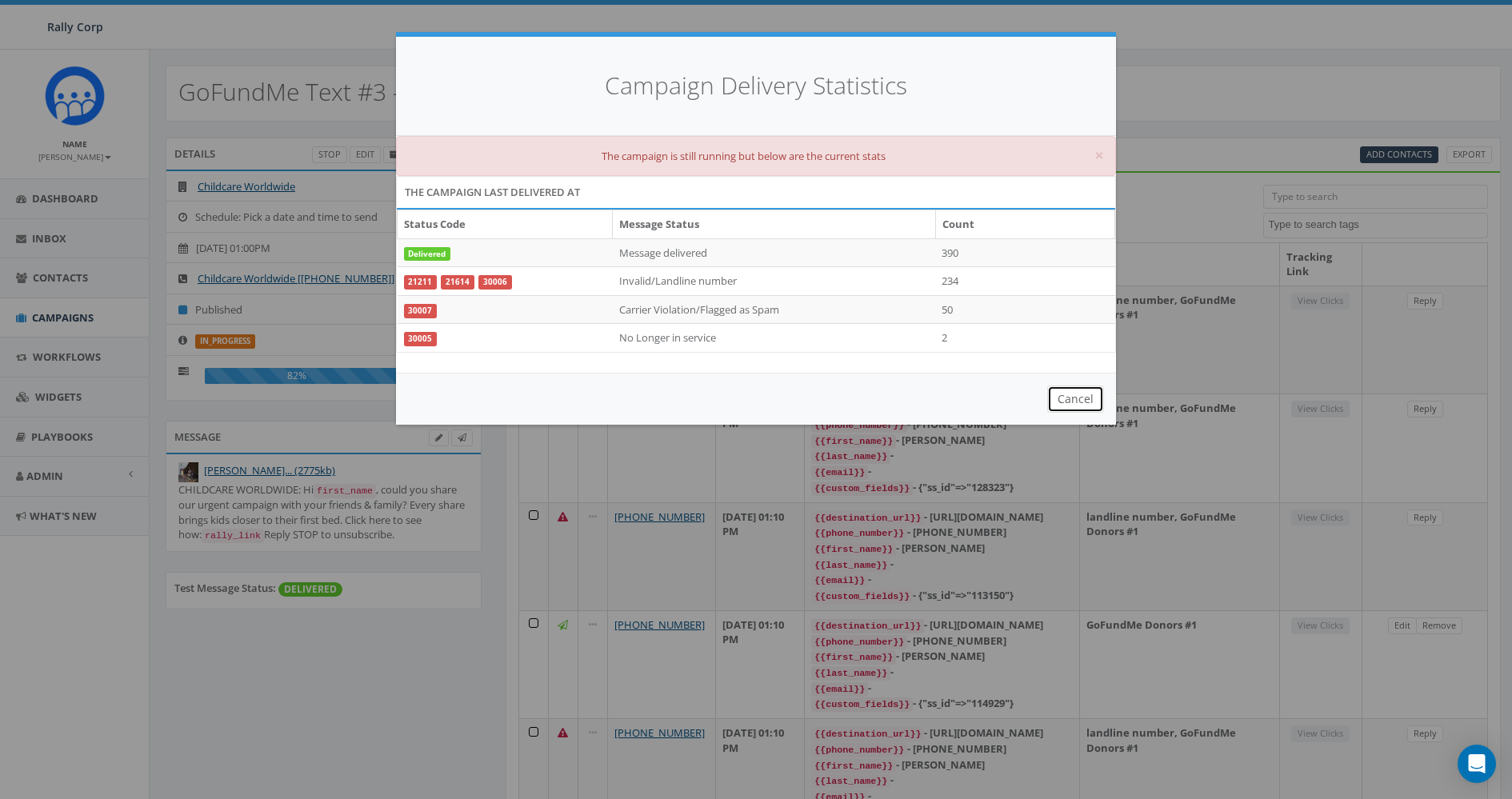
click at [1077, 398] on button "Cancel" at bounding box center [1076, 400] width 57 height 27
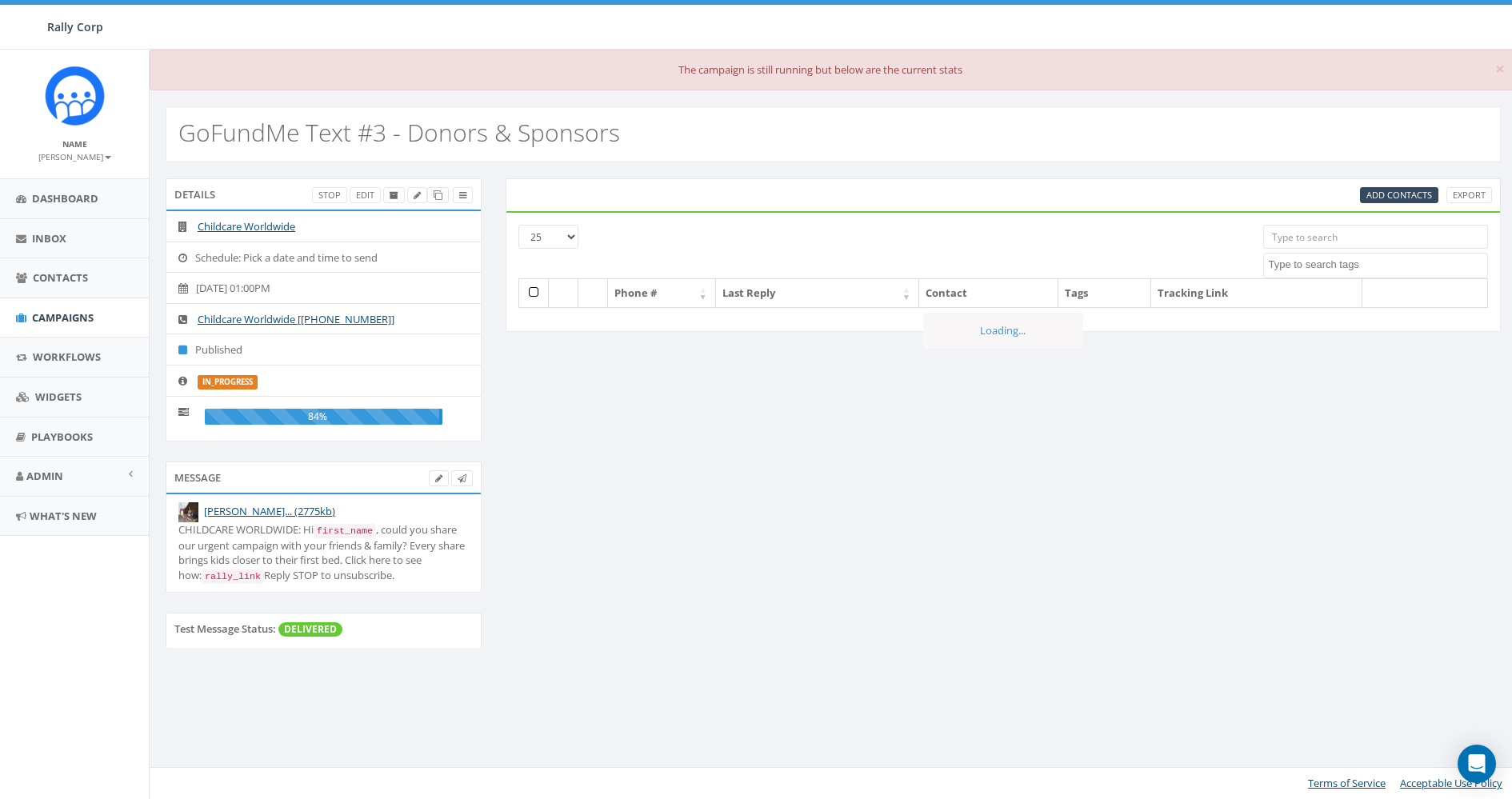
select select
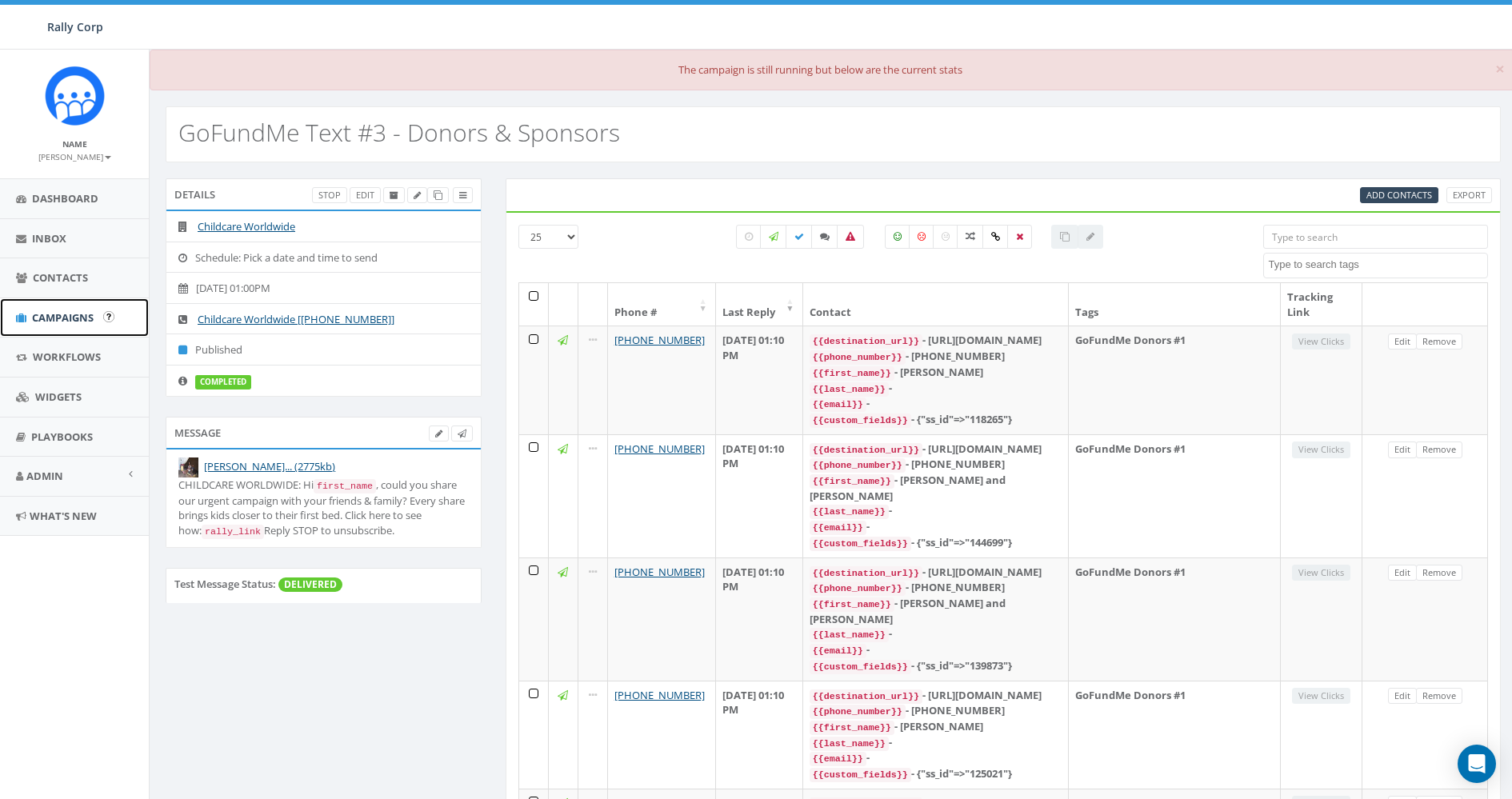
click at [48, 317] on span "Campaigns" at bounding box center [63, 318] width 62 height 14
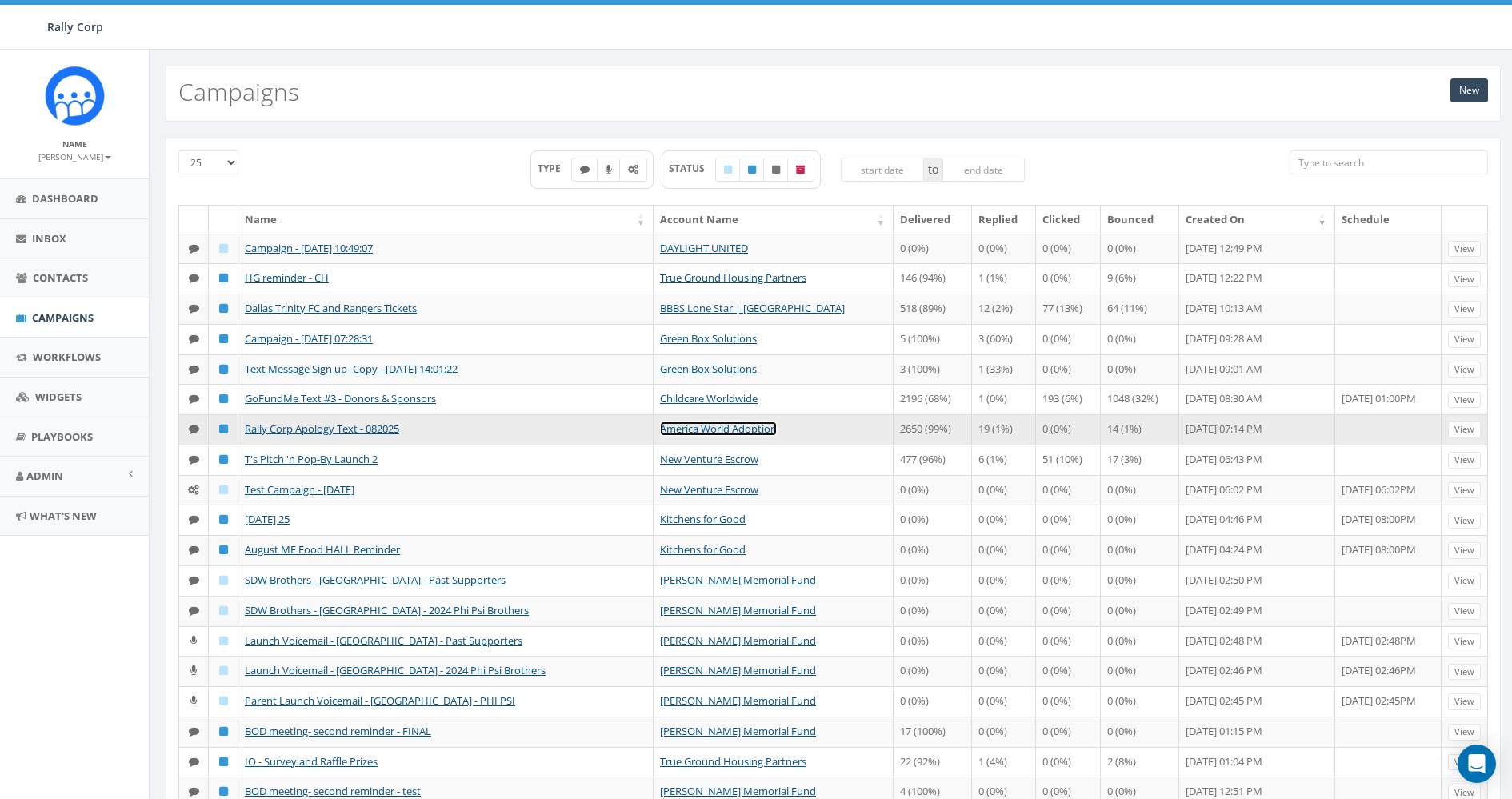
click at [699, 423] on link "America World Adoption" at bounding box center [718, 429] width 117 height 14
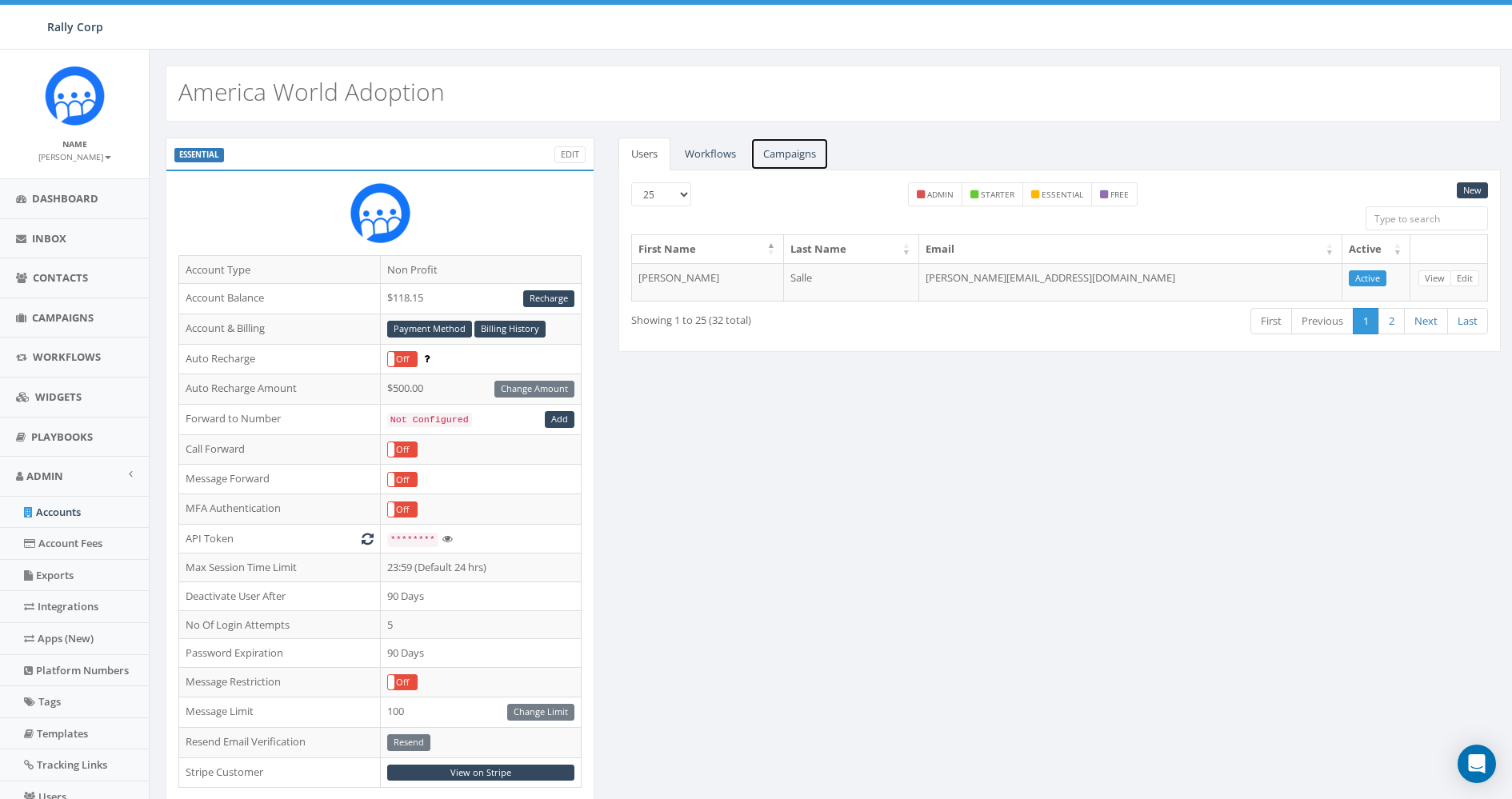
click at [798, 156] on link "Campaigns" at bounding box center [789, 154] width 78 height 33
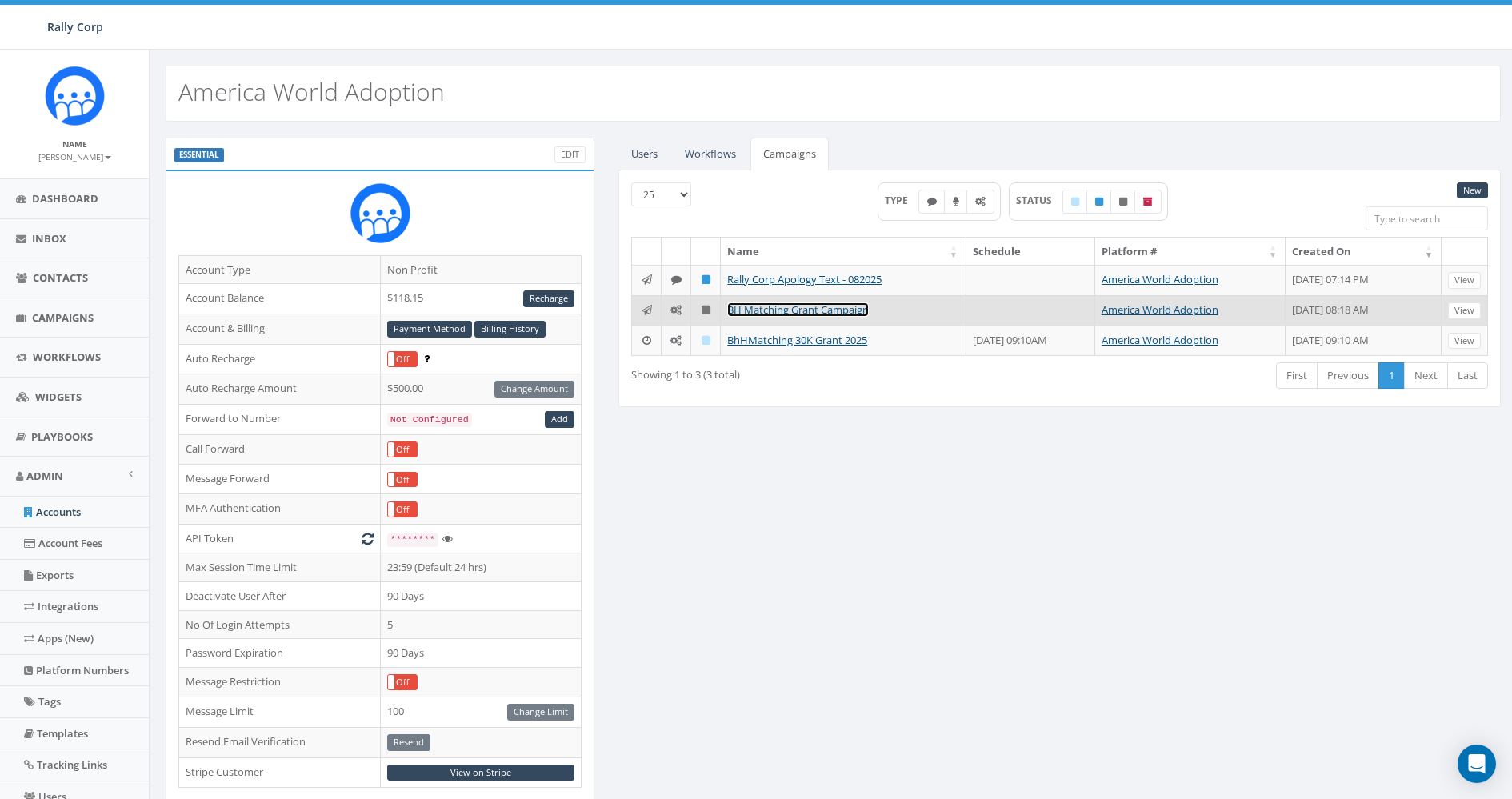
click at [782, 305] on link "BH Matching Grant Campaign" at bounding box center [798, 310] width 142 height 14
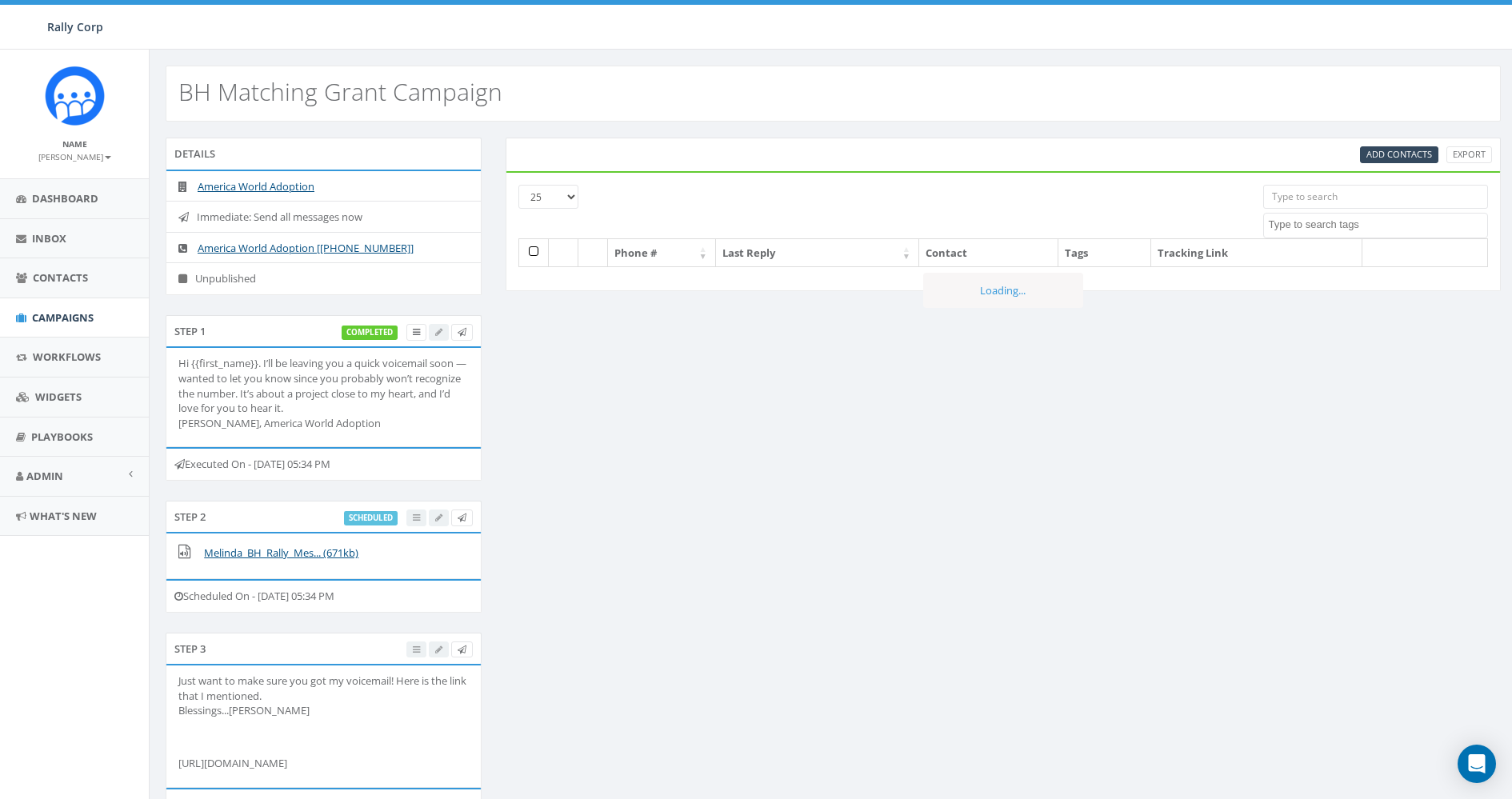
select select
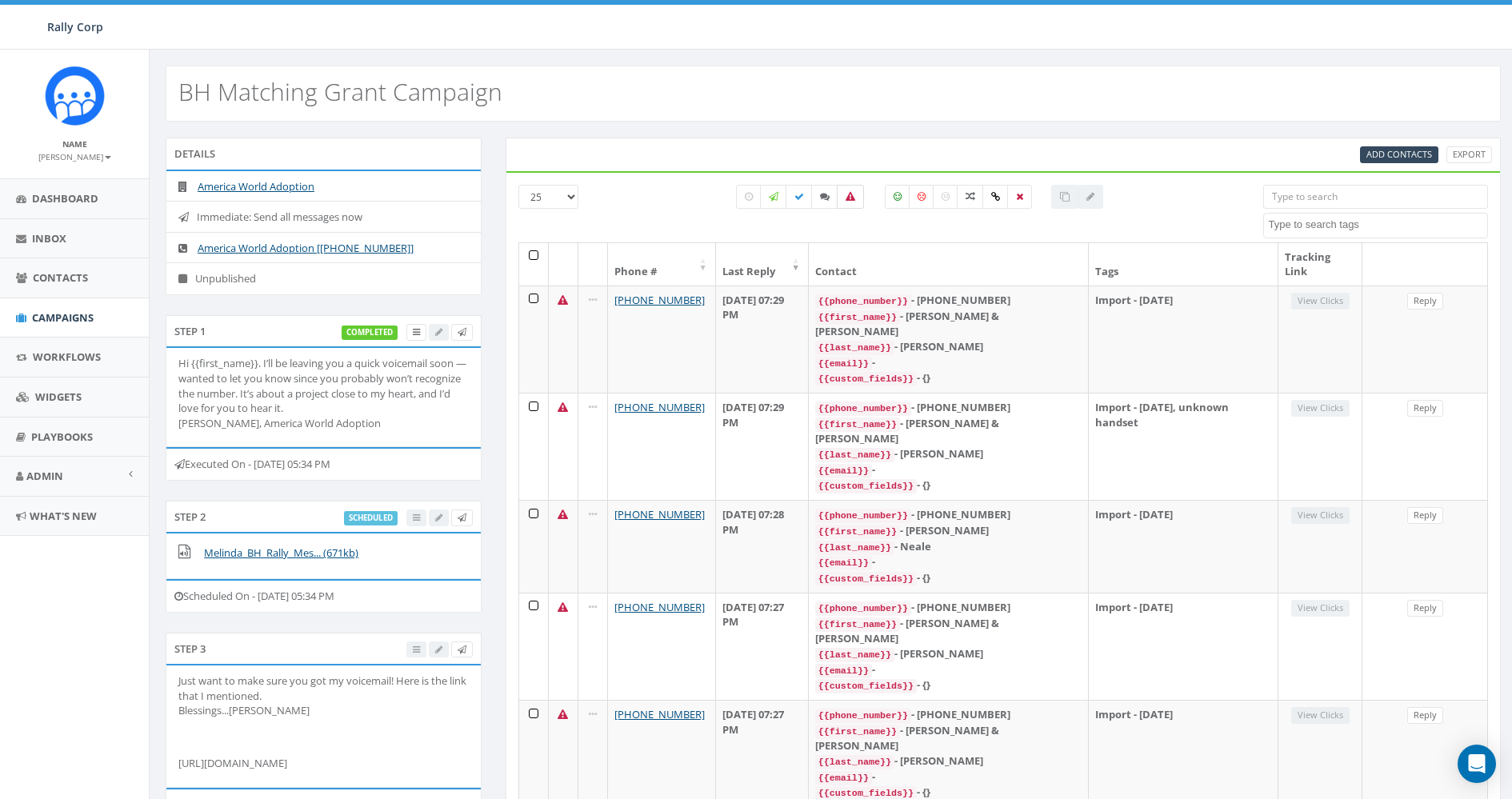
click at [850, 198] on icon at bounding box center [850, 197] width 10 height 10
checkbox input "true"
click at [796, 198] on icon at bounding box center [799, 197] width 10 height 10
checkbox input "true"
click at [852, 198] on icon at bounding box center [850, 197] width 10 height 10
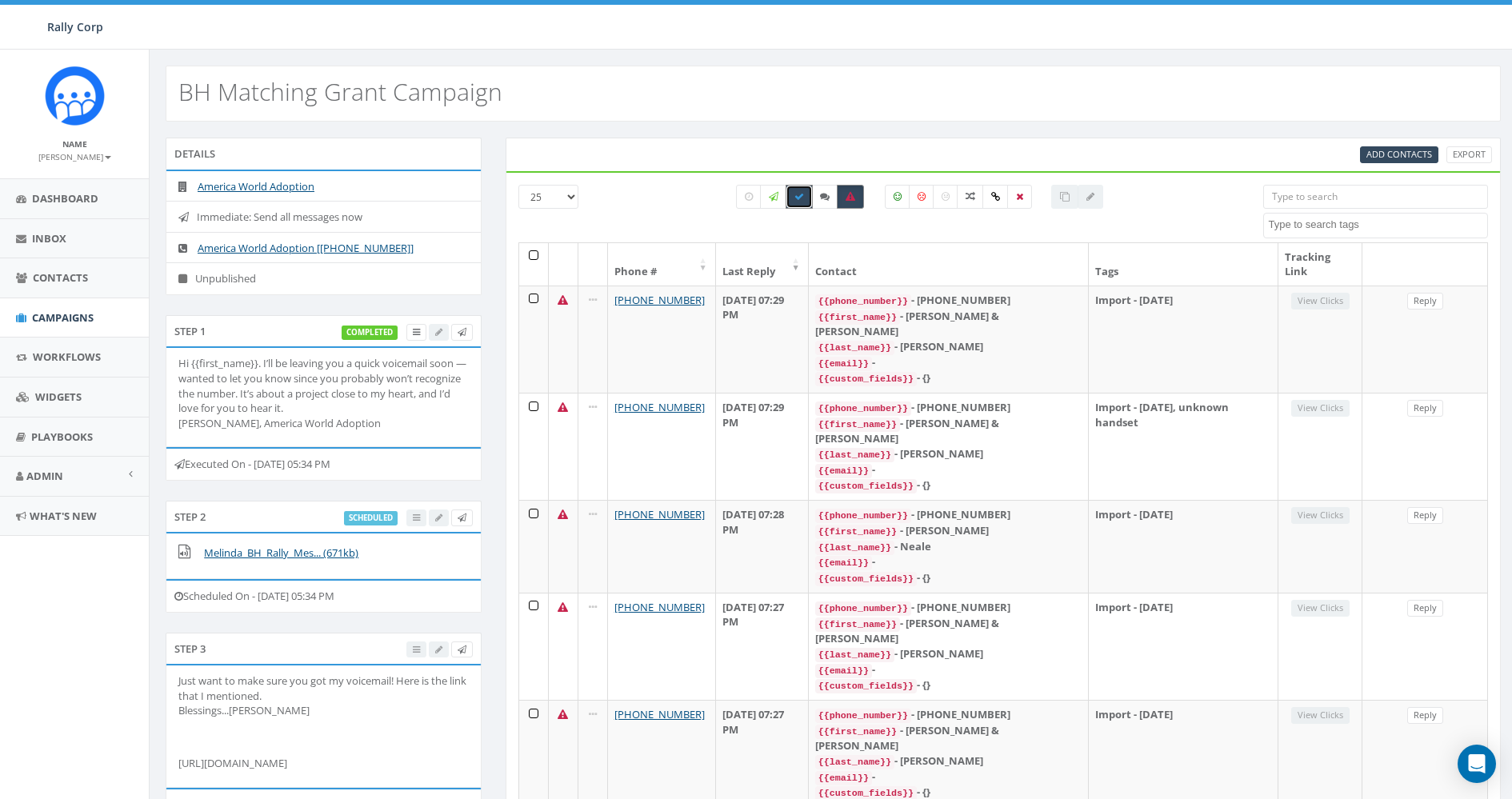
checkbox input "false"
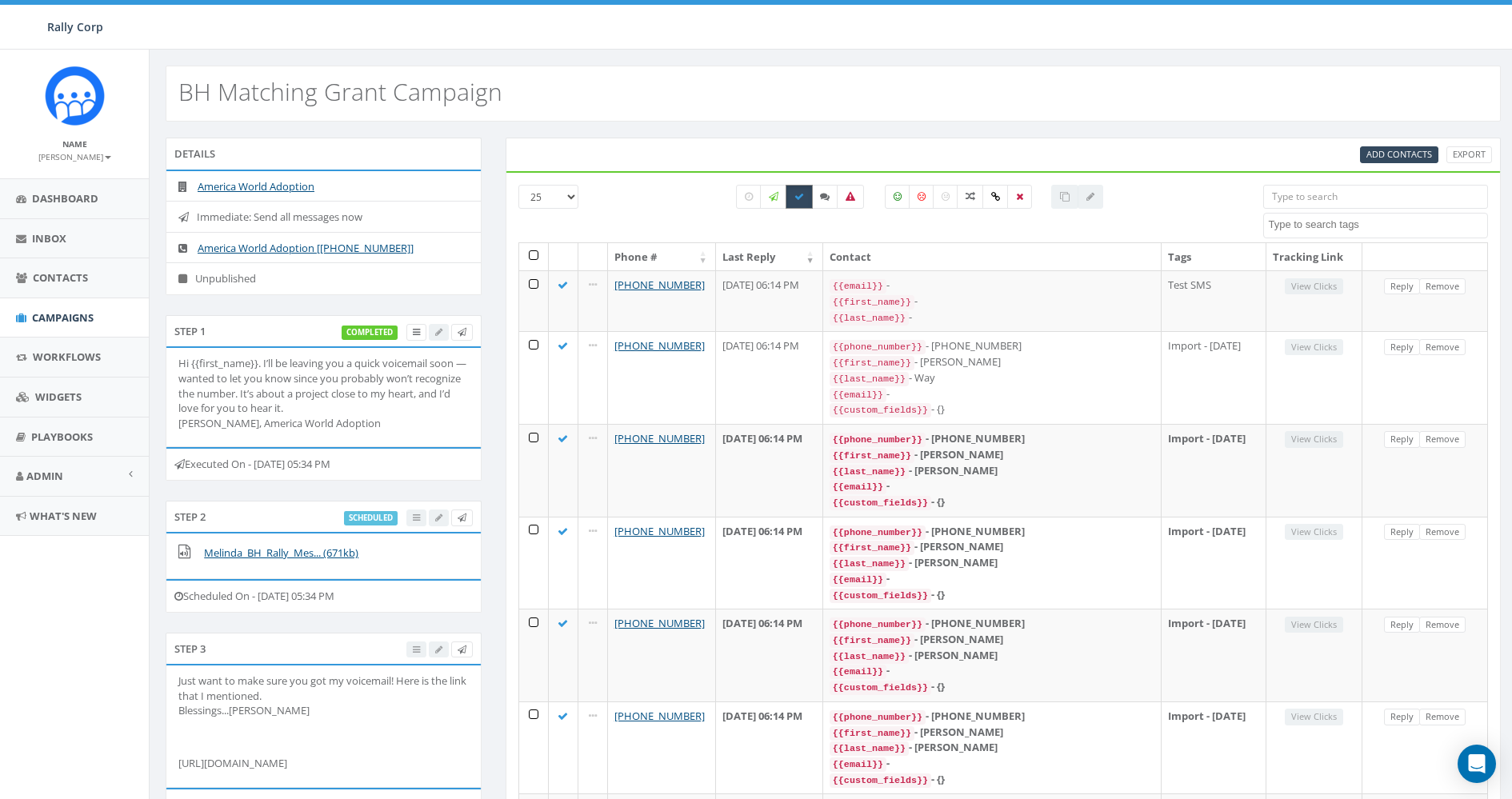
click at [805, 196] on label at bounding box center [799, 197] width 27 height 24
checkbox input "false"
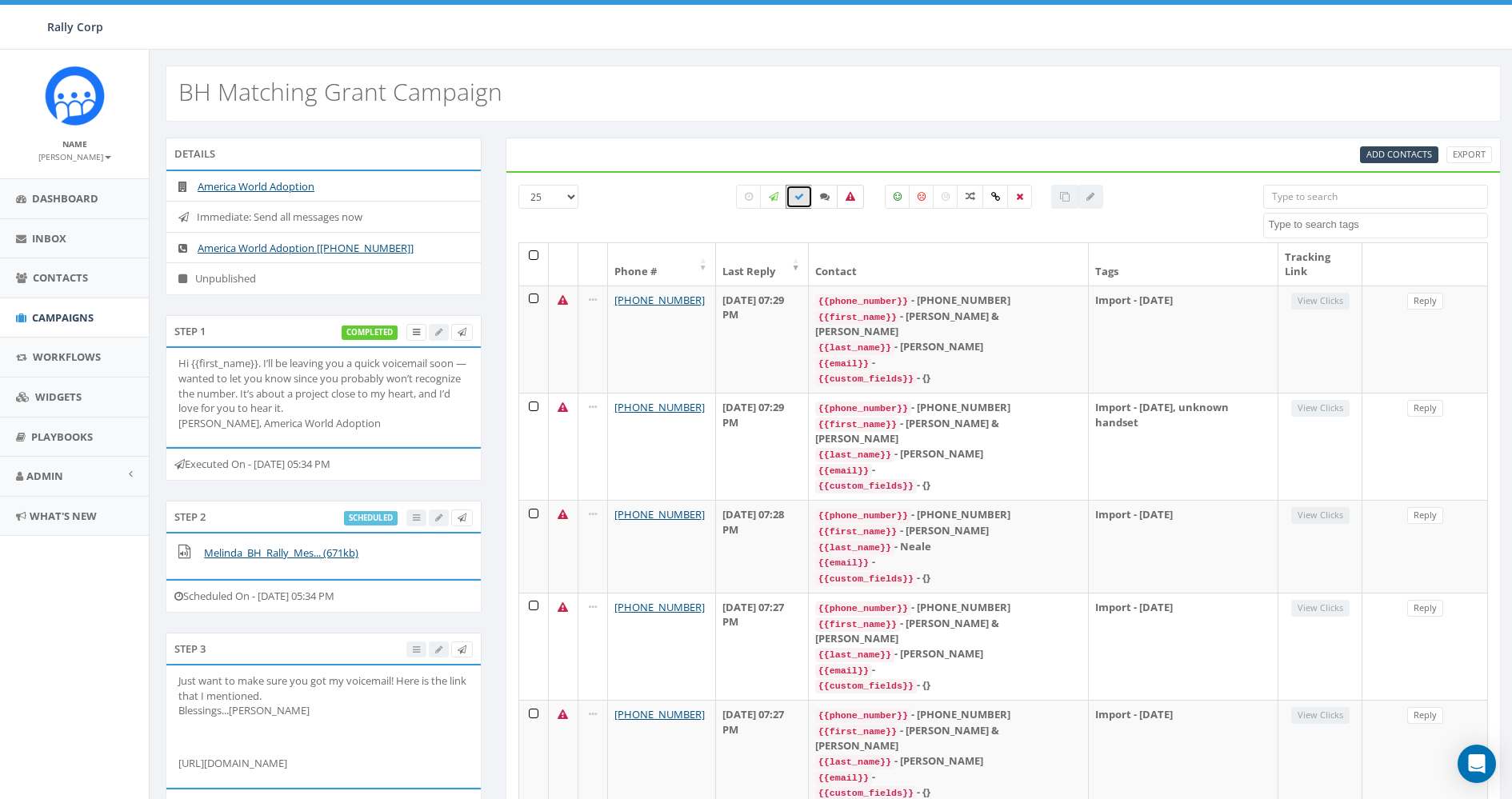
click at [848, 195] on icon at bounding box center [850, 197] width 10 height 10
checkbox input "true"
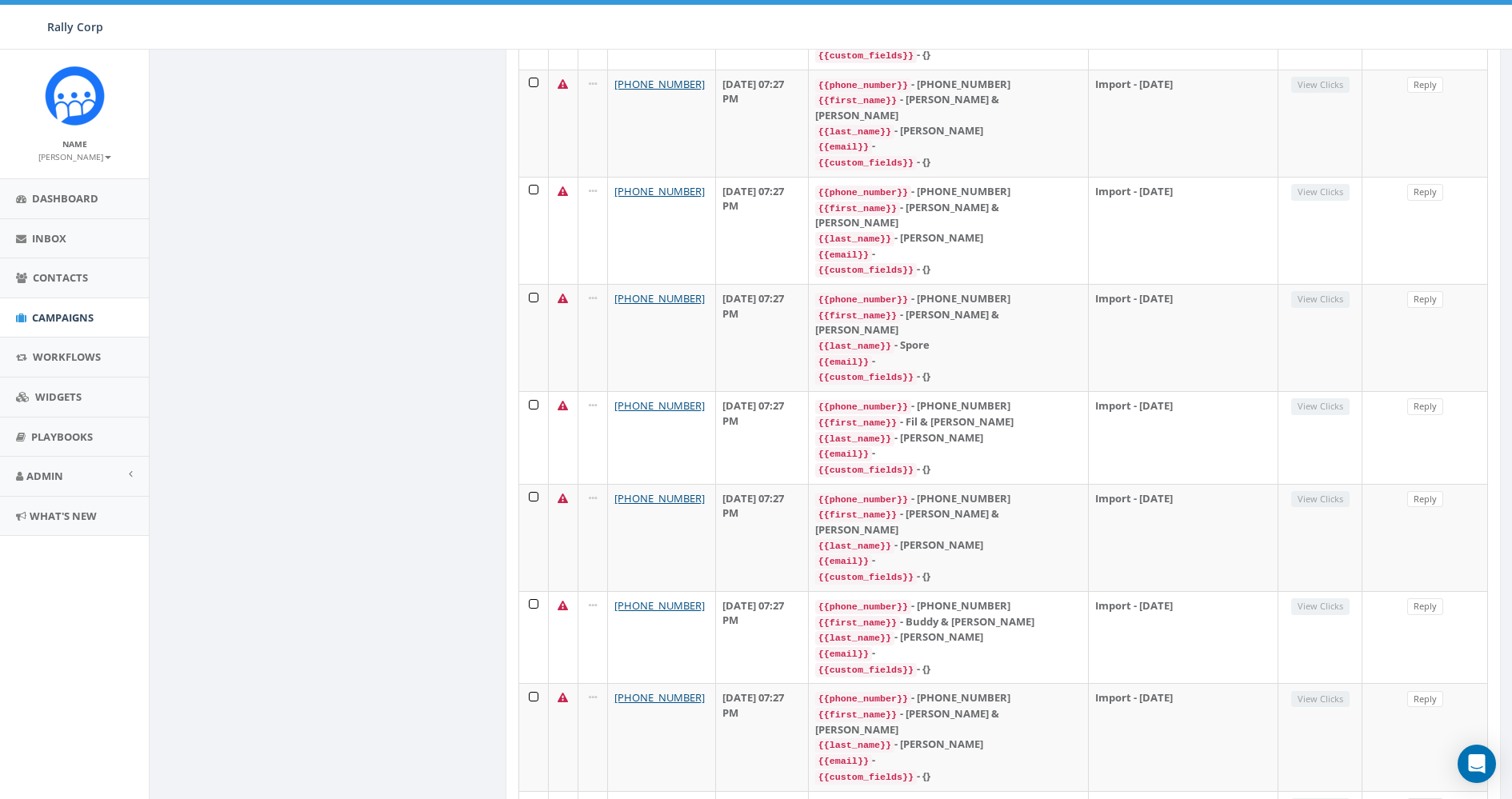
scroll to position [1777, 0]
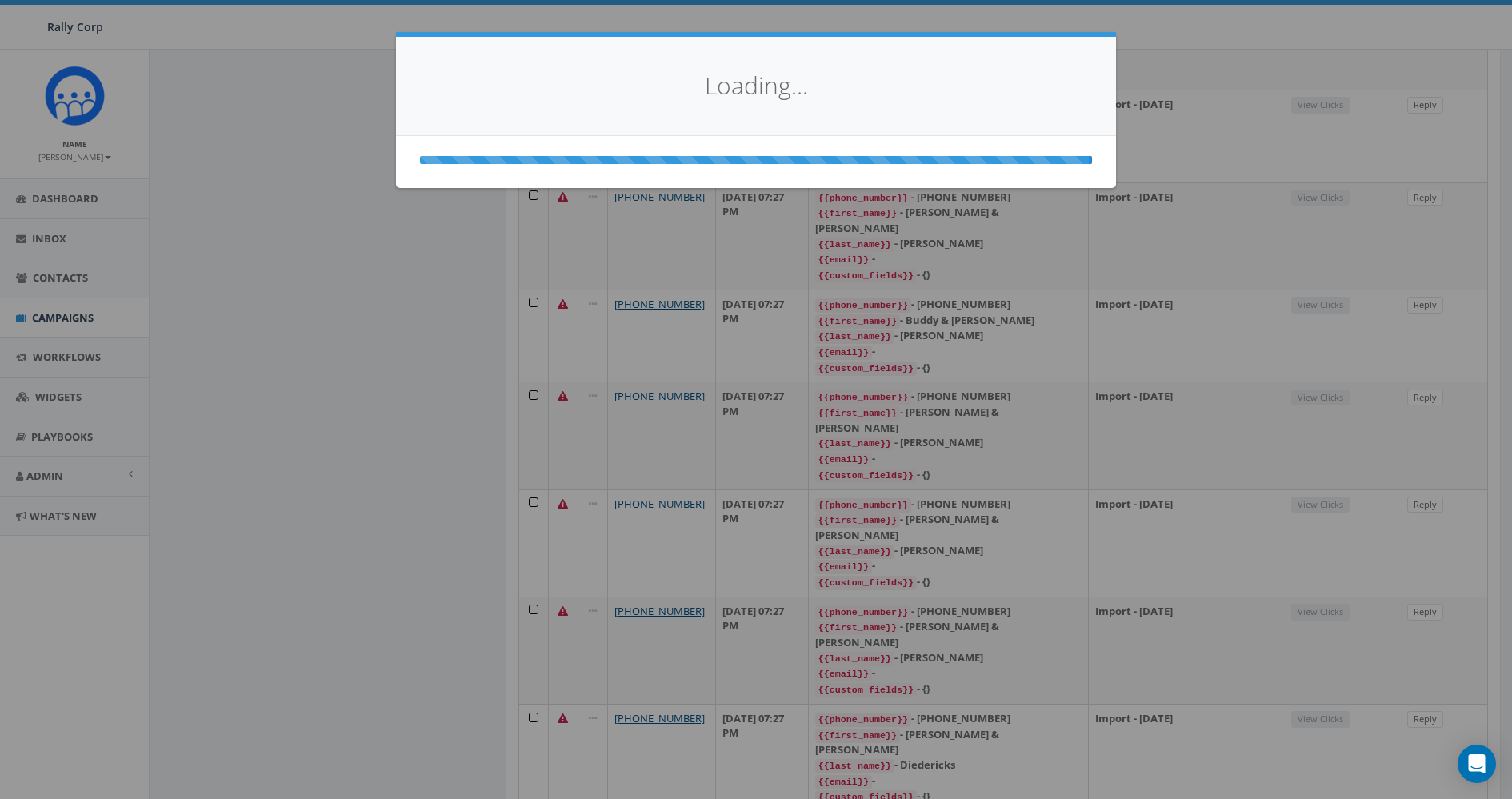
select select
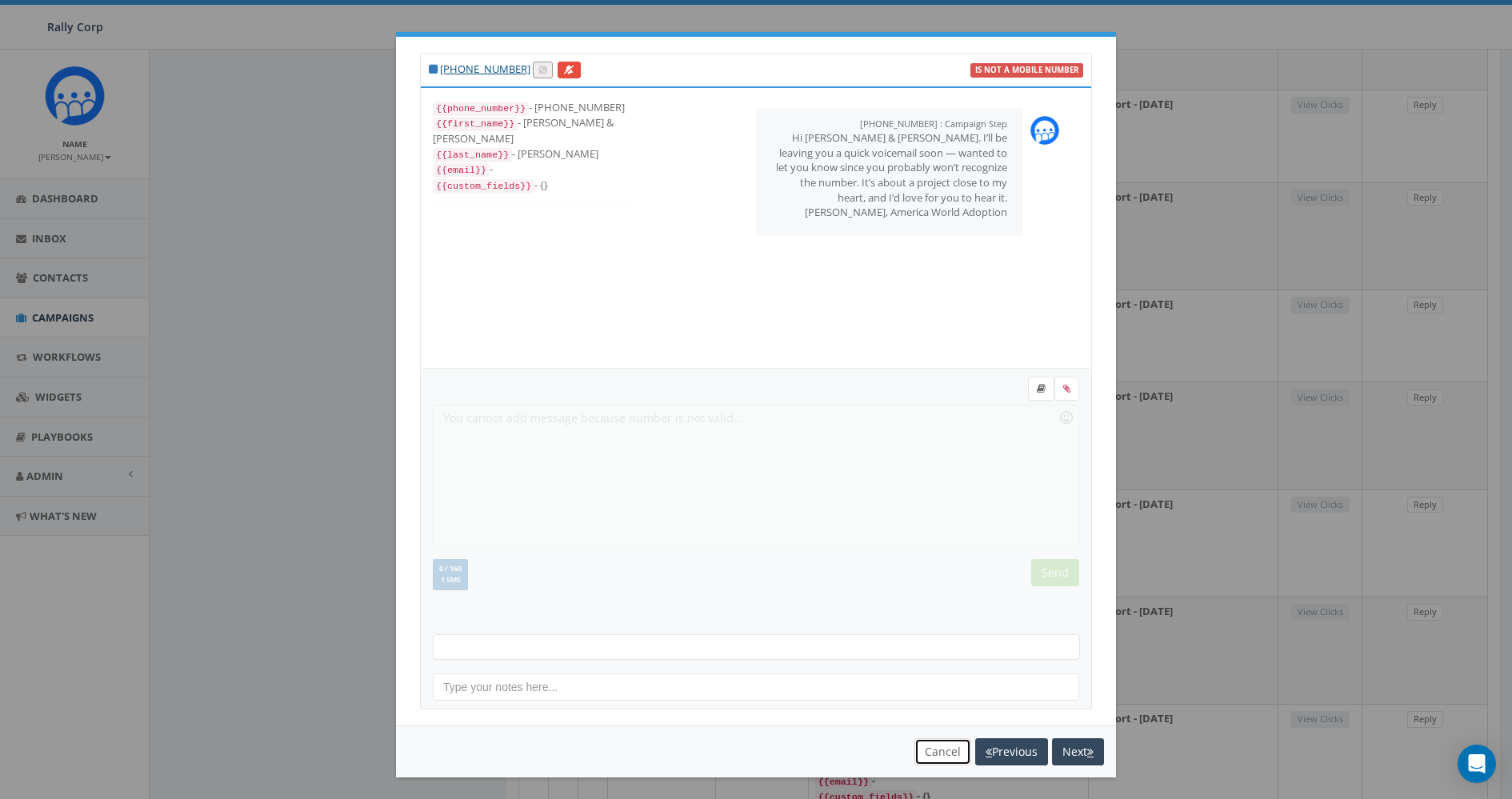
click at [940, 743] on button "Cancel" at bounding box center [943, 752] width 57 height 27
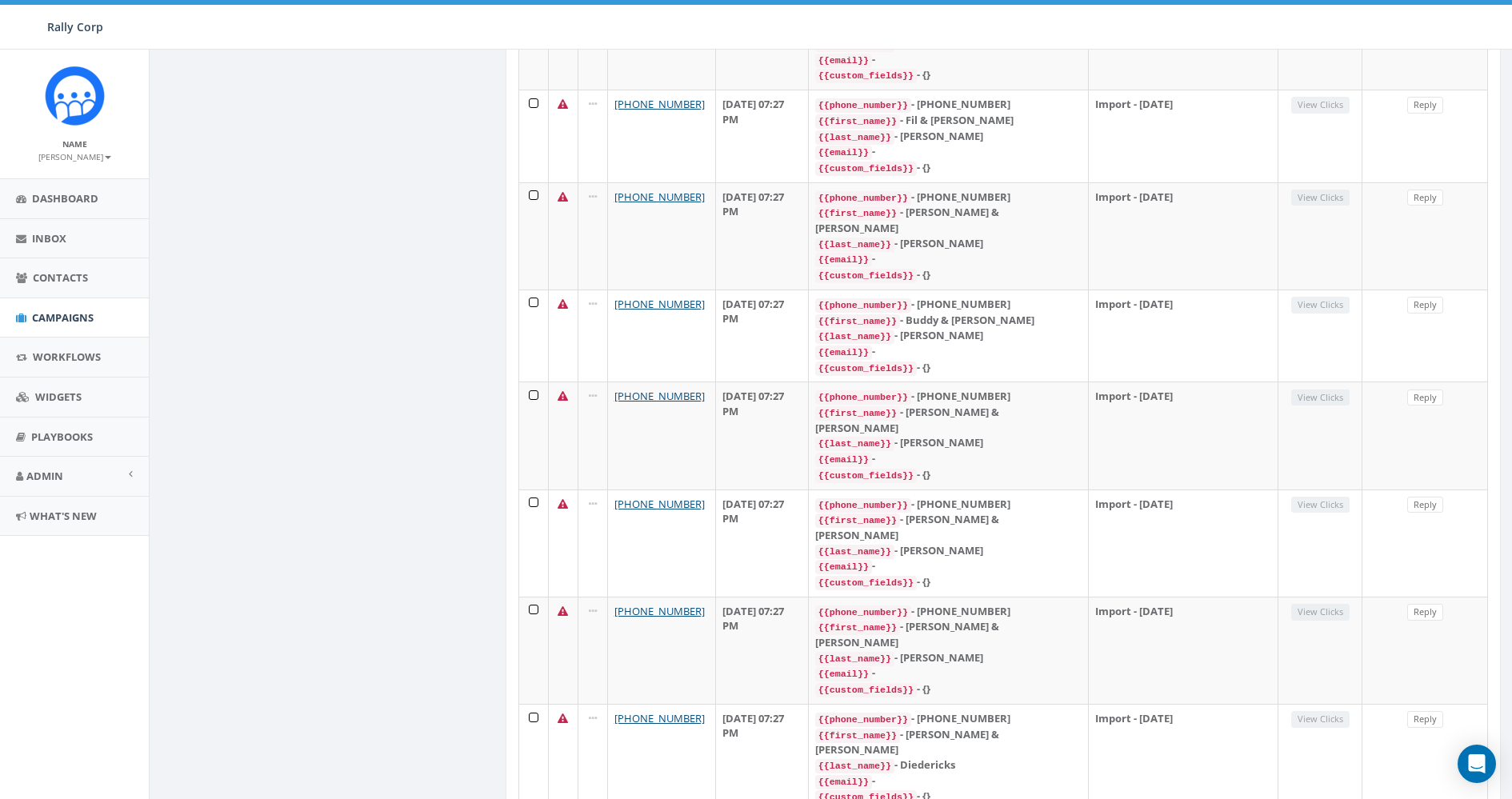
scroll to position [0, 0]
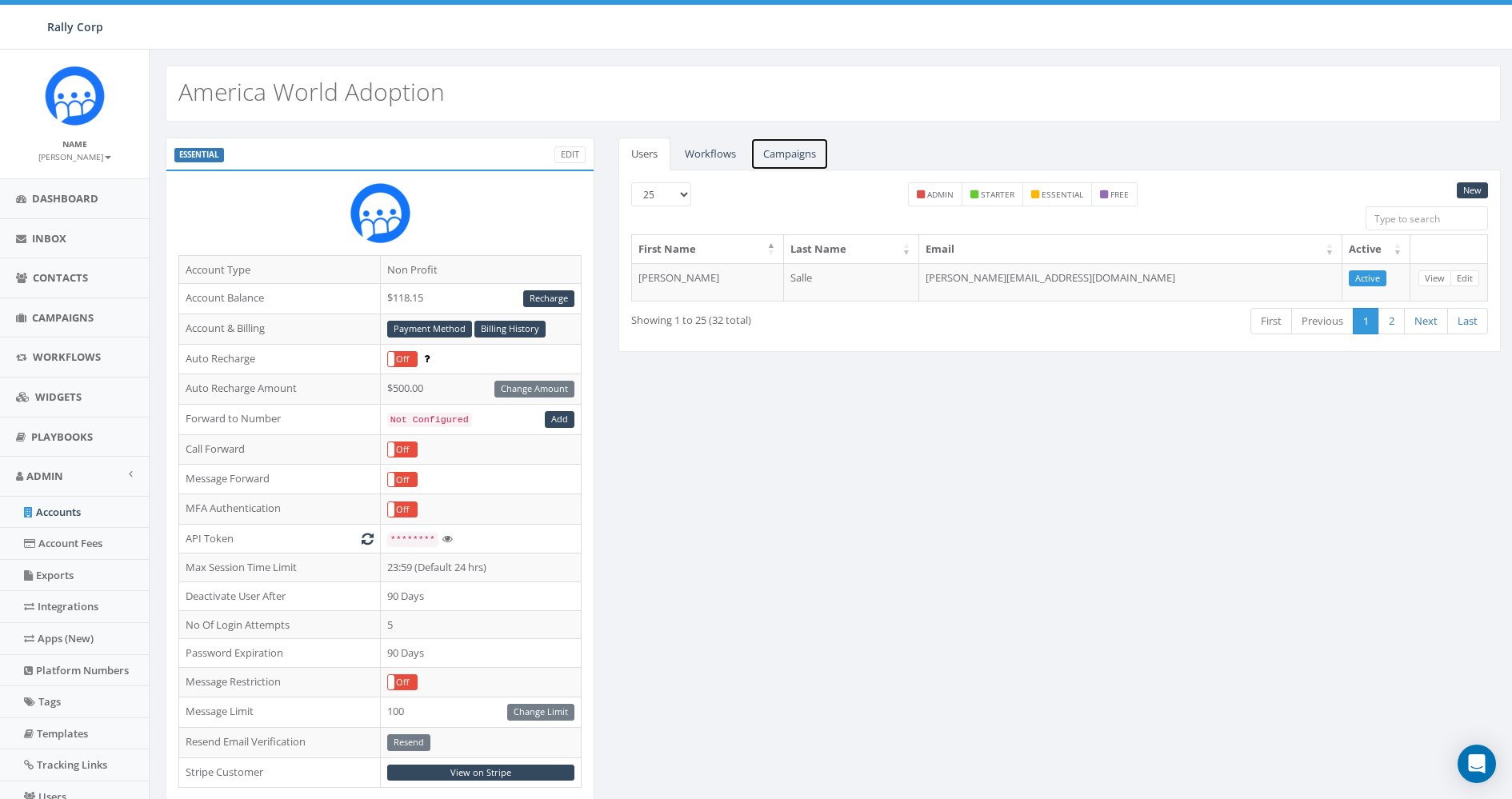
click at [768, 145] on link "Campaigns" at bounding box center [789, 154] width 78 height 33
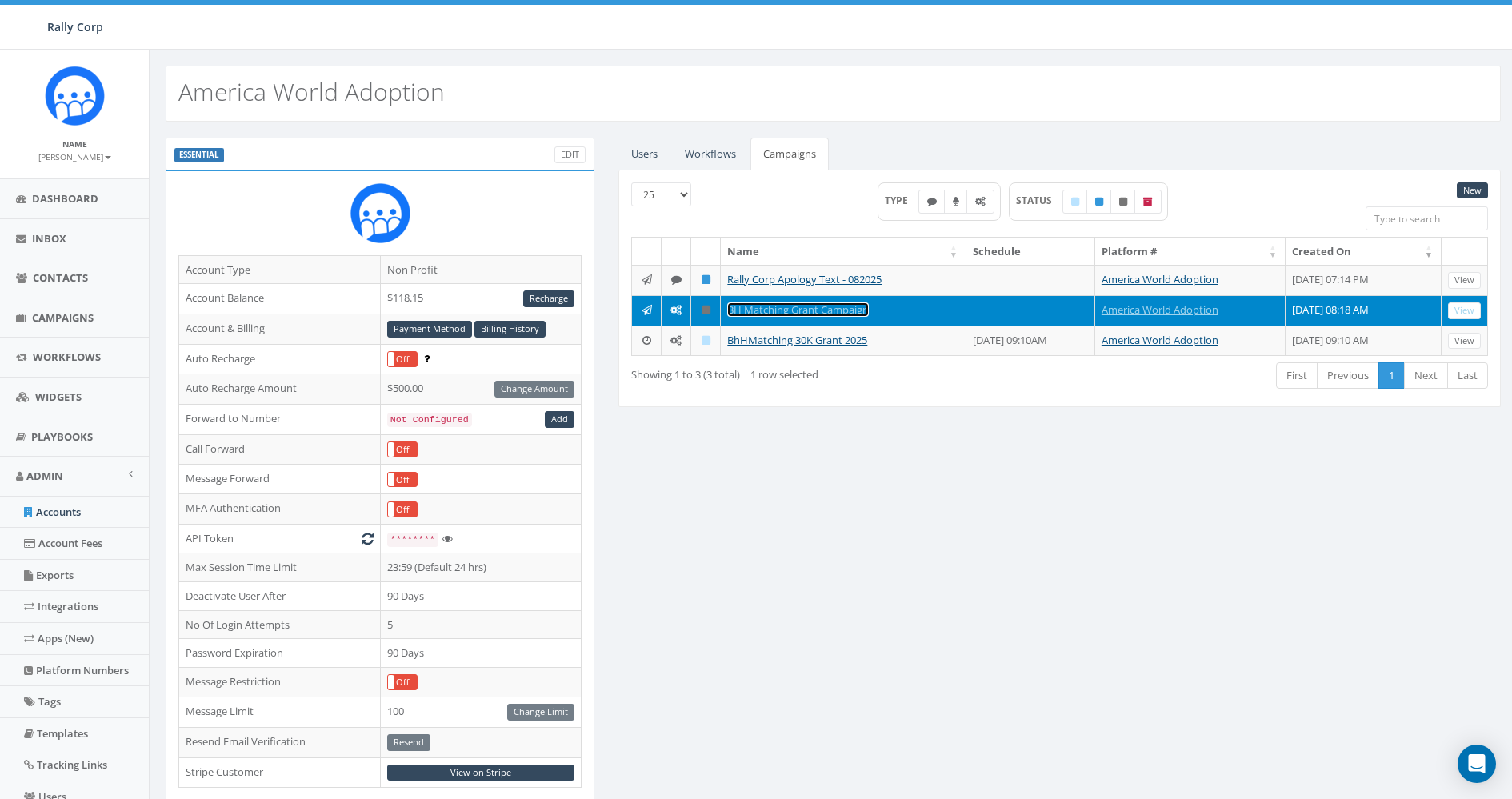
click at [765, 303] on link "BH Matching Grant Campaign" at bounding box center [798, 310] width 142 height 14
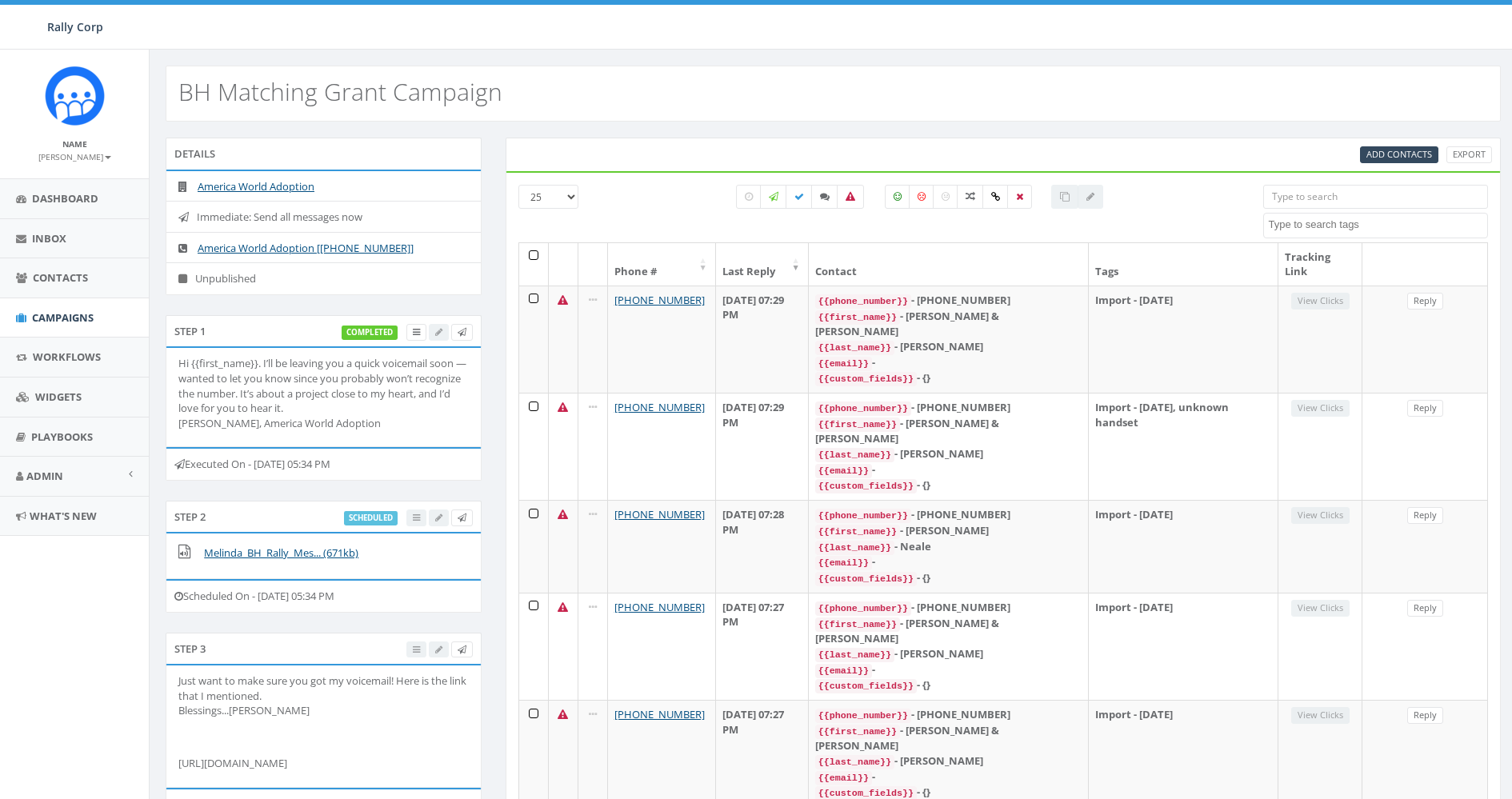
select select
